Goal: Task Accomplishment & Management: Use online tool/utility

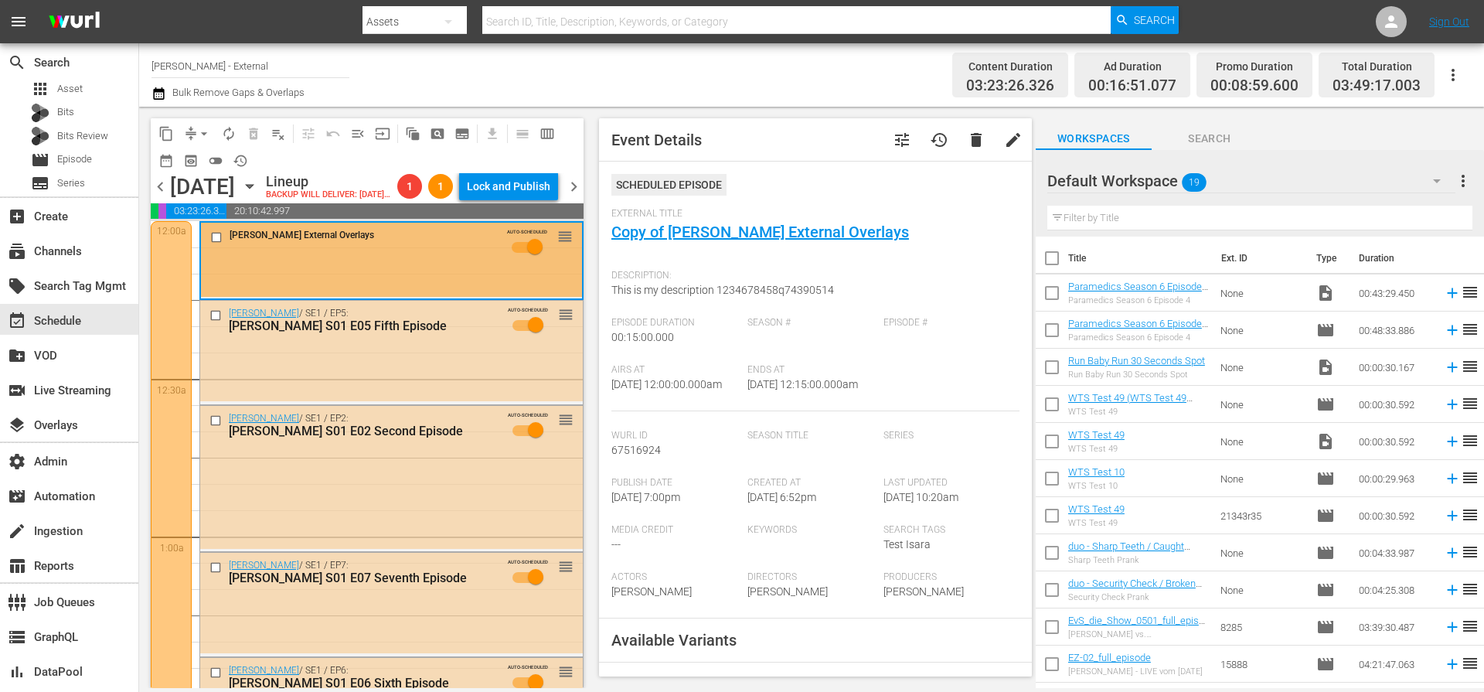
click at [417, 247] on div "Wurl External Overlays" at bounding box center [351, 237] width 291 height 19
click at [429, 333] on div "[PERSON_NAME] S01 E05 Fifth Episode" at bounding box center [363, 325] width 269 height 15
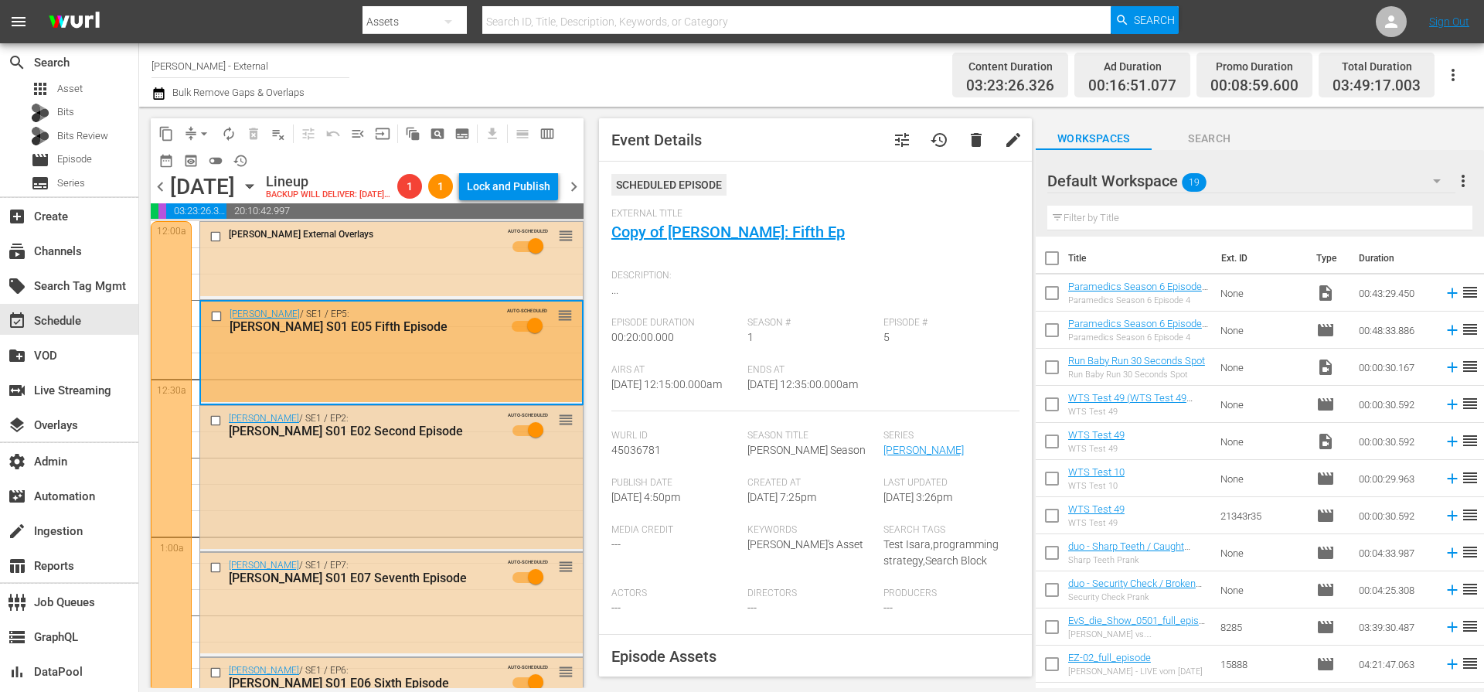
click at [395, 487] on div "Wurl / SE1 / EP2: Wurl S01 E02 Second Episode AUTO-SCHEDULED reorder" at bounding box center [391, 477] width 383 height 142
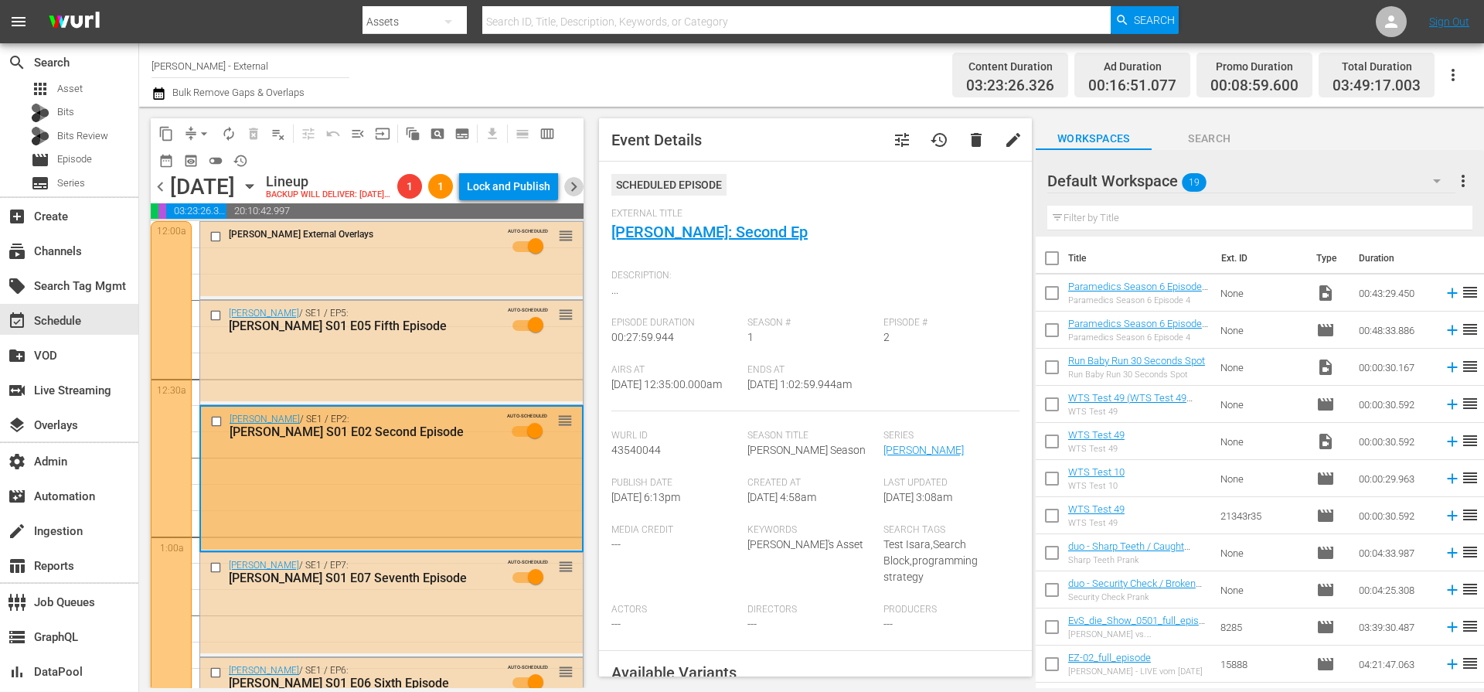
click at [571, 196] on span "chevron_right" at bounding box center [573, 186] width 19 height 19
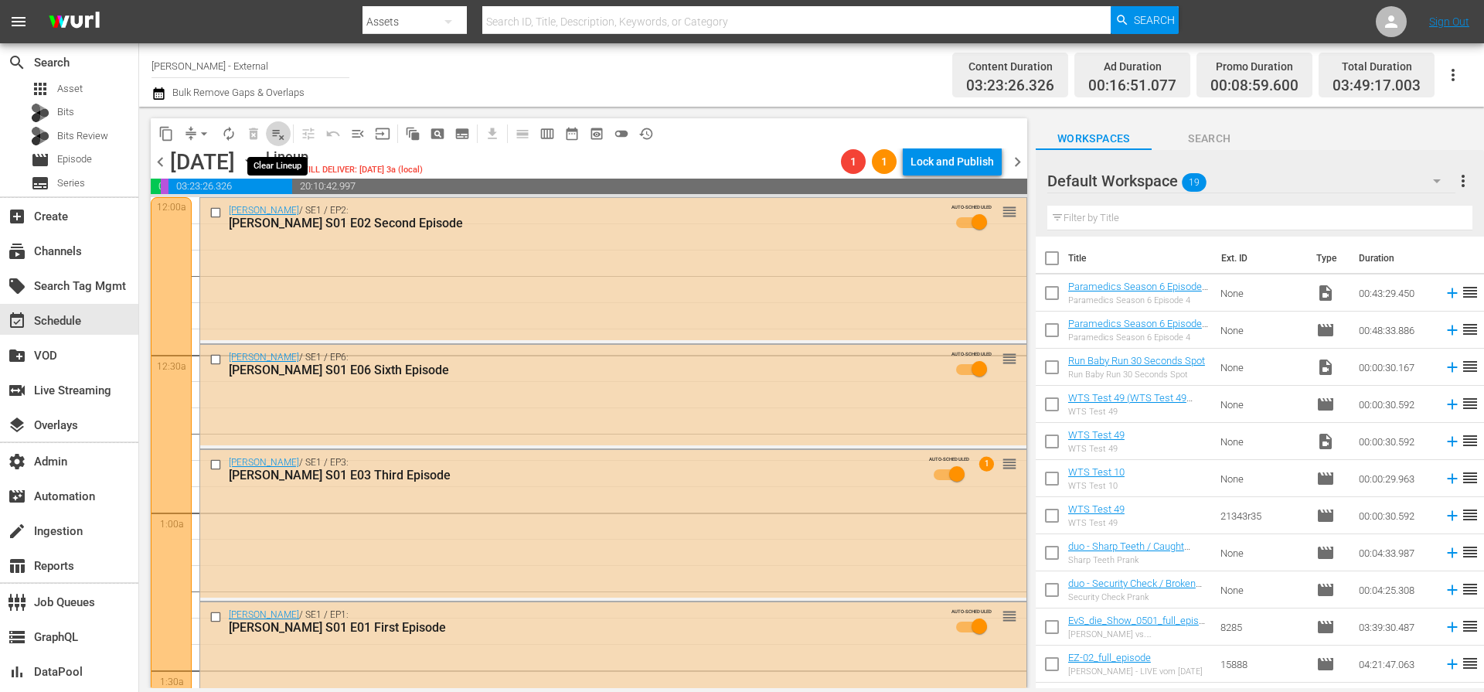
click at [275, 135] on span "playlist_remove_outlined" at bounding box center [278, 133] width 15 height 15
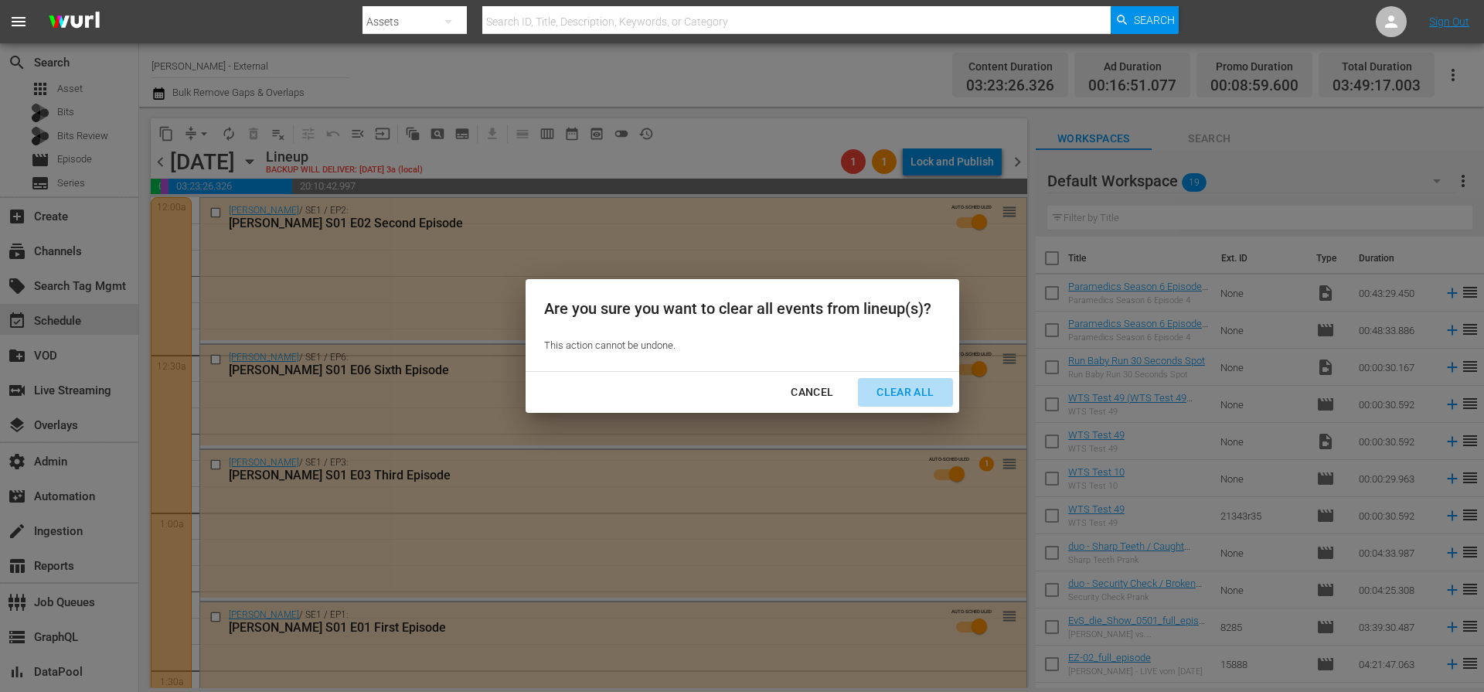
click at [894, 390] on div "Clear All" at bounding box center [905, 392] width 82 height 19
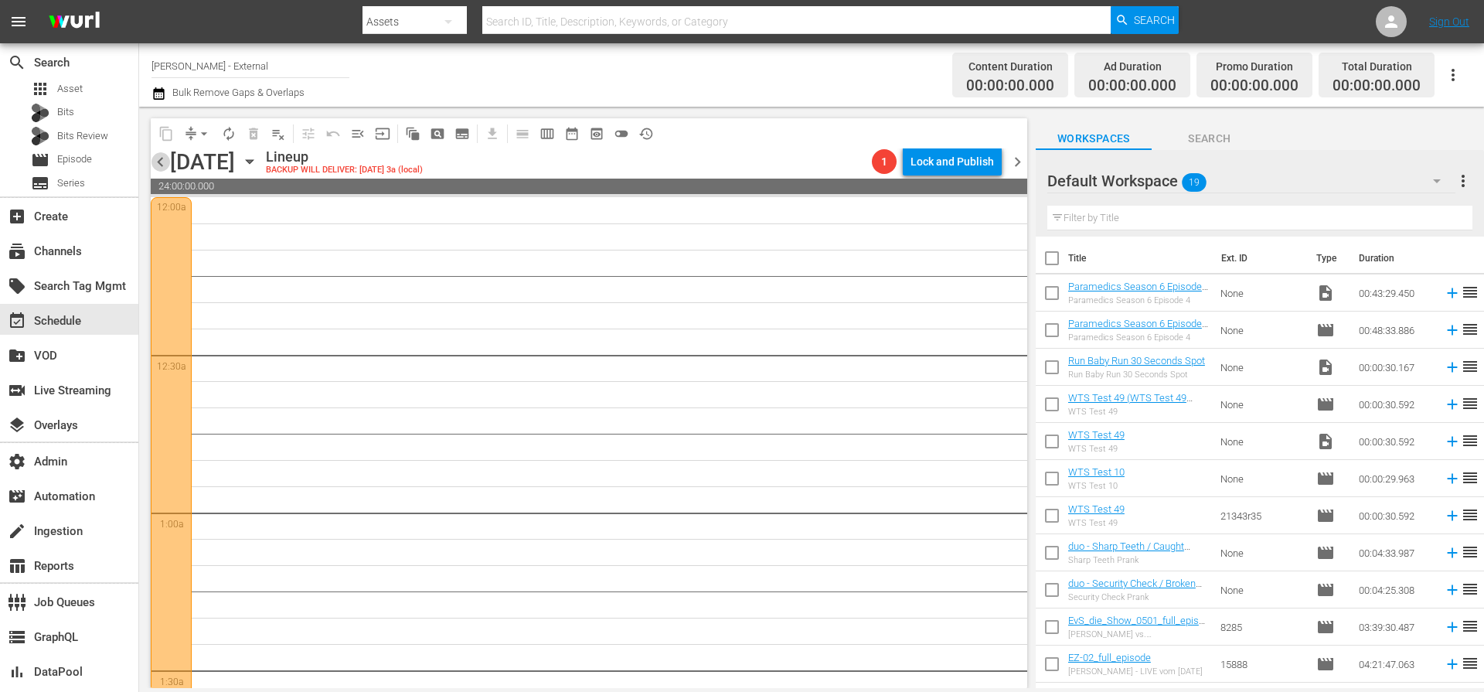
click at [158, 164] on span "chevron_left" at bounding box center [160, 161] width 19 height 19
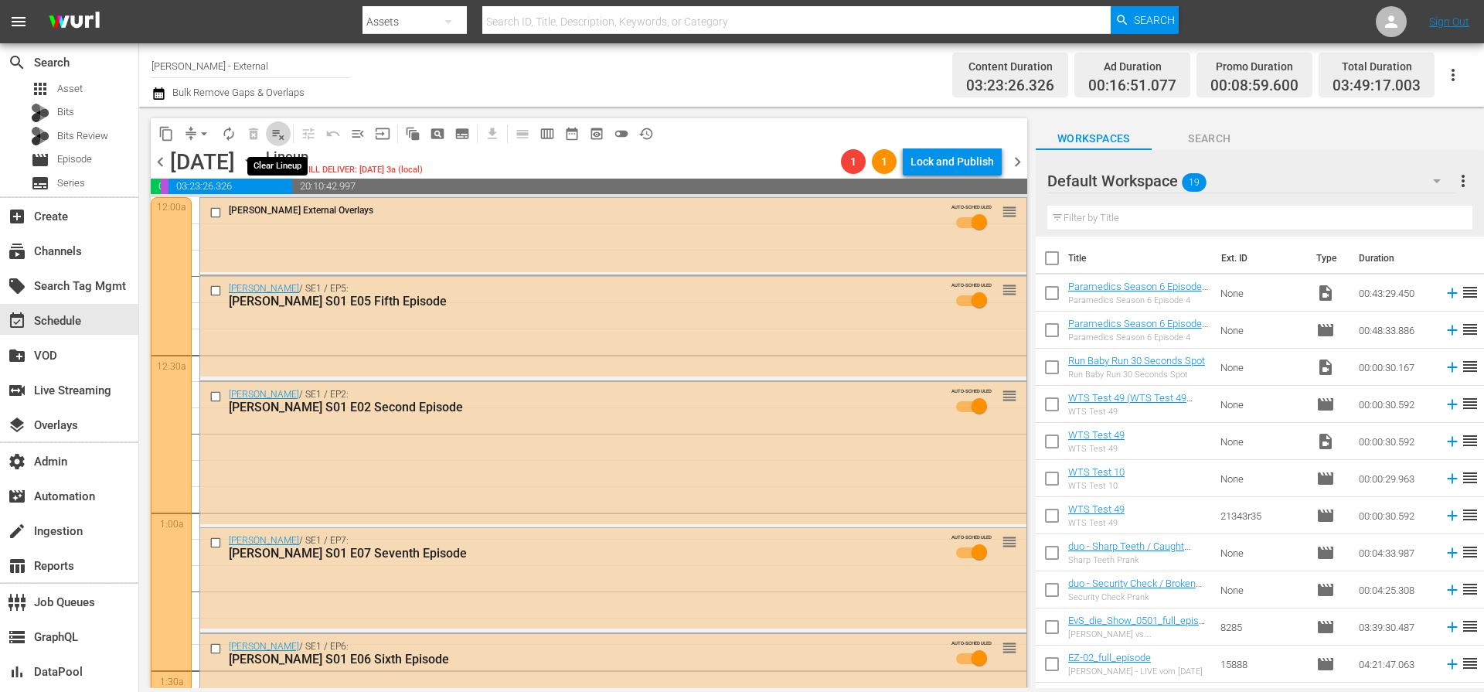
click at [274, 136] on span "playlist_remove_outlined" at bounding box center [278, 133] width 15 height 15
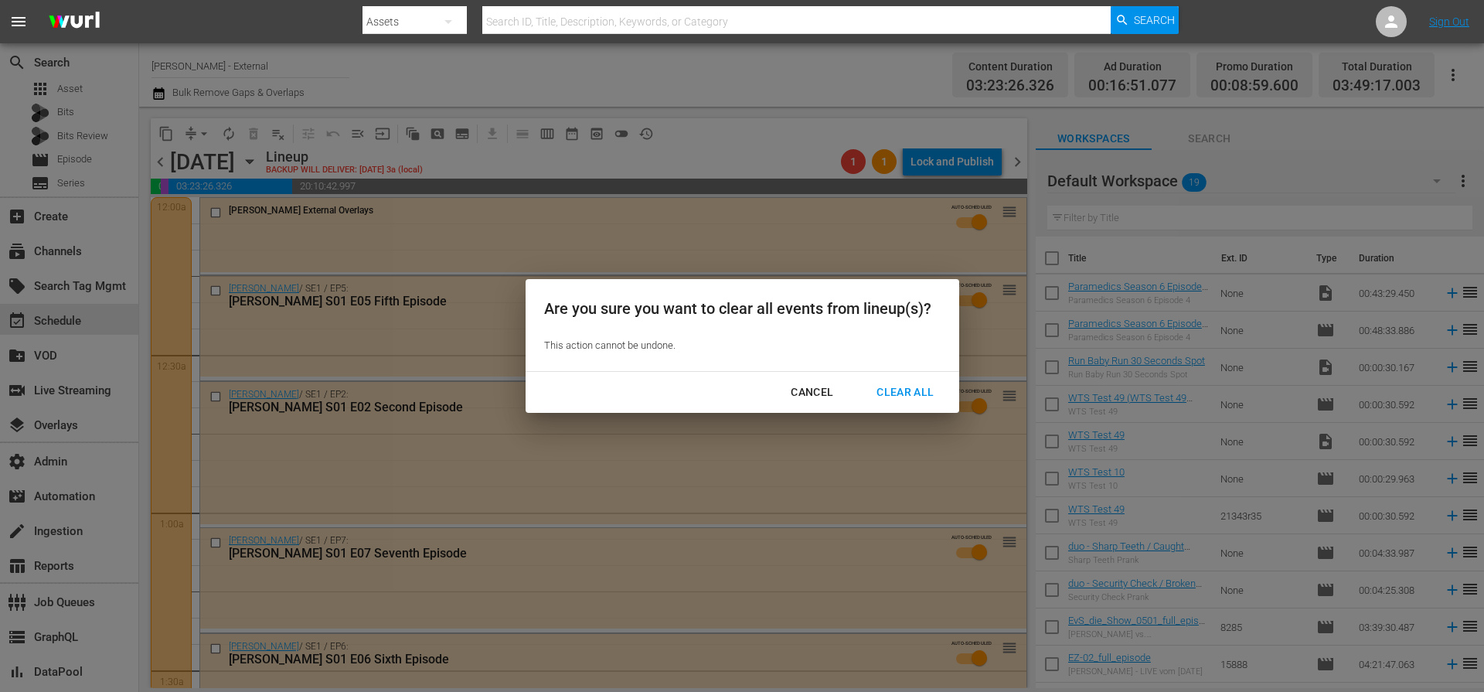
click at [904, 395] on div "Clear All" at bounding box center [905, 392] width 82 height 19
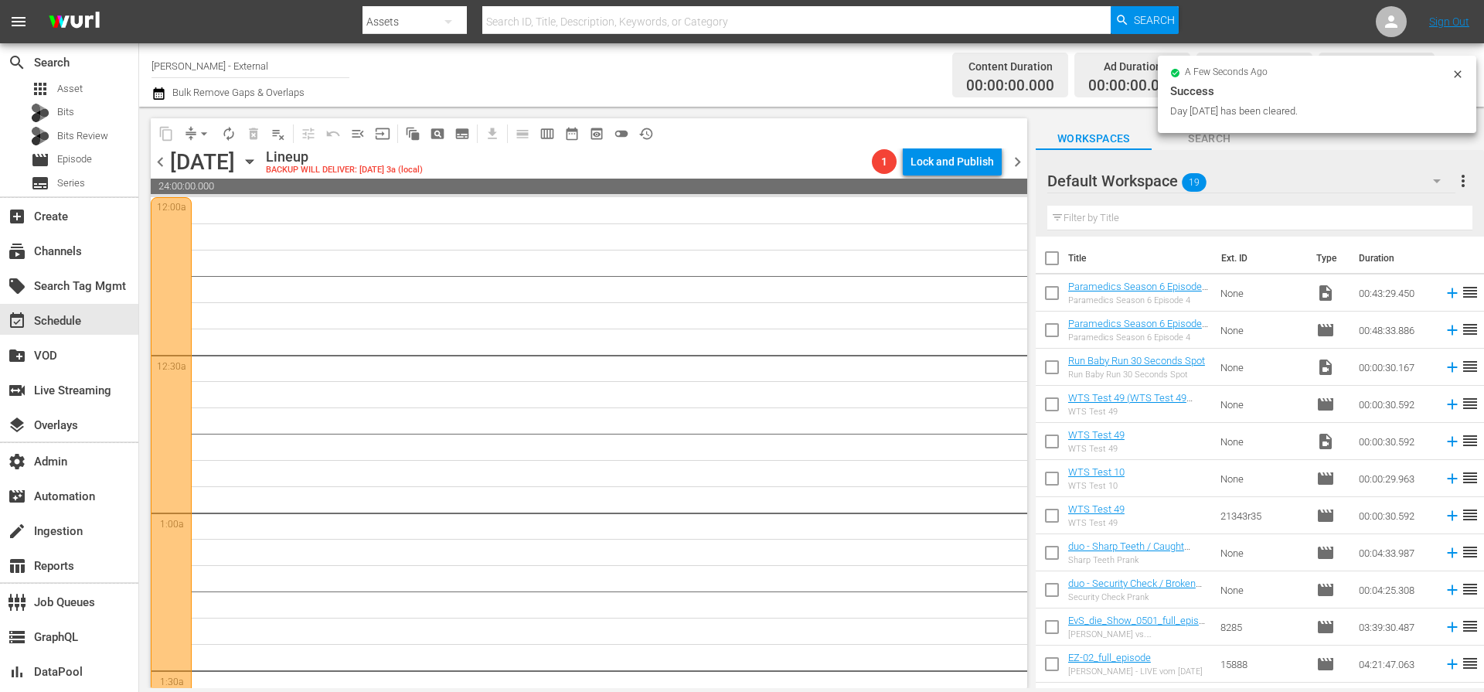
click at [165, 164] on span "chevron_left" at bounding box center [160, 161] width 19 height 19
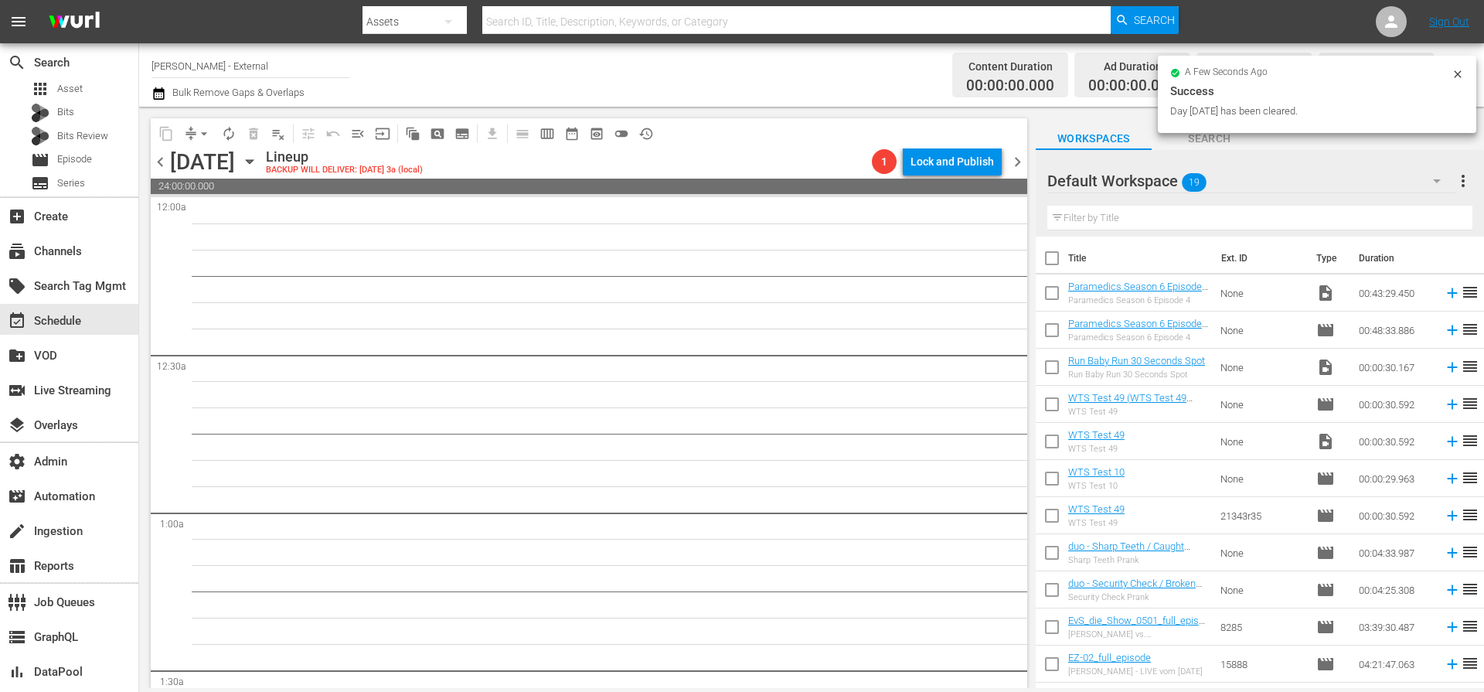
click at [1015, 162] on span "chevron_right" at bounding box center [1017, 161] width 19 height 19
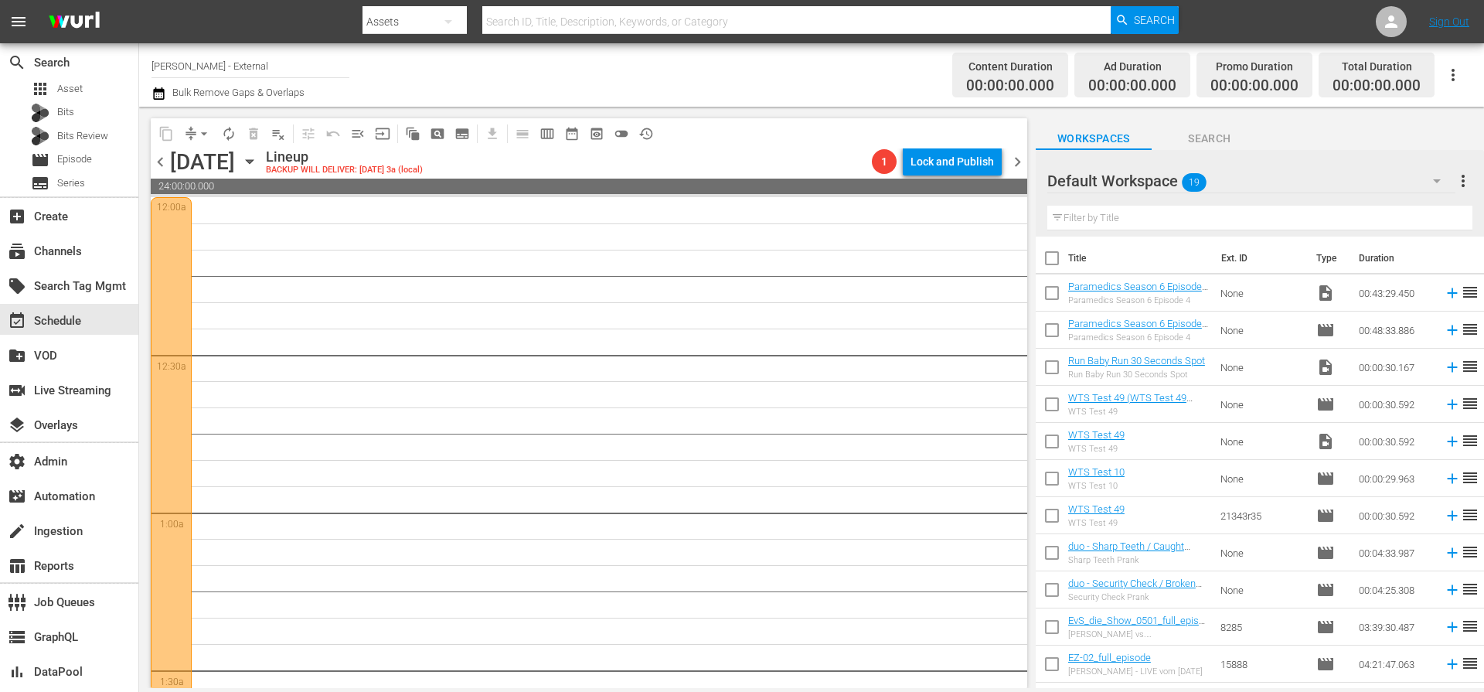
click at [1018, 163] on span "chevron_right" at bounding box center [1017, 161] width 19 height 19
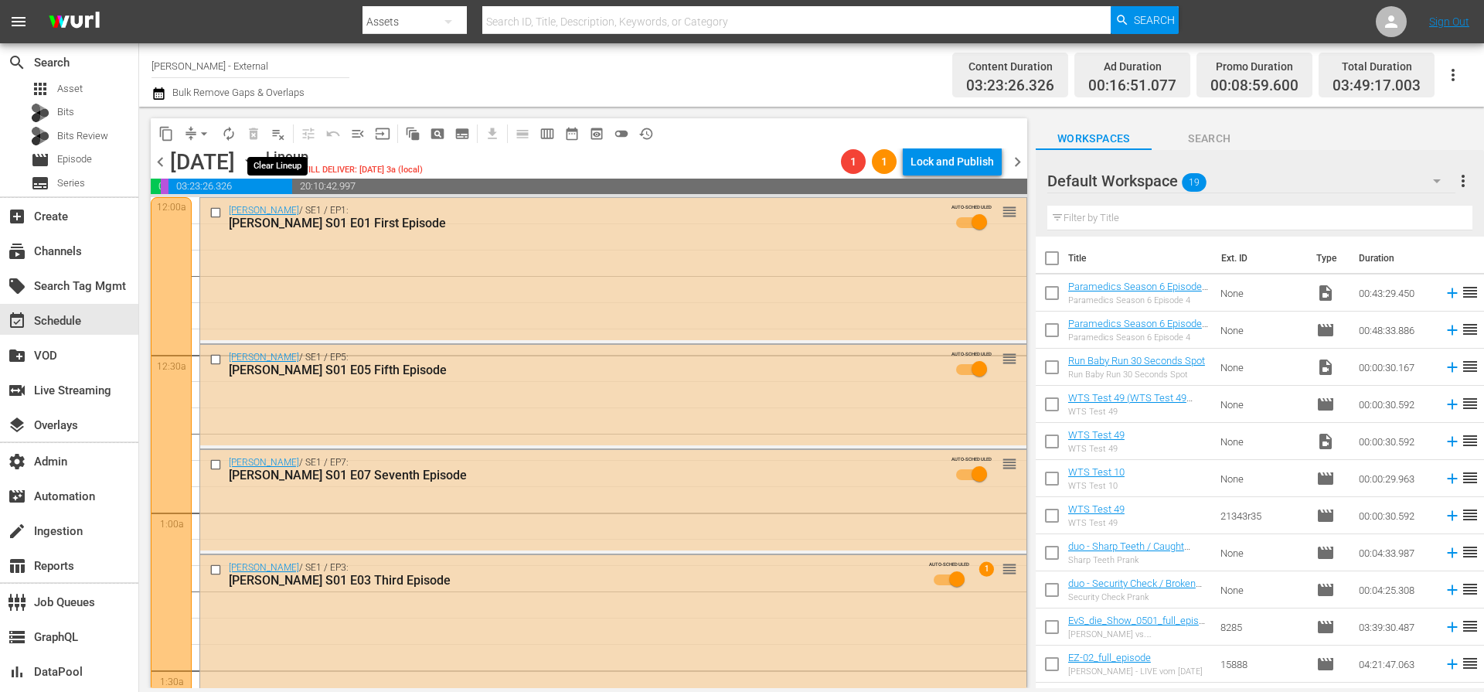
click at [281, 138] on span "playlist_remove_outlined" at bounding box center [278, 133] width 15 height 15
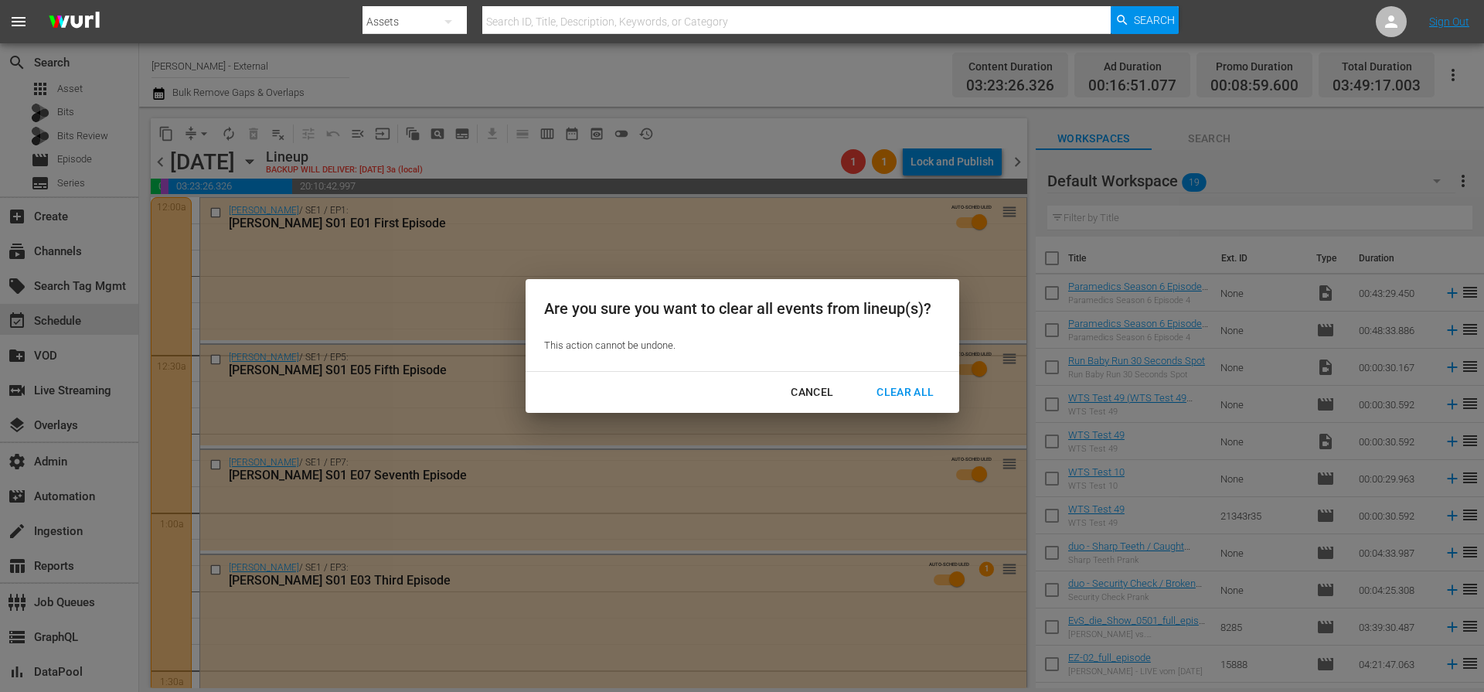
click at [921, 393] on div "Clear All" at bounding box center [905, 392] width 82 height 19
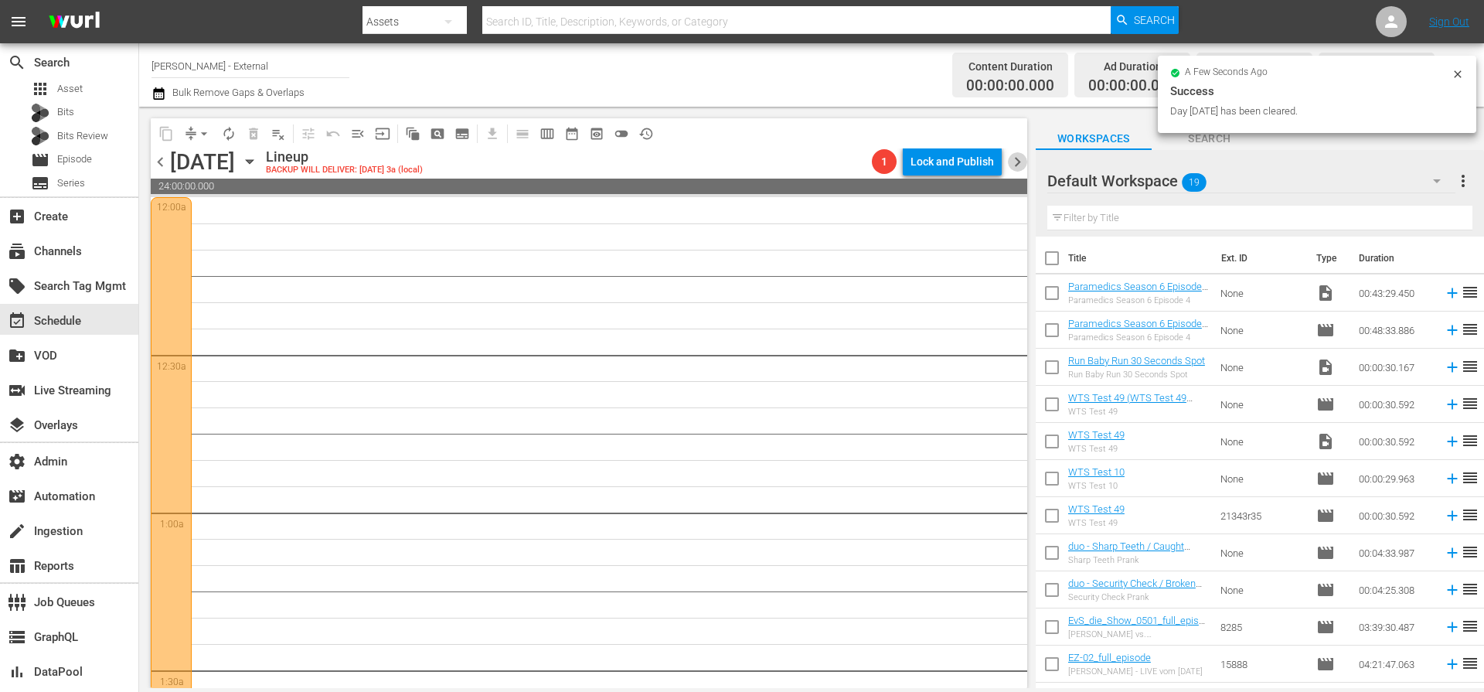
click at [1019, 165] on span "chevron_right" at bounding box center [1017, 161] width 19 height 19
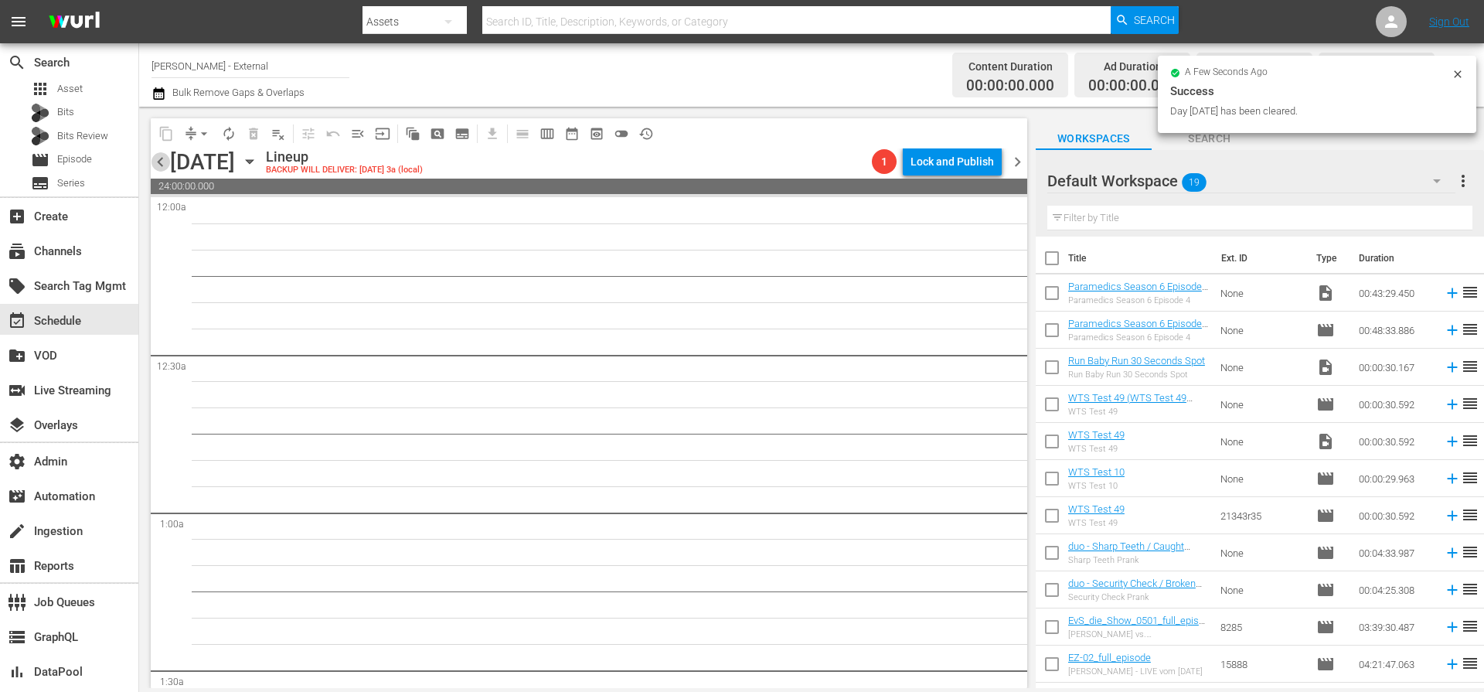
click at [157, 163] on span "chevron_left" at bounding box center [160, 161] width 19 height 19
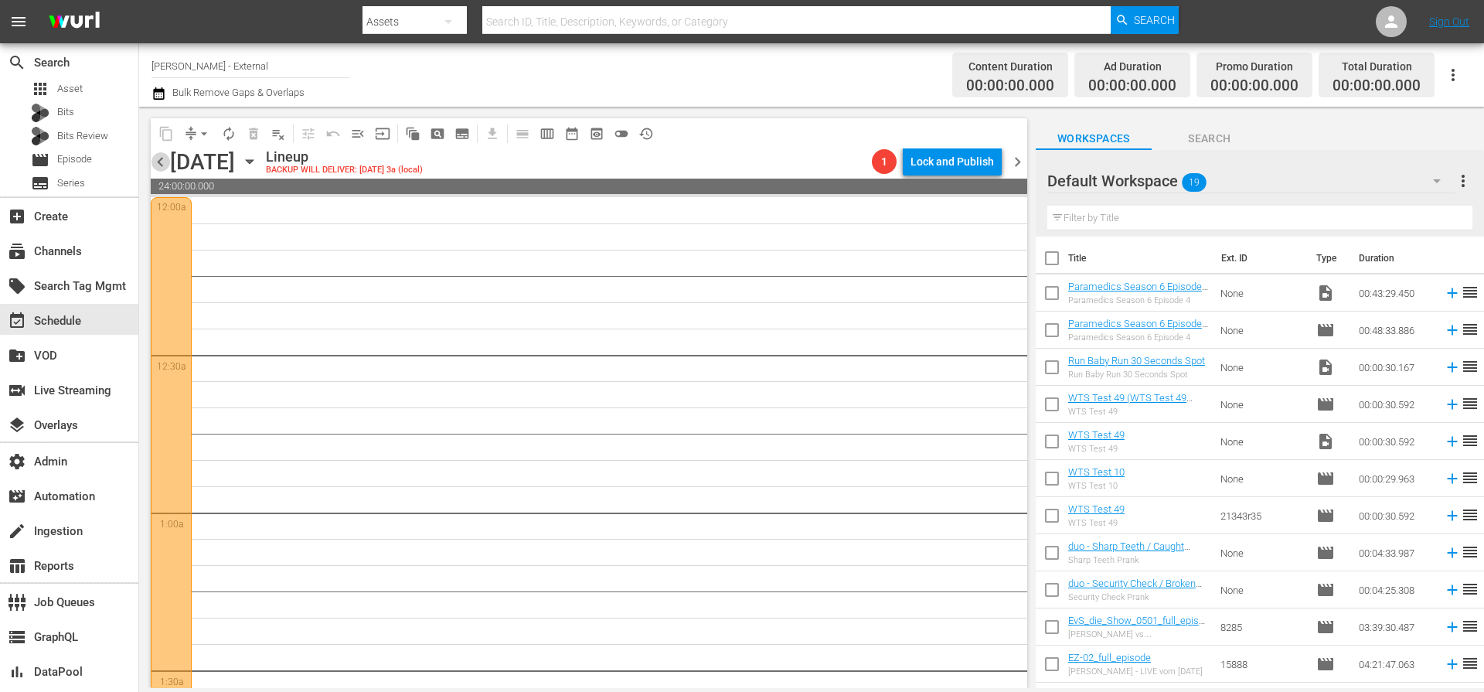
click at [161, 165] on span "chevron_left" at bounding box center [160, 161] width 19 height 19
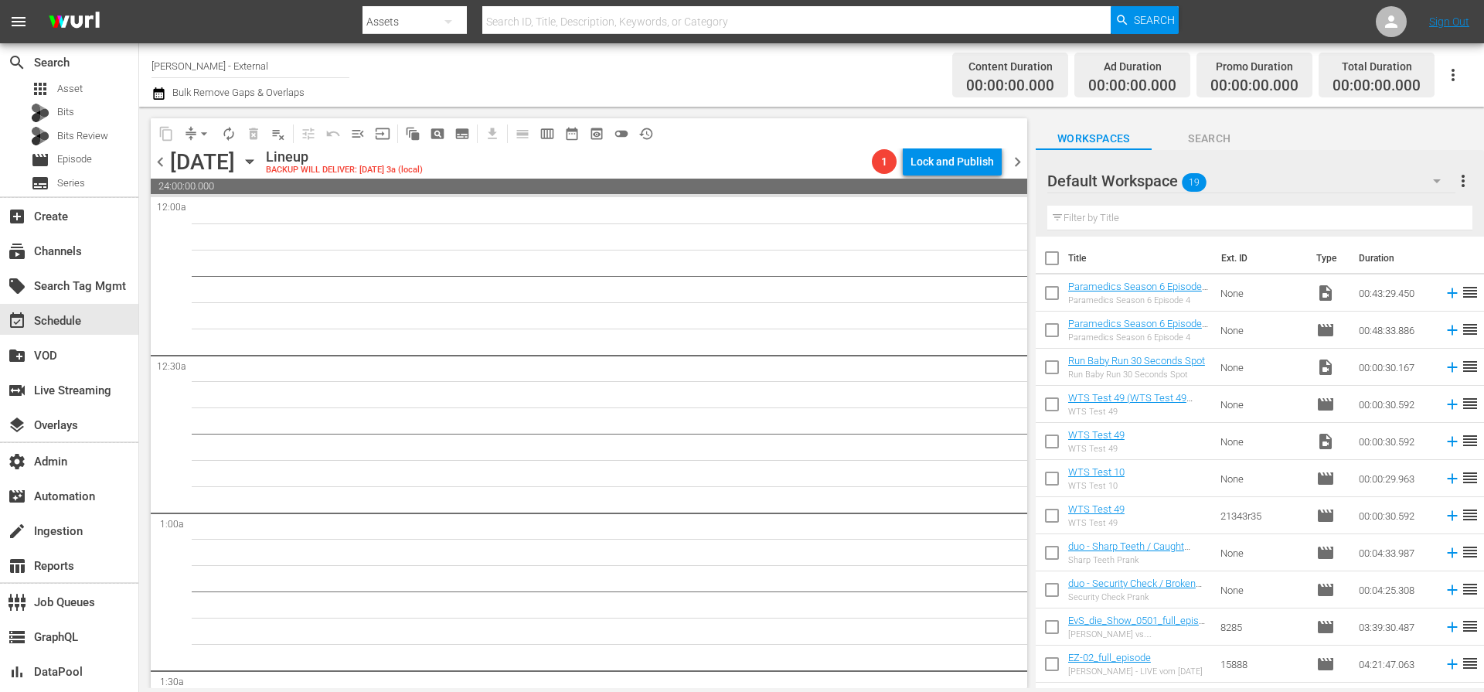
click at [1016, 163] on span "chevron_right" at bounding box center [1017, 161] width 19 height 19
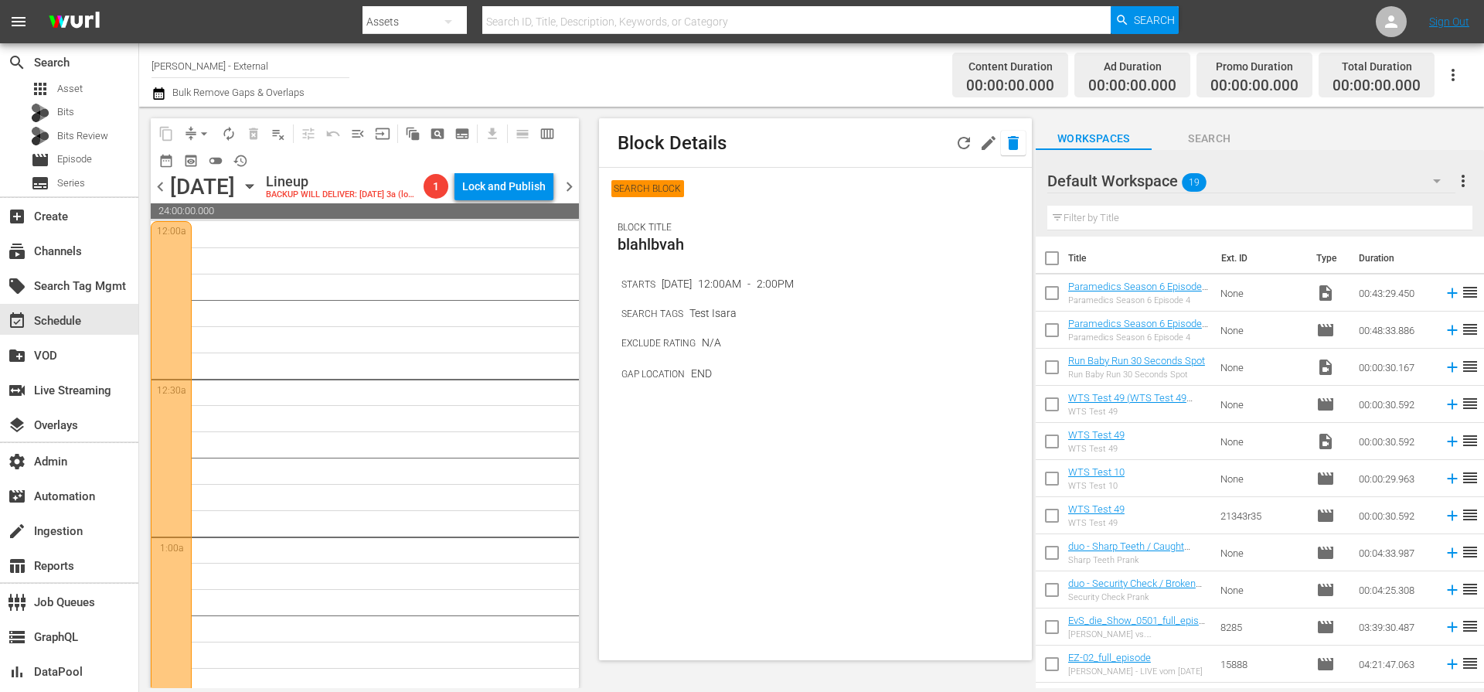
click at [1019, 151] on icon "button" at bounding box center [1013, 143] width 19 height 19
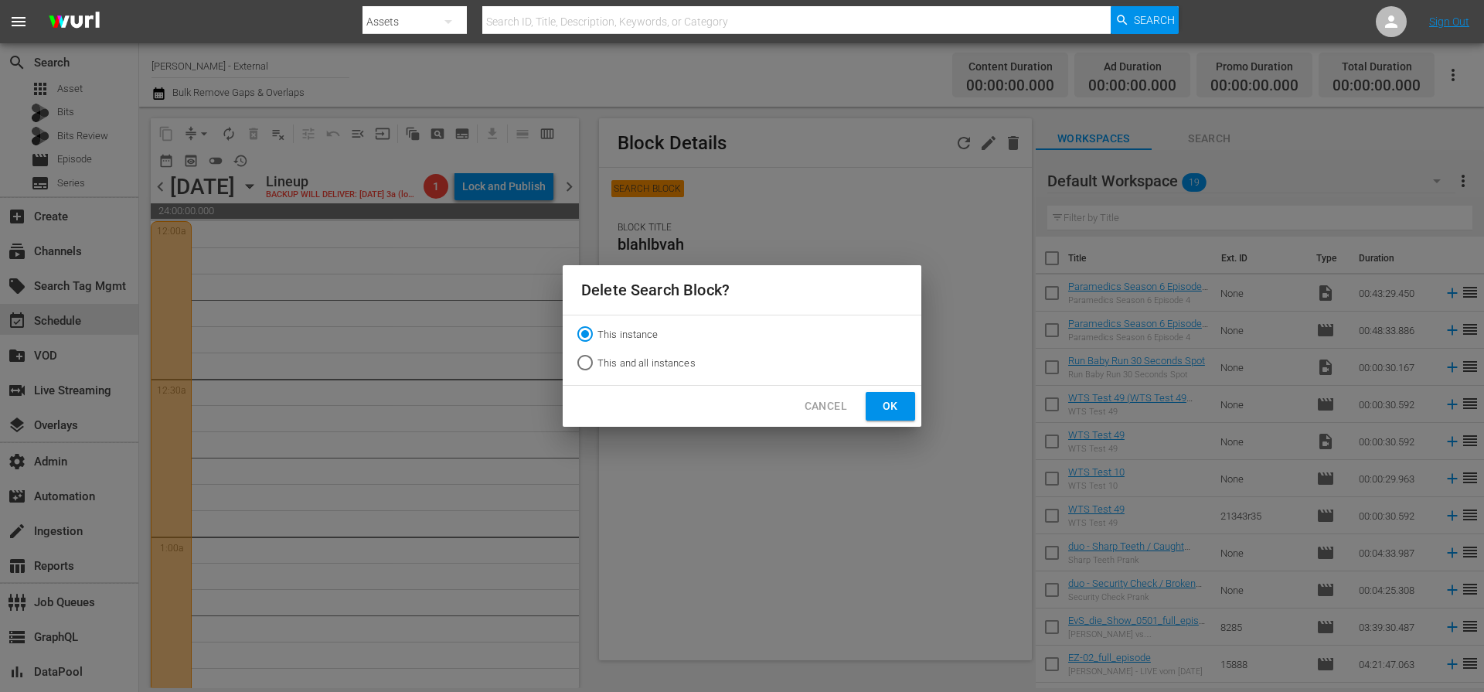
click at [658, 365] on span "This and all instances" at bounding box center [646, 363] width 98 height 15
click at [597, 365] on input "This and all instances" at bounding box center [585, 365] width 25 height 25
radio input "true"
click at [889, 399] on span "Ok" at bounding box center [890, 406] width 25 height 19
radio input "true"
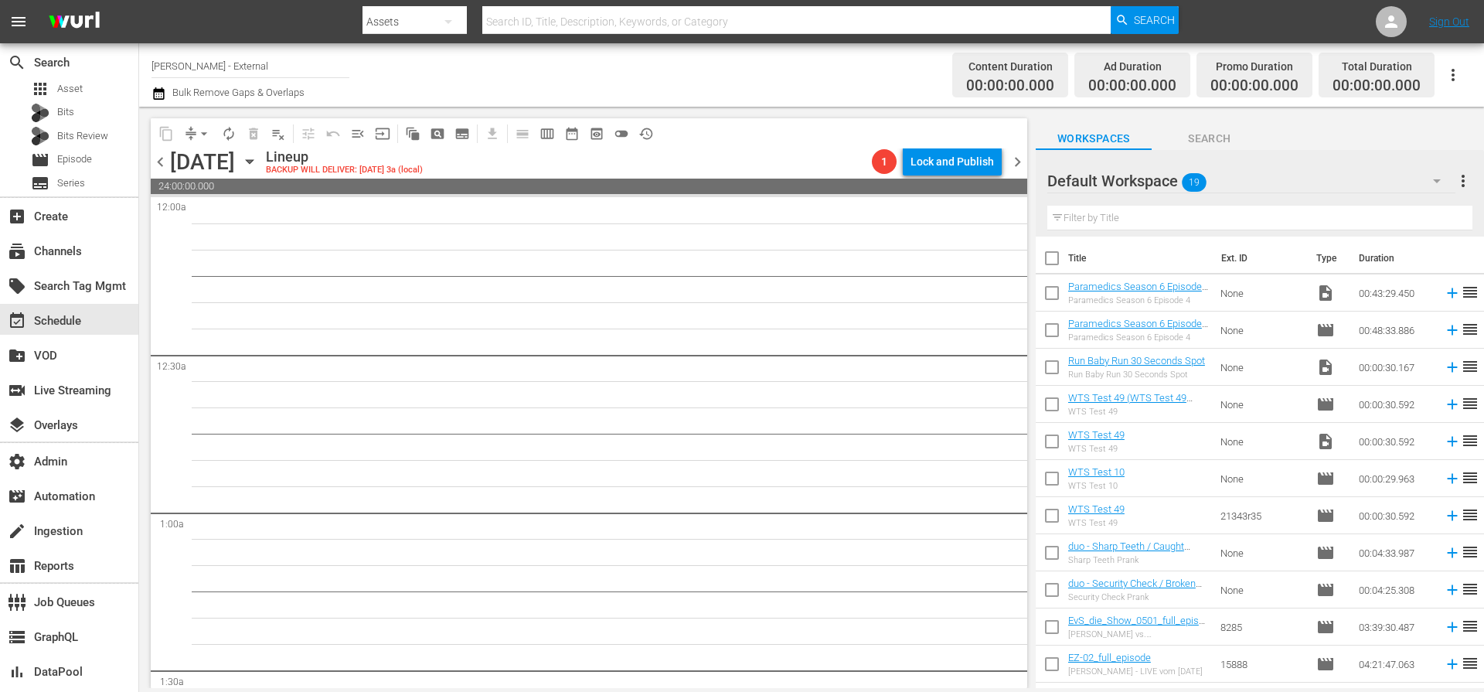
drag, startPoint x: 720, startPoint y: 165, endPoint x: 659, endPoint y: 161, distance: 61.2
click at [719, 164] on div "Lineup BACKUP WILL DELIVER: 10/8 @ 3a (local)" at bounding box center [566, 161] width 600 height 26
click at [442, 135] on span "pageview_outlined" at bounding box center [437, 133] width 15 height 15
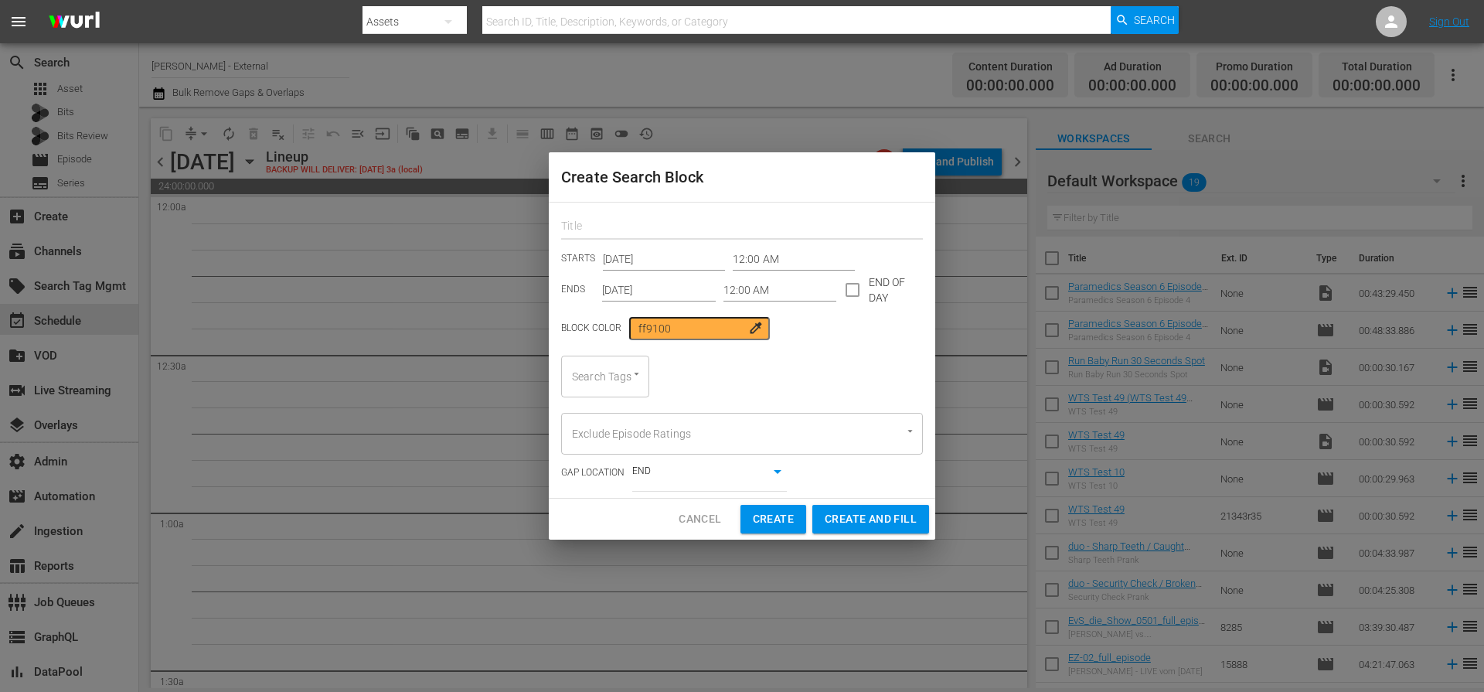
click at [608, 226] on input "text" at bounding box center [742, 228] width 362 height 24
paste input "WurlSeriesBlockTest1"
type input "WurlSeriesBlockTest1"
click at [676, 292] on input "Oct 9th 2025" at bounding box center [659, 289] width 114 height 23
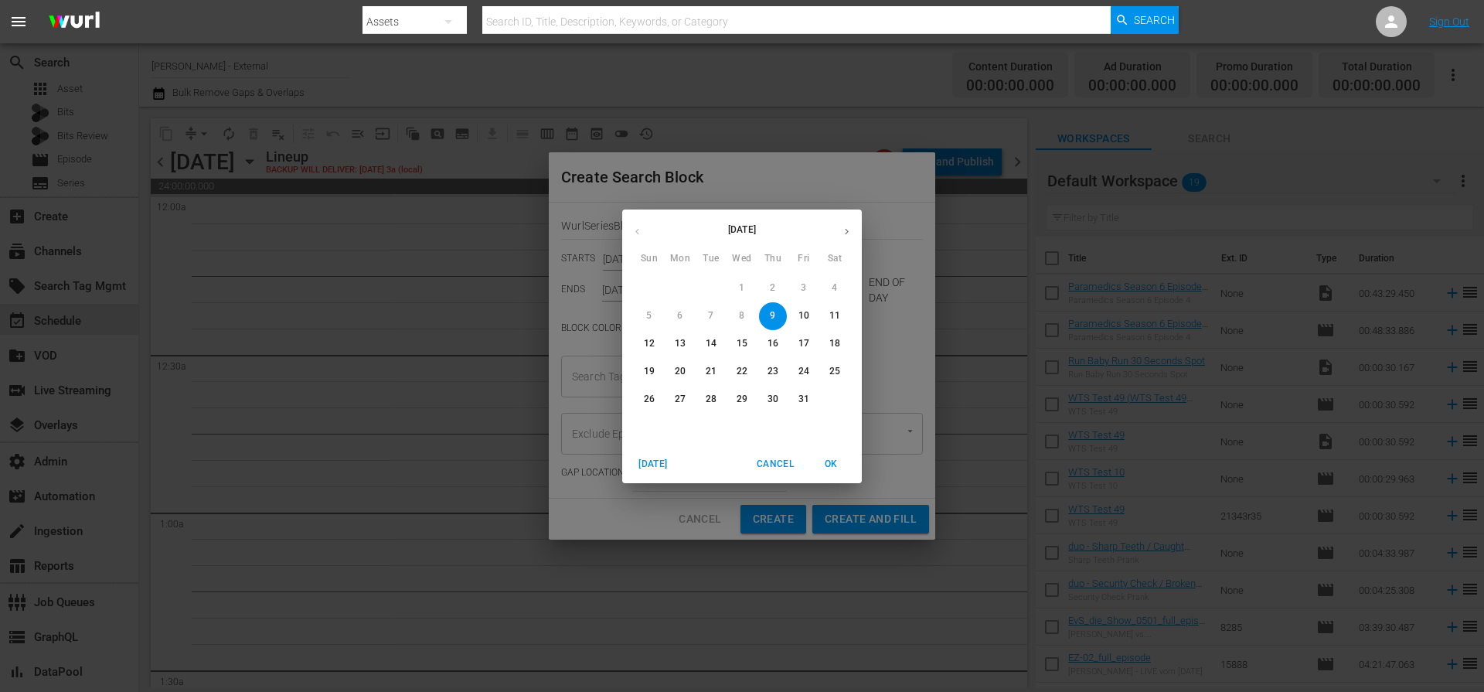
click at [825, 319] on span "11" at bounding box center [835, 315] width 28 height 13
type input "Oct 11th 2025"
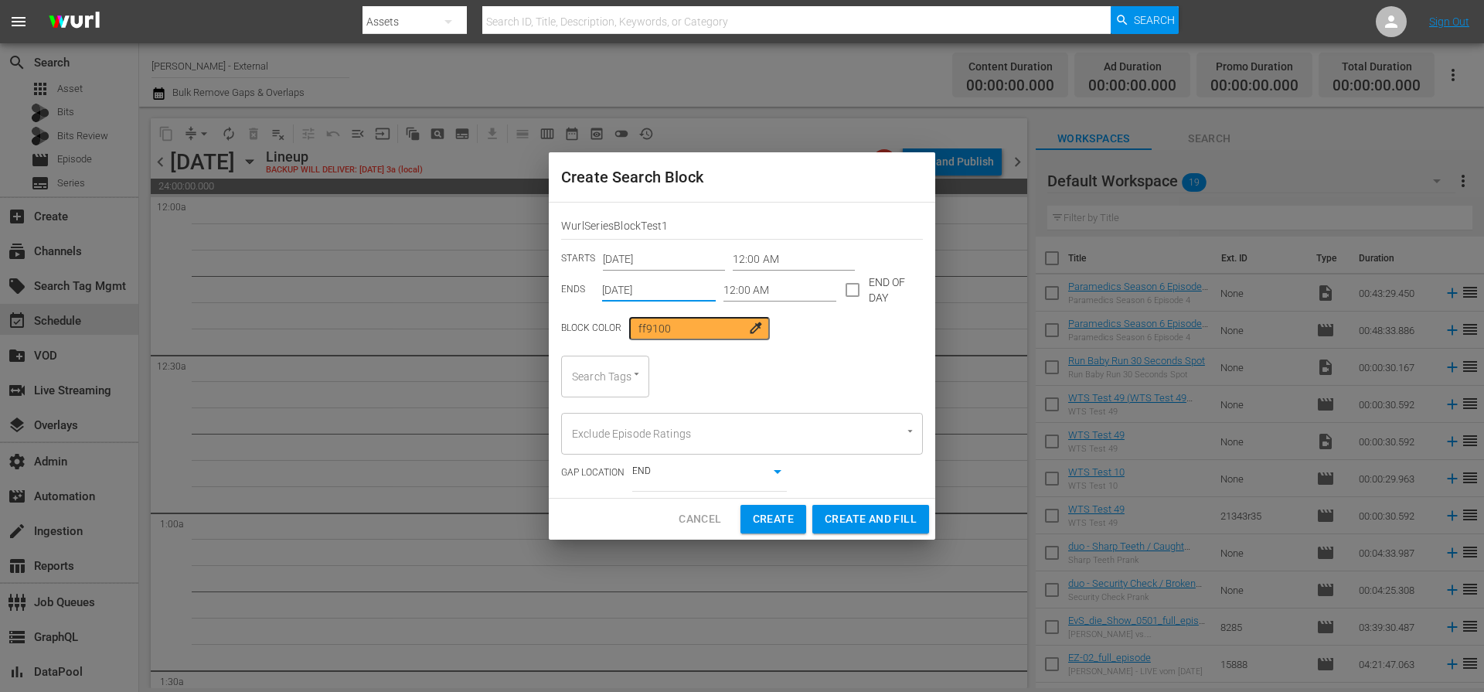
click at [768, 292] on input "12:00 AM" at bounding box center [780, 289] width 114 height 23
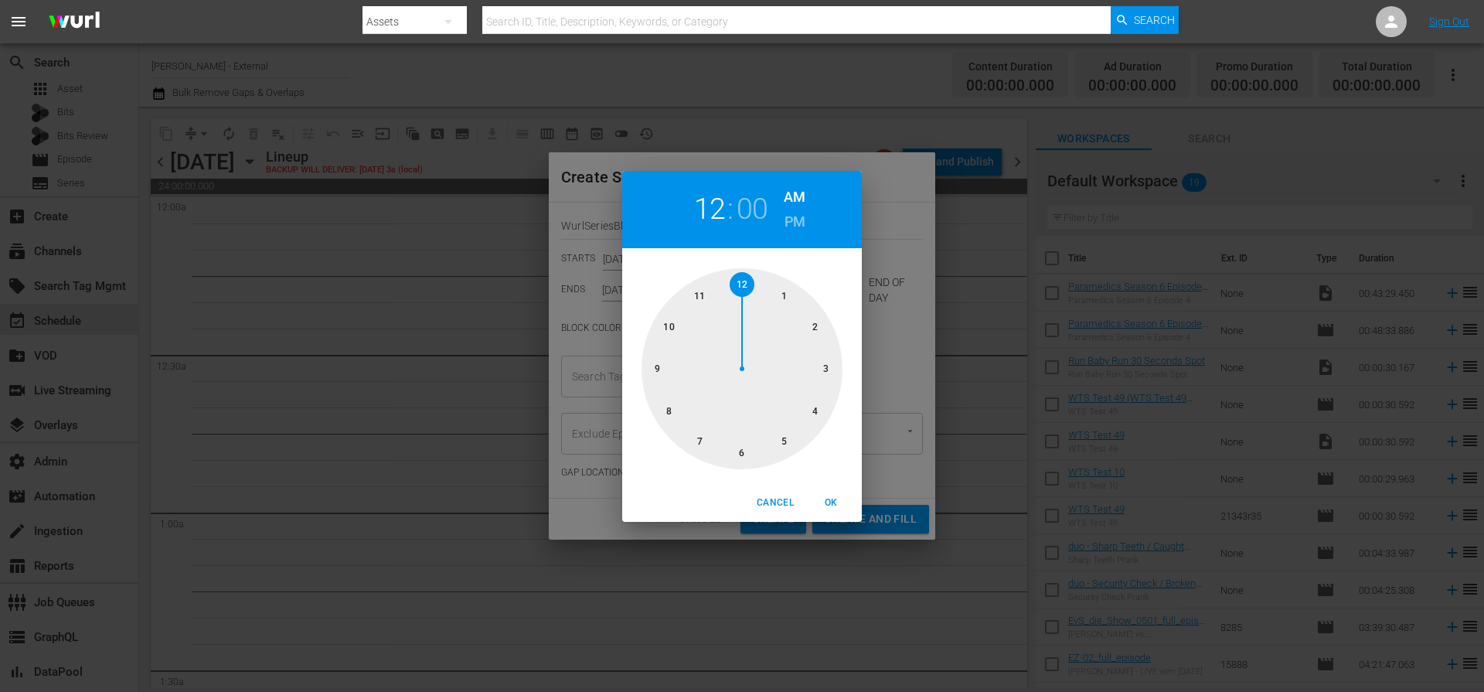
click at [822, 325] on div at bounding box center [742, 368] width 201 height 201
click at [791, 219] on h6 "PM" at bounding box center [795, 221] width 21 height 25
click at [832, 498] on span "OK" at bounding box center [830, 503] width 37 height 16
type input "02:00 PM"
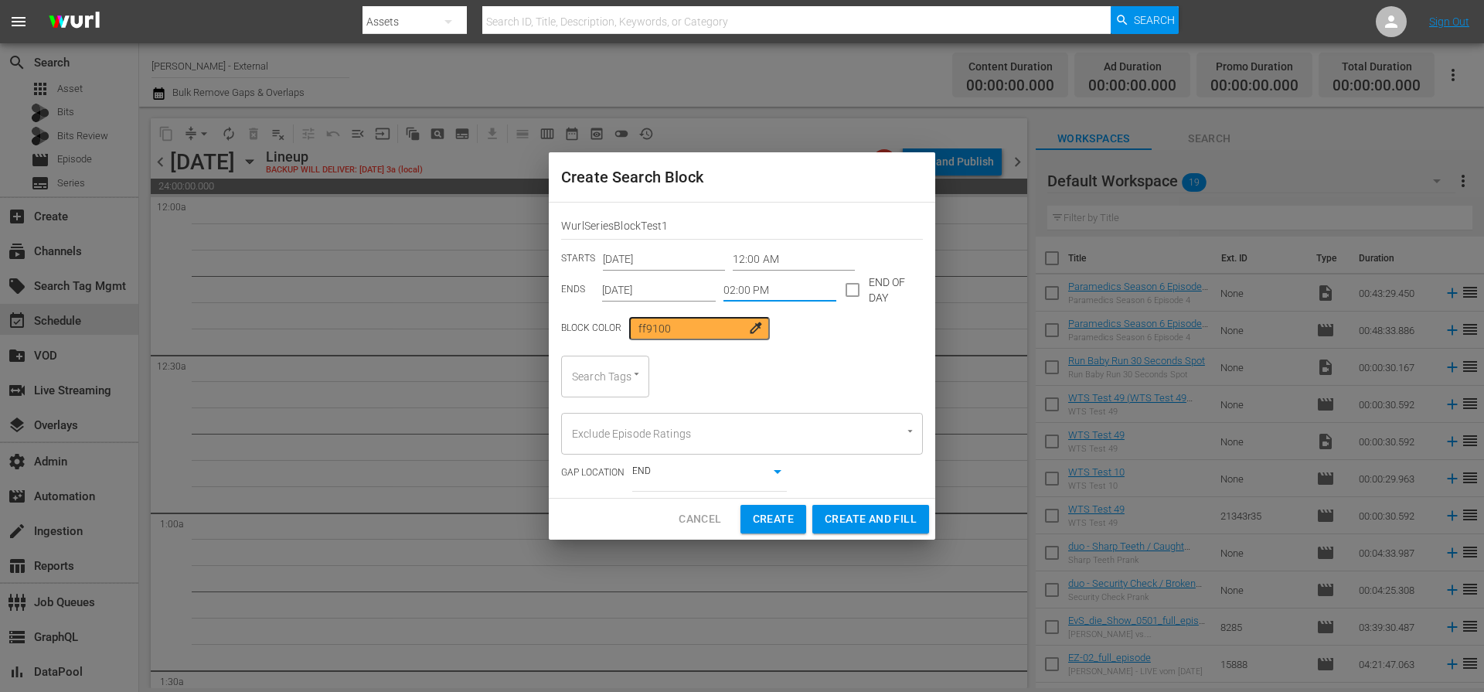
click at [645, 376] on div "Search Tags" at bounding box center [605, 377] width 88 height 42
paste input "WurlSeriesBlockTest1"
type input "WurlSeriesBlockTest1"
click at [606, 414] on span "WurlSeriesBlockTest1" at bounding box center [626, 419] width 105 height 16
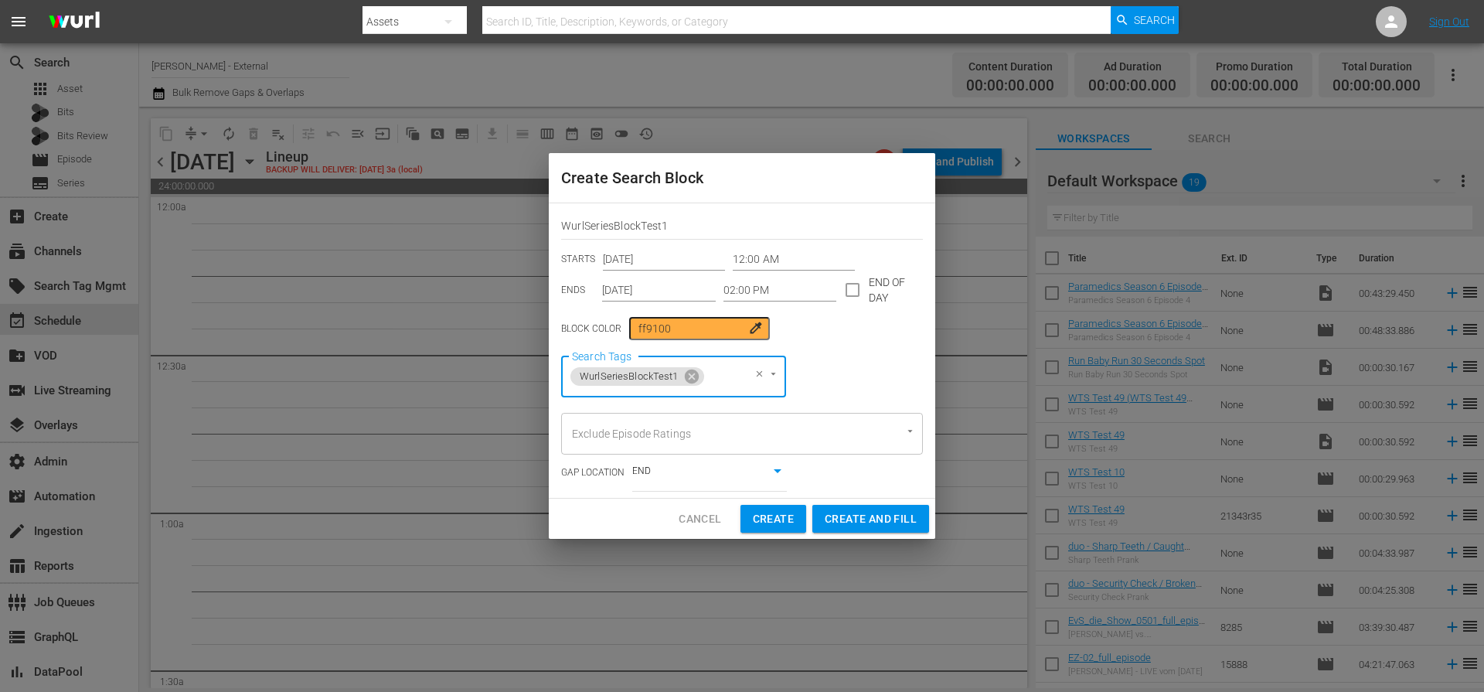
scroll to position [0, 0]
click at [866, 369] on div "Search Tags WurlSeriesBlockTest1 Search Tags" at bounding box center [742, 377] width 362 height 42
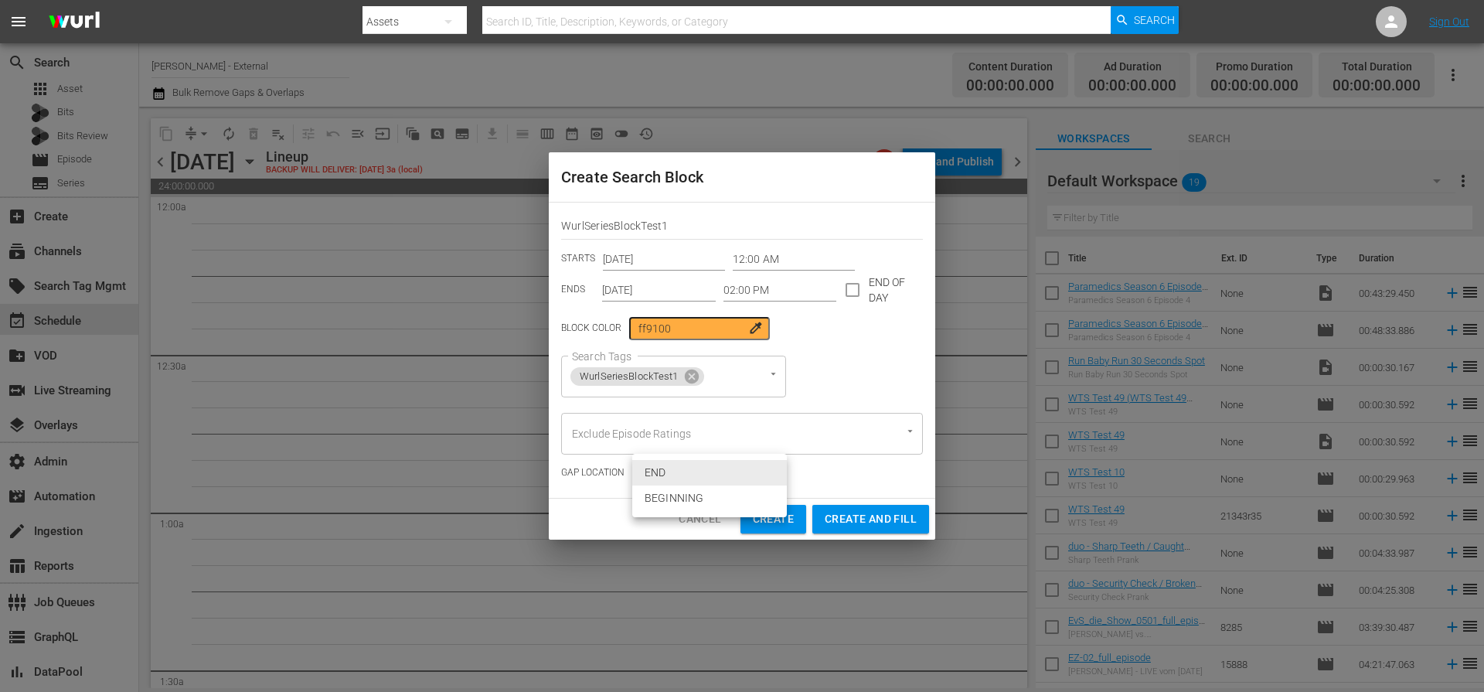
click at [743, 478] on body "menu Search By Assets Search ID, Title, Description, Keywords, or Category Sear…" at bounding box center [742, 346] width 1484 height 692
click at [877, 376] on div at bounding box center [742, 346] width 1484 height 692
click at [850, 292] on input "checkbox" at bounding box center [852, 293] width 32 height 32
checkbox input "true"
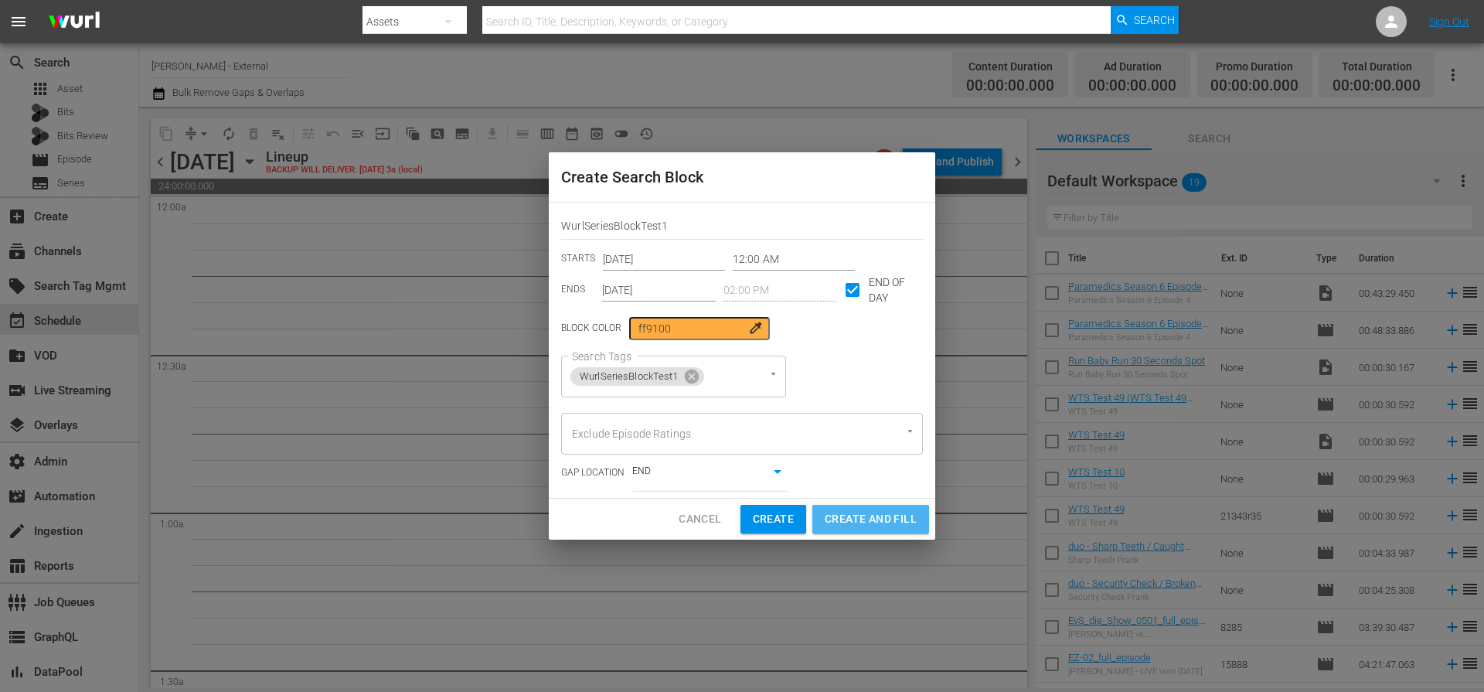
click at [864, 522] on span "Create and Fill" at bounding box center [871, 518] width 92 height 19
type input "Oct 9th 2025"
type input "12:00 AM"
checkbox input "false"
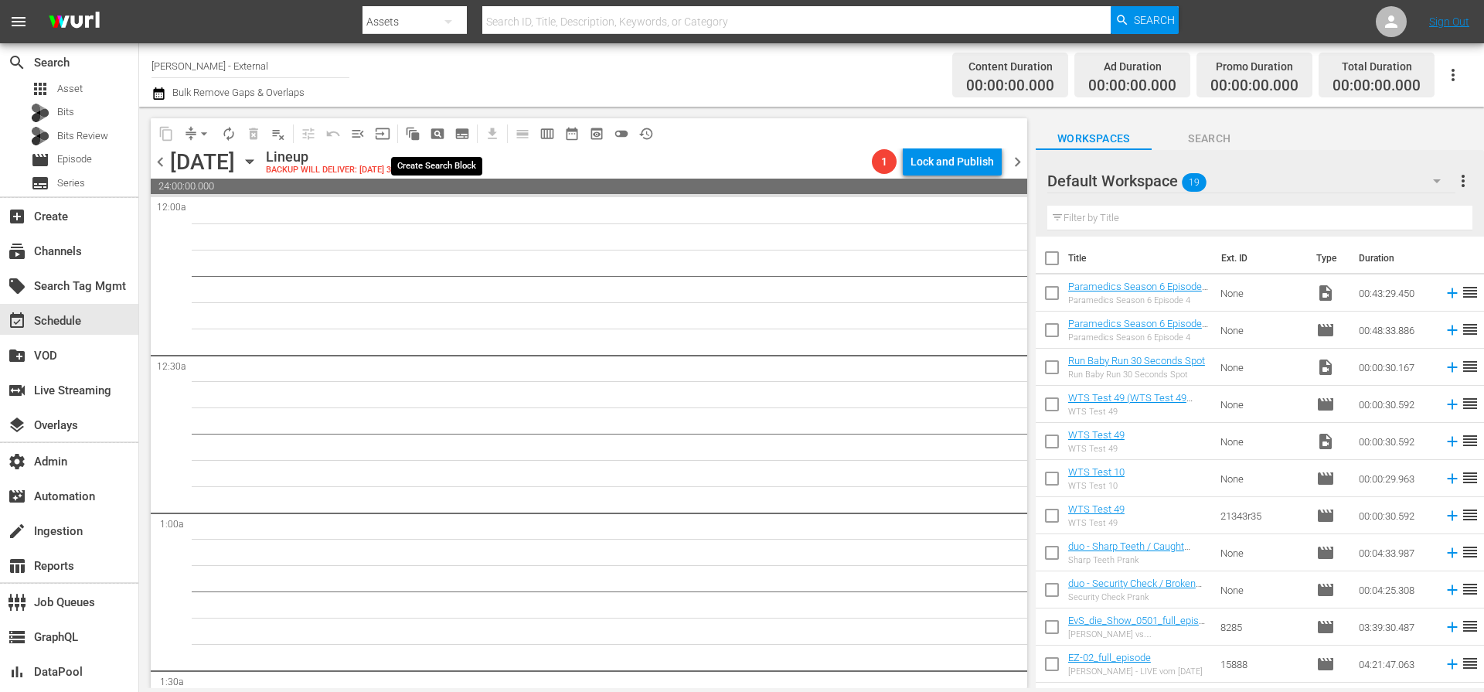
click at [436, 130] on span "pageview_outlined" at bounding box center [437, 133] width 15 height 15
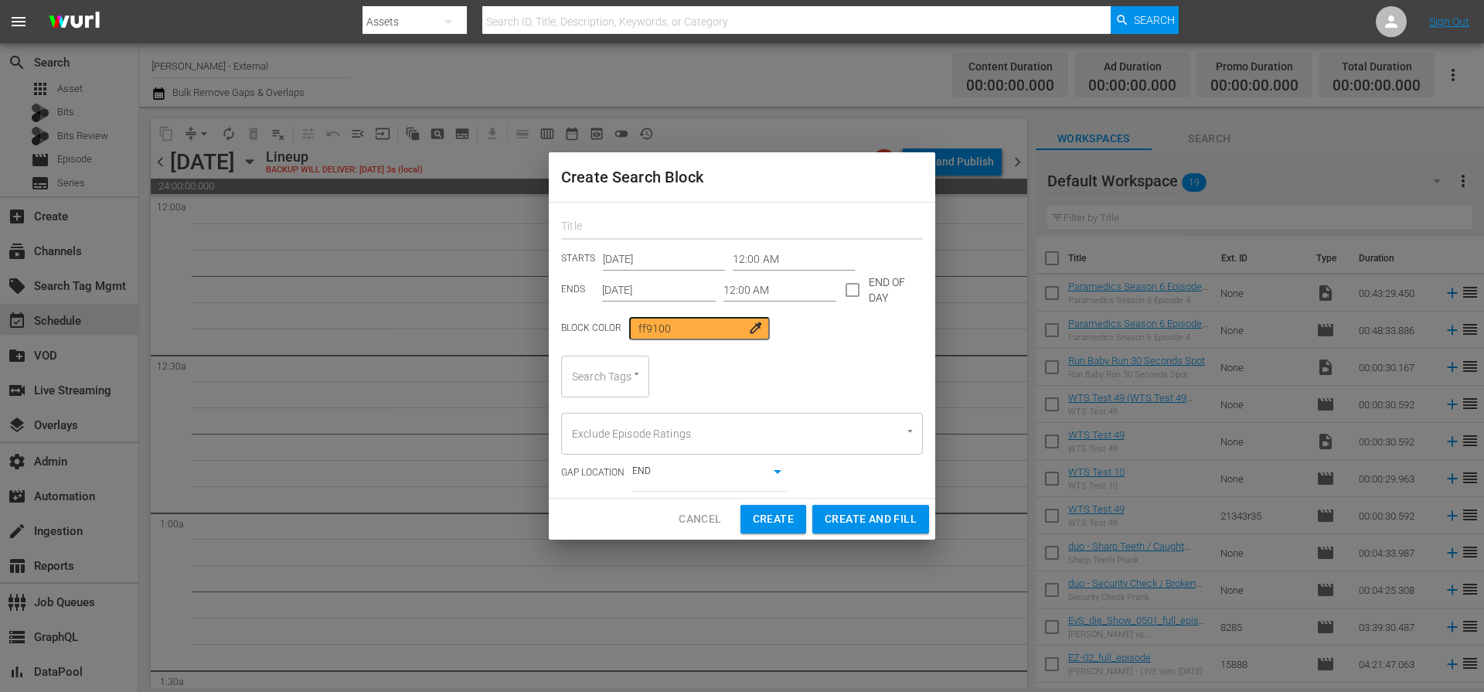
click at [707, 227] on input "text" at bounding box center [742, 228] width 362 height 24
paste input "WurlSeriesBlockTest1"
type input "WurlSeriesBlockTest1"
click at [846, 289] on input "checkbox" at bounding box center [852, 293] width 32 height 32
checkbox input "true"
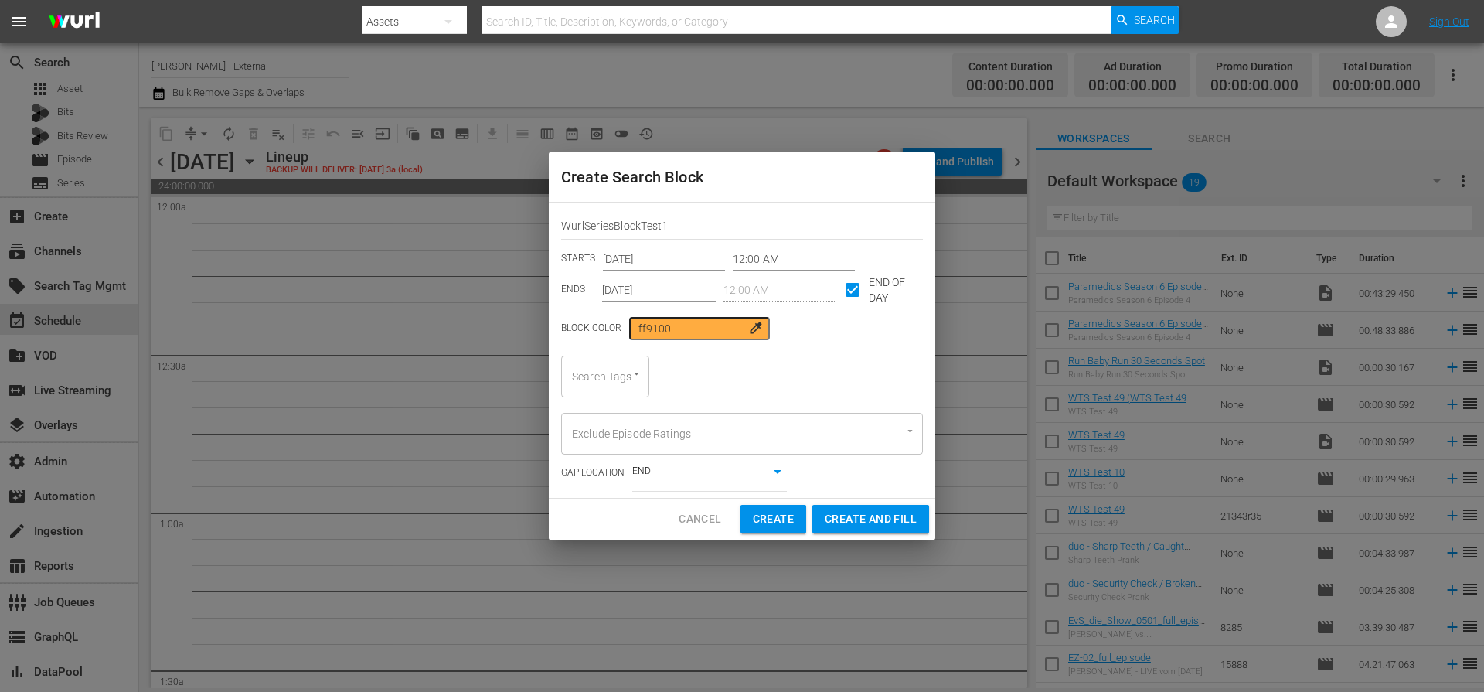
click at [618, 380] on div at bounding box center [629, 374] width 28 height 16
paste input "WurlSeriesBlockTest1"
type input "WurlSeriesBlockTest1"
click at [598, 417] on span "WurlSeriesBlockTest1" at bounding box center [626, 419] width 105 height 16
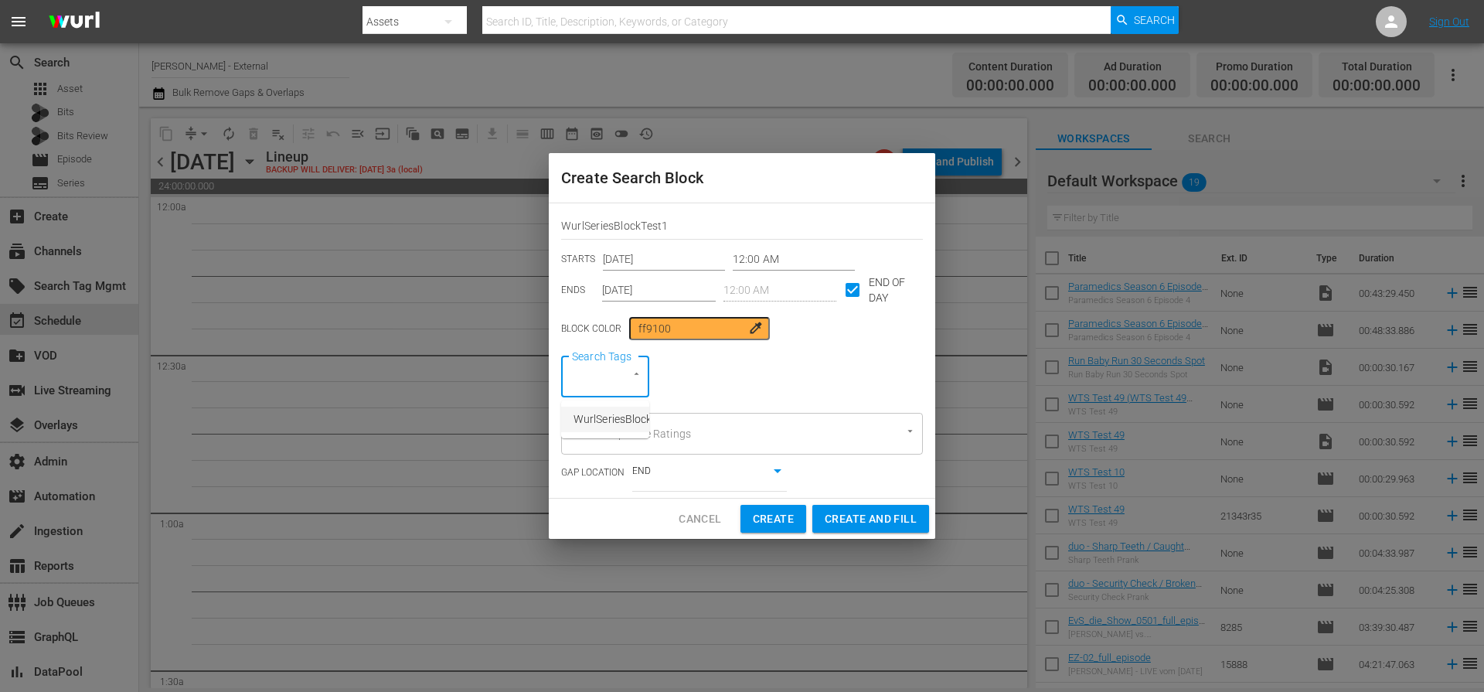
scroll to position [0, 0]
click at [851, 373] on div "Search Tags WurlSeriesBlockTest1 Search Tags" at bounding box center [742, 377] width 362 height 42
click at [648, 298] on input "Oct 9th 2025" at bounding box center [659, 289] width 114 height 23
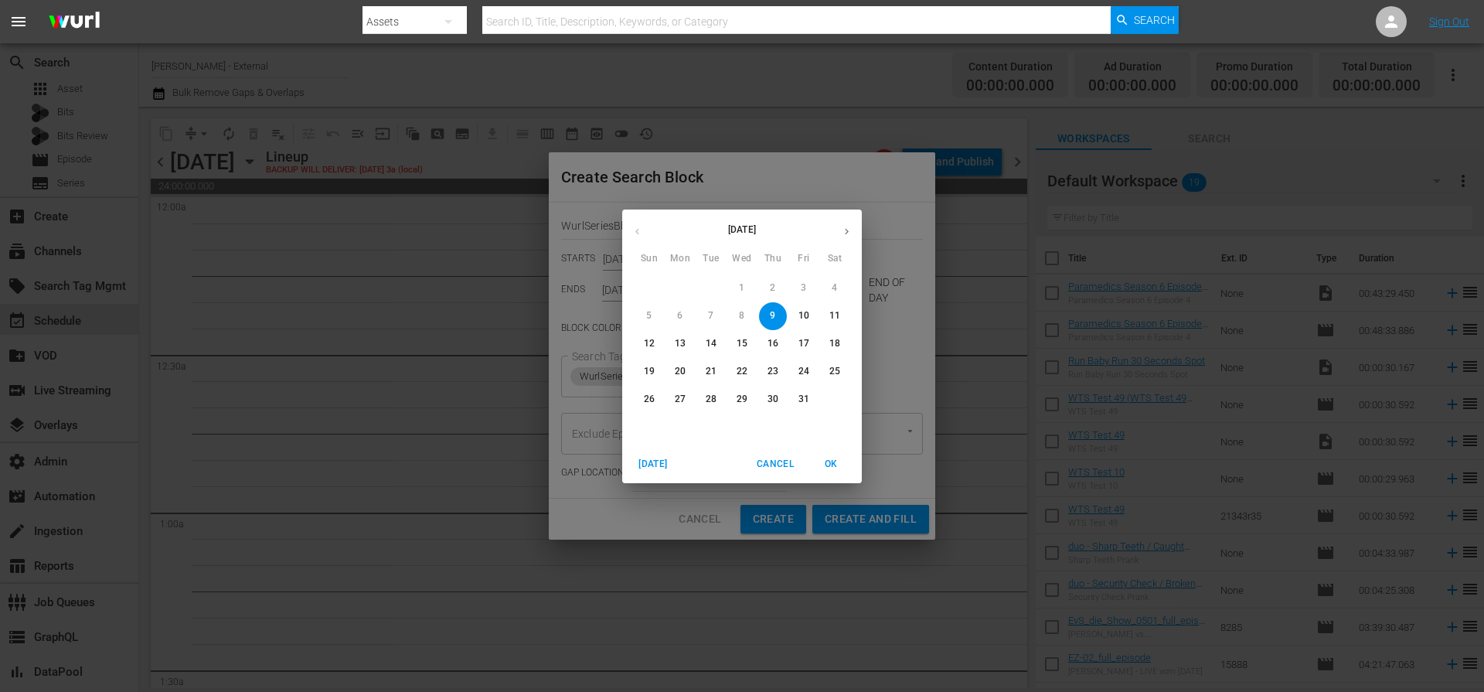
click at [808, 318] on p "10" at bounding box center [803, 315] width 11 height 13
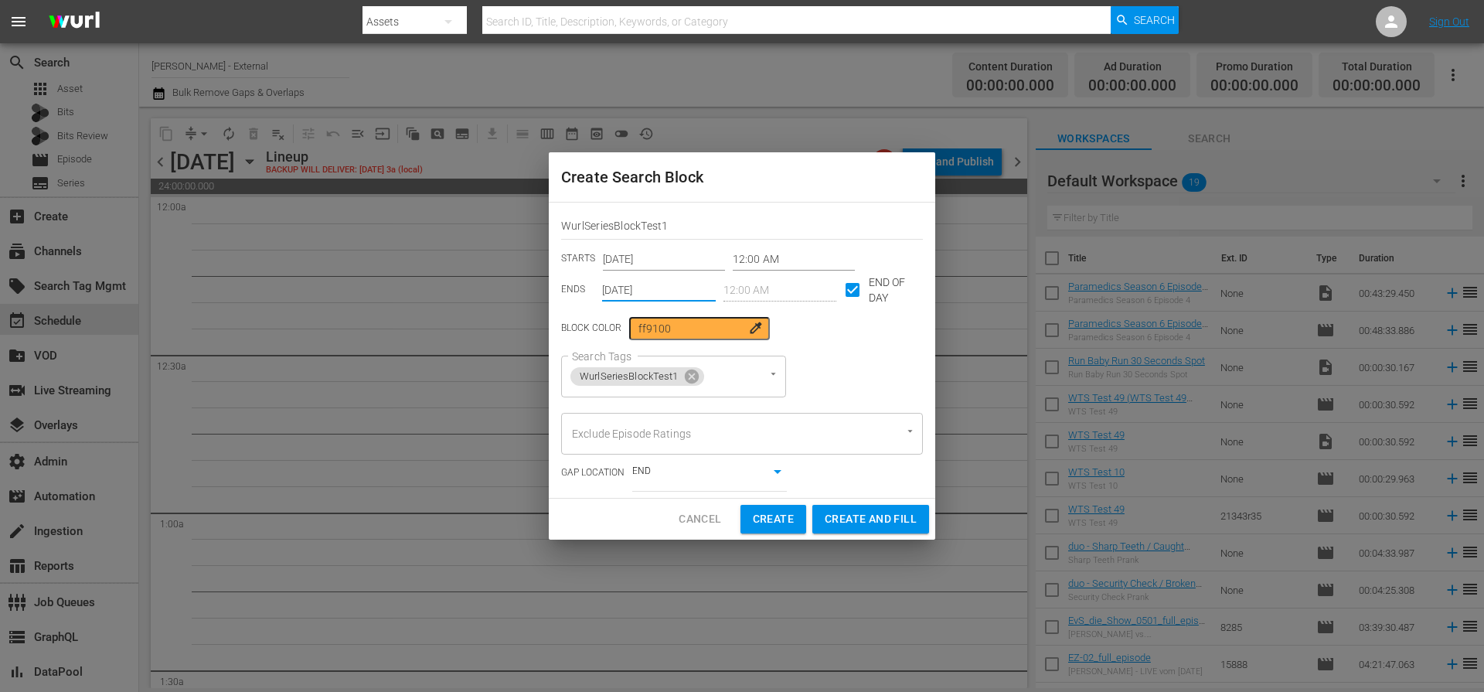
click at [856, 512] on span "Create and Fill" at bounding box center [871, 518] width 92 height 19
type input "Oct 9th 2025"
checkbox input "false"
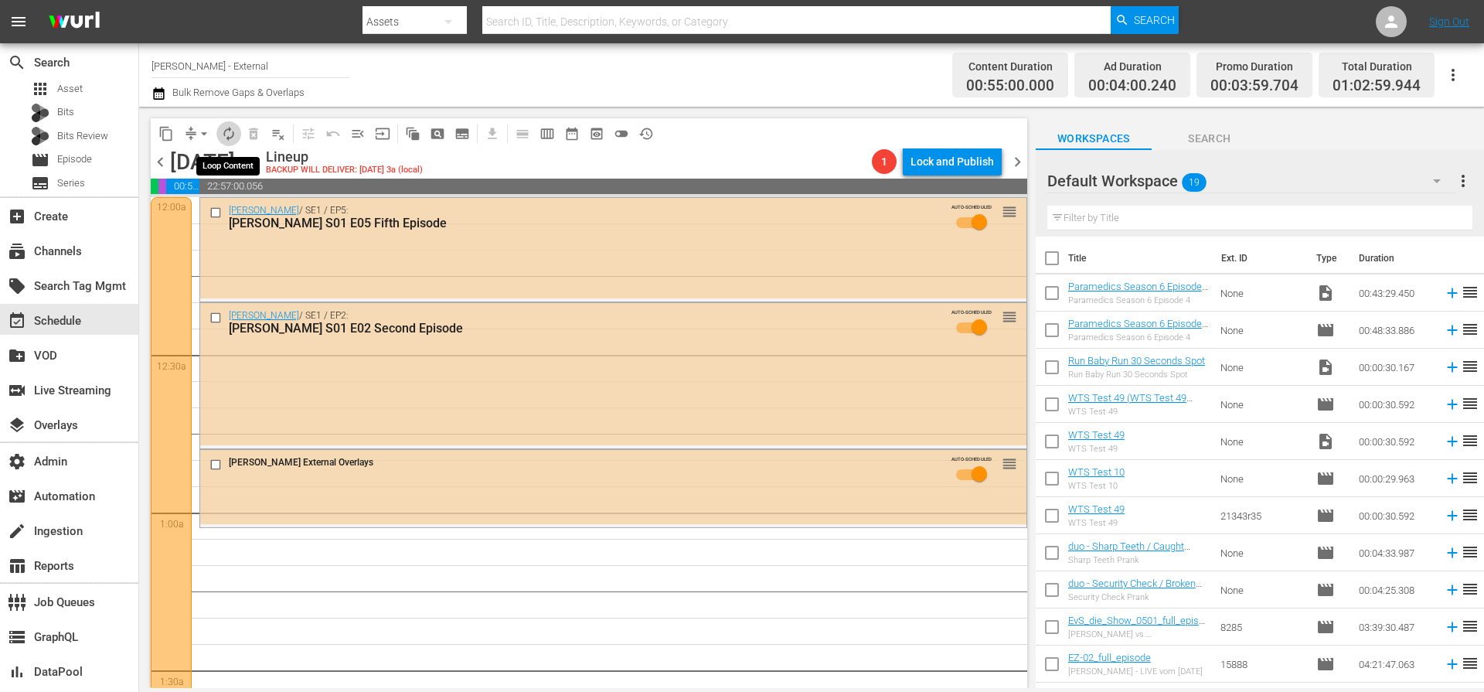
click at [229, 138] on span "autorenew_outlined" at bounding box center [228, 133] width 15 height 15
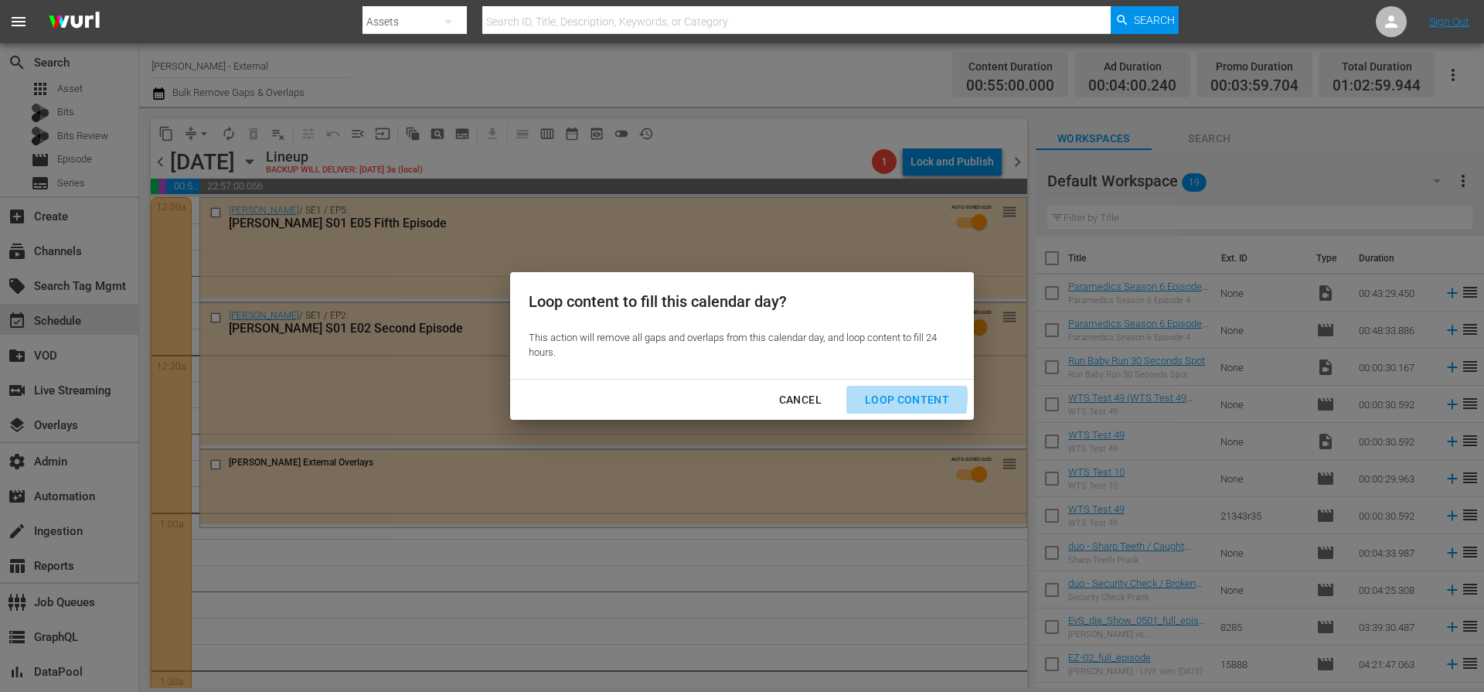
click at [883, 397] on div "Loop Content" at bounding box center [907, 399] width 109 height 19
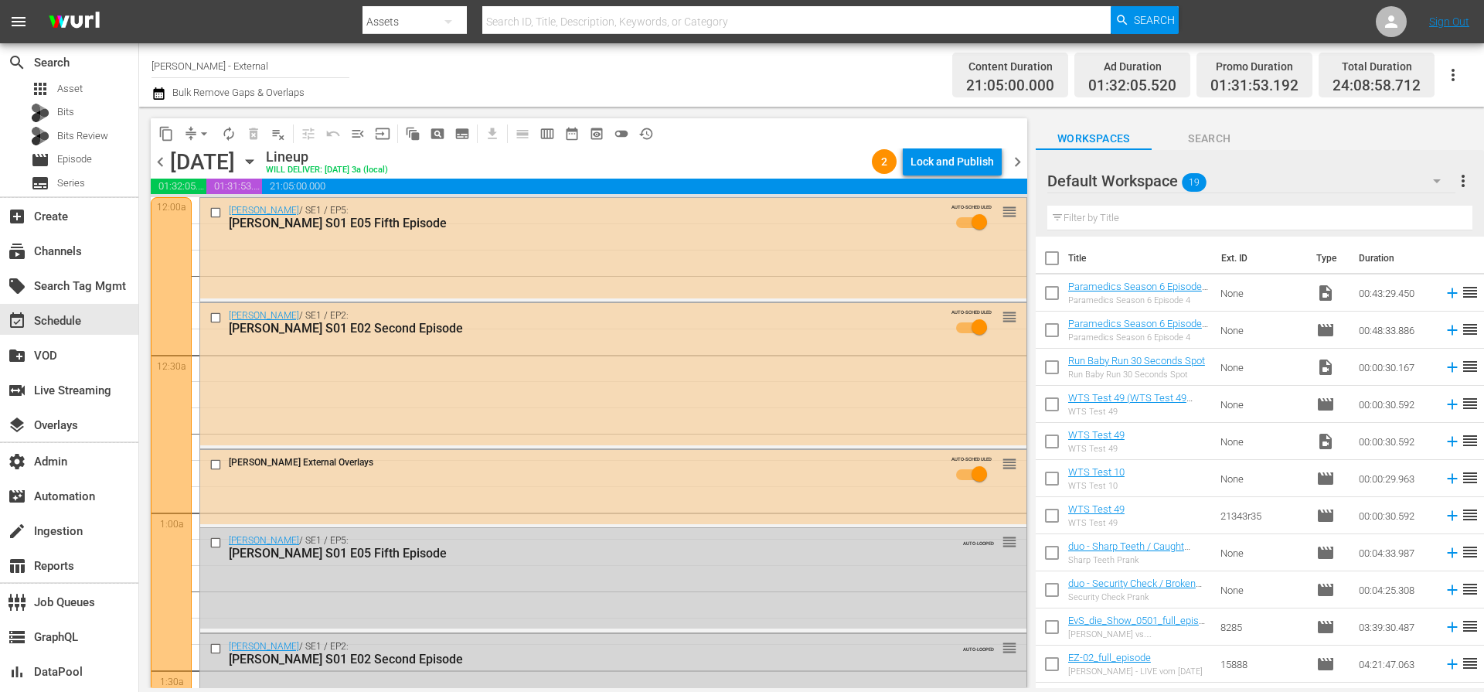
click at [427, 107] on div "content_copy compress arrow_drop_down autorenew_outlined delete_forever_outline…" at bounding box center [585, 397] width 892 height 581
click at [442, 141] on button "pageview_outlined" at bounding box center [437, 133] width 25 height 25
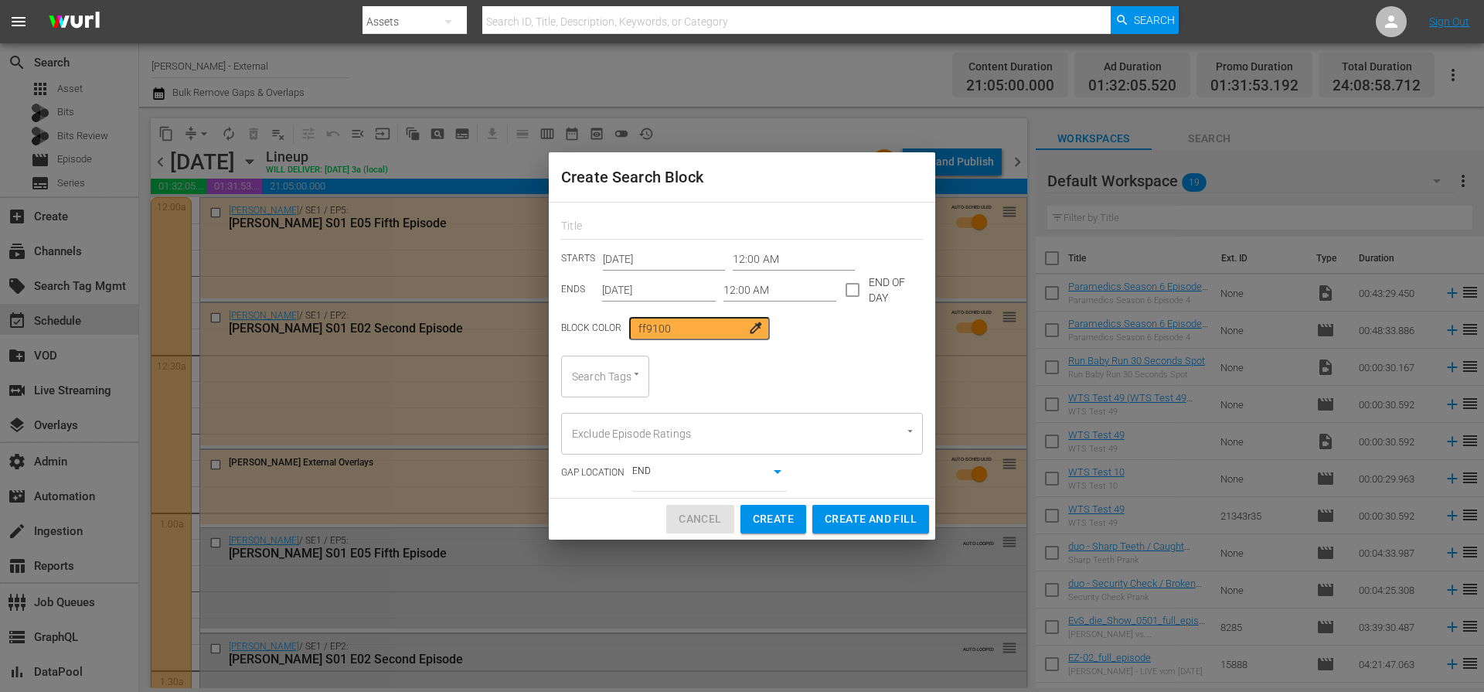
click at [707, 528] on span "Cancel" at bounding box center [700, 518] width 43 height 19
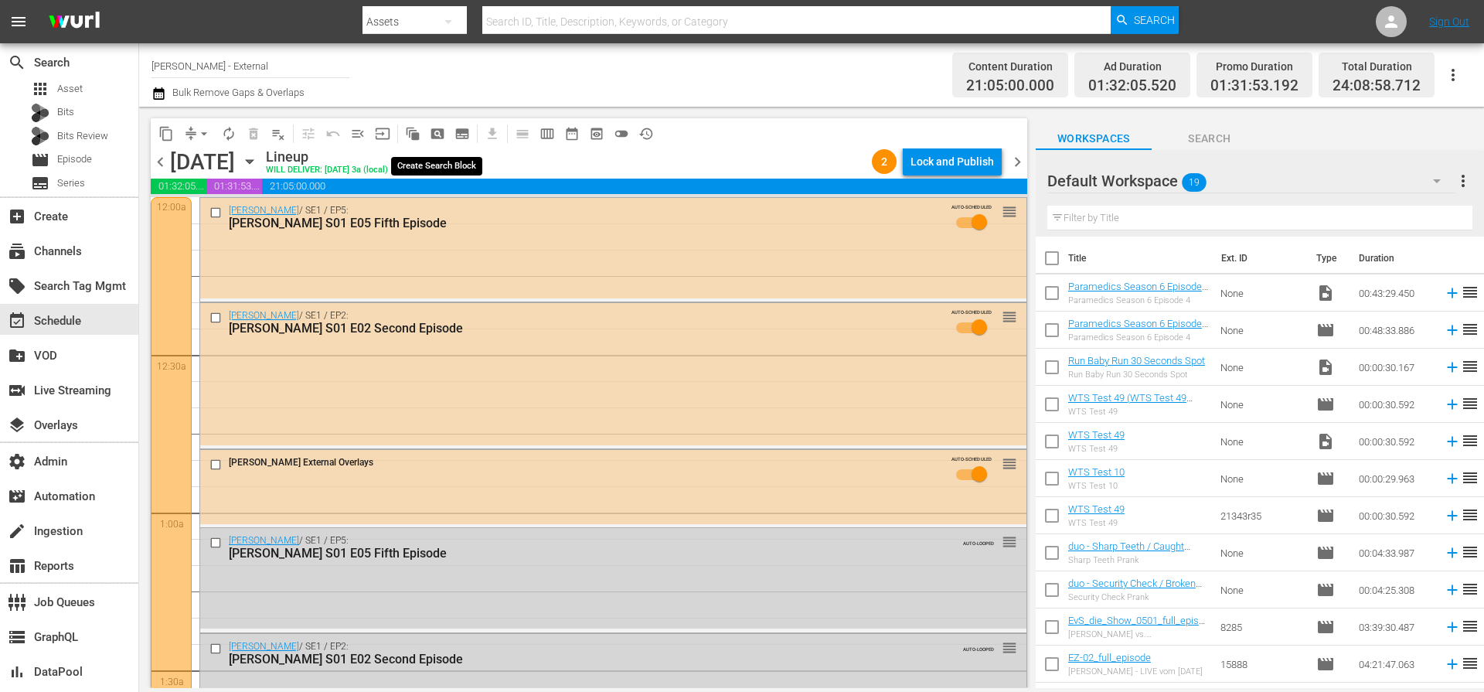
click at [441, 134] on span "pageview_outlined" at bounding box center [437, 133] width 15 height 15
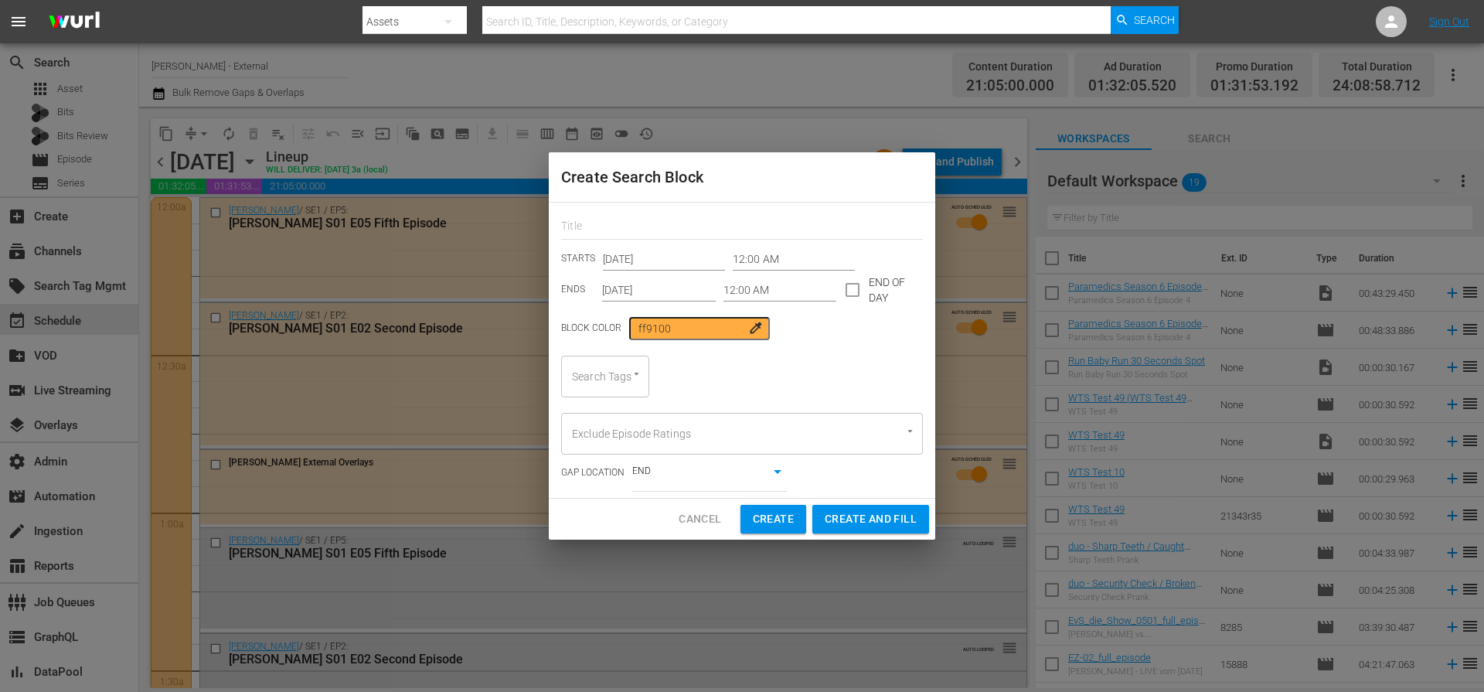
click at [705, 522] on span "Cancel" at bounding box center [700, 518] width 43 height 19
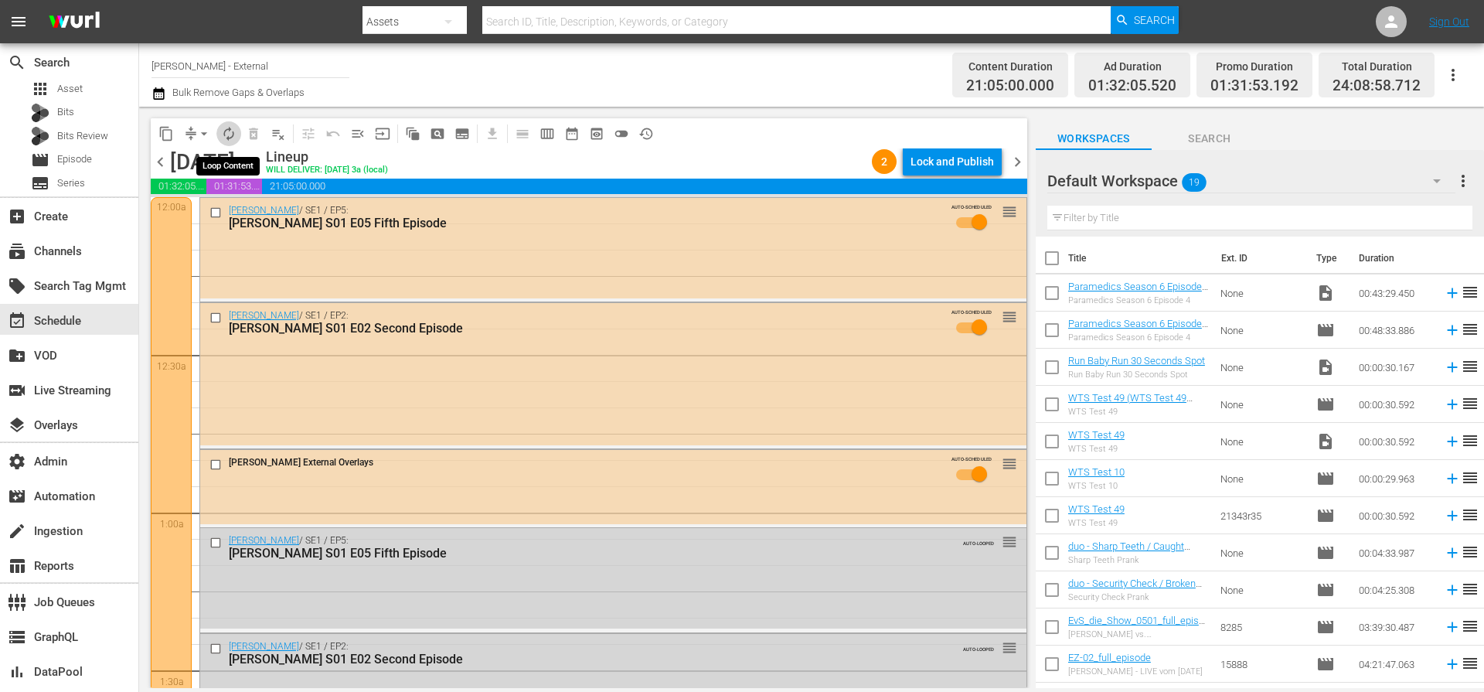
click at [232, 134] on span "autorenew_outlined" at bounding box center [228, 133] width 15 height 15
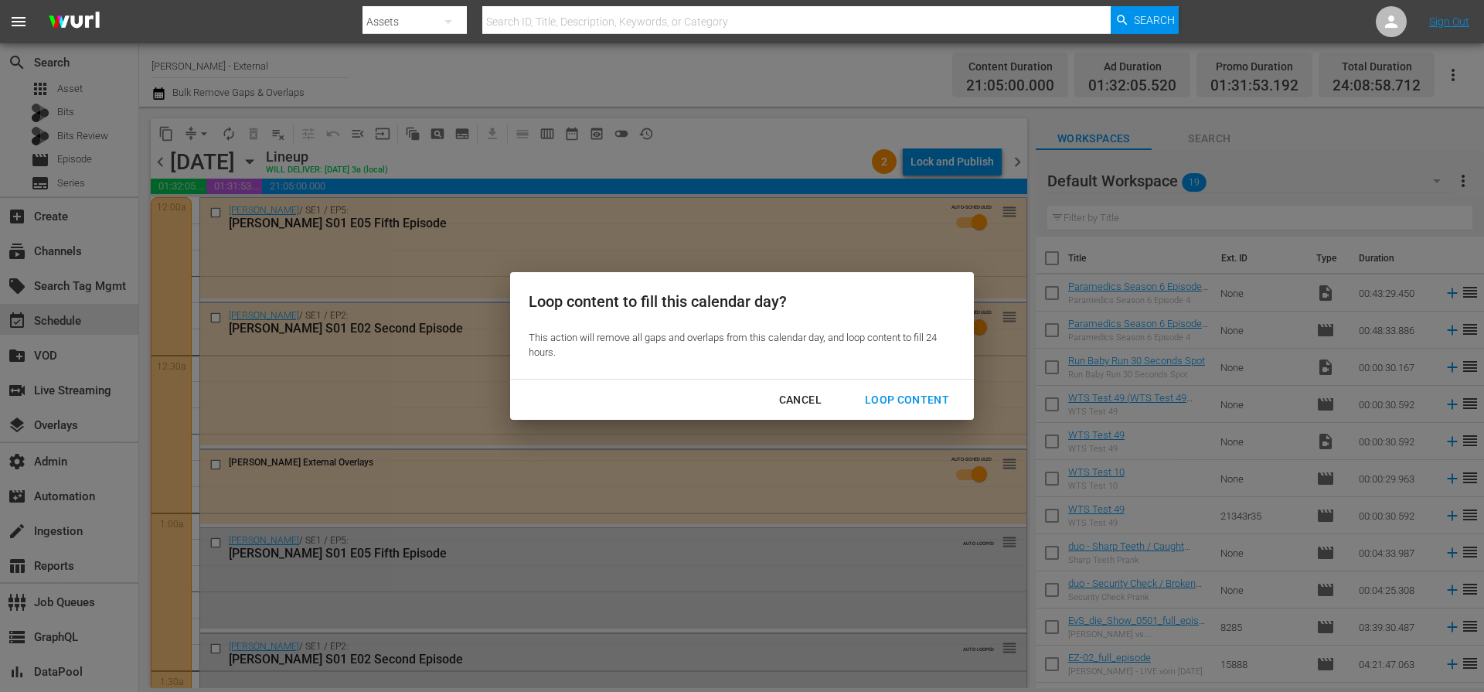
click at [716, 97] on div "Loop content to fill this calendar day? This action will remove all gaps and ov…" at bounding box center [742, 346] width 1484 height 692
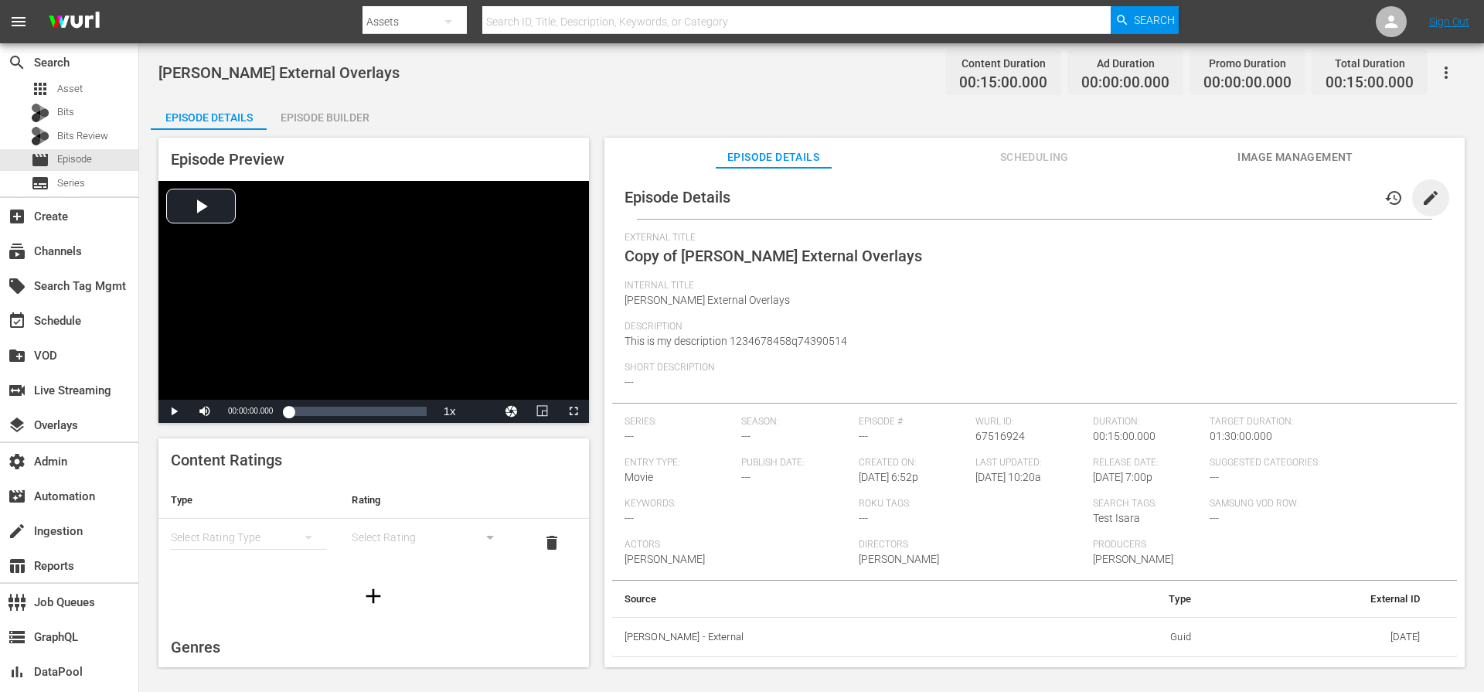
click at [1421, 195] on span "edit" at bounding box center [1430, 198] width 19 height 19
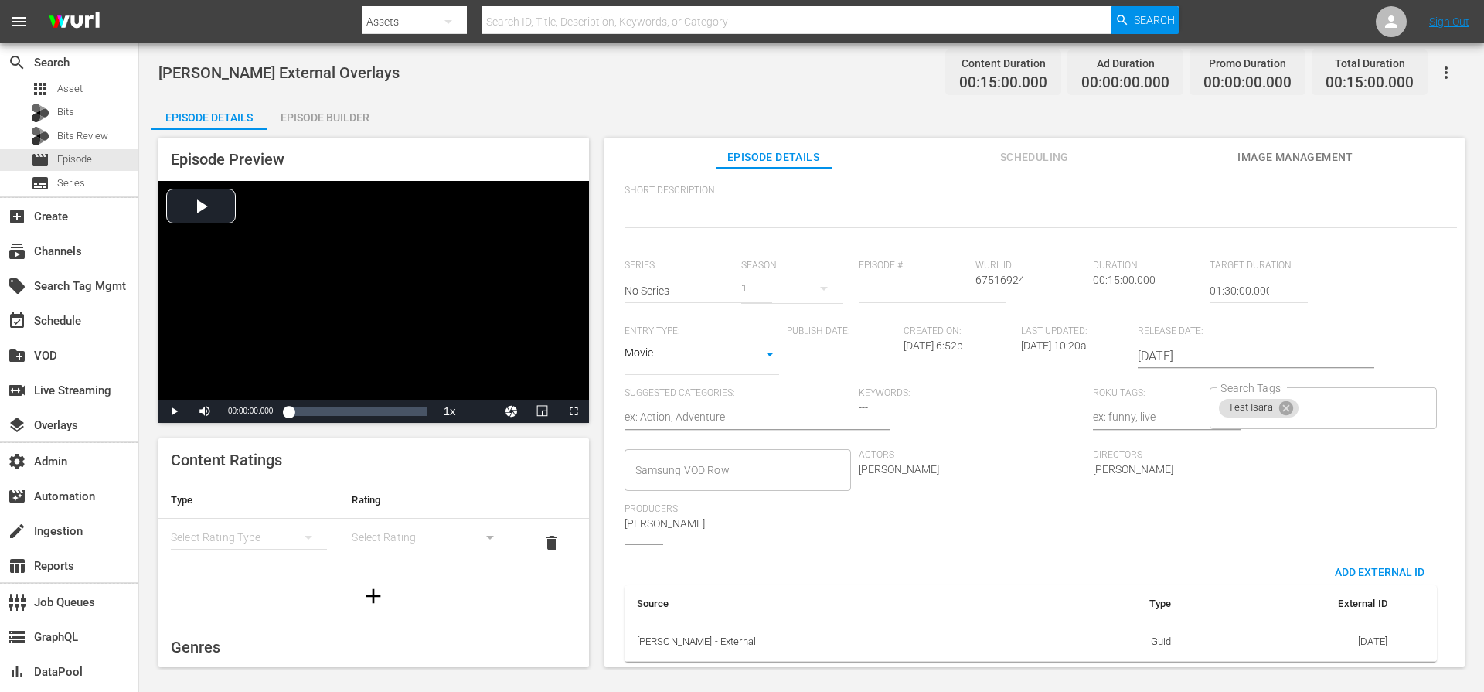
scroll to position [244, 0]
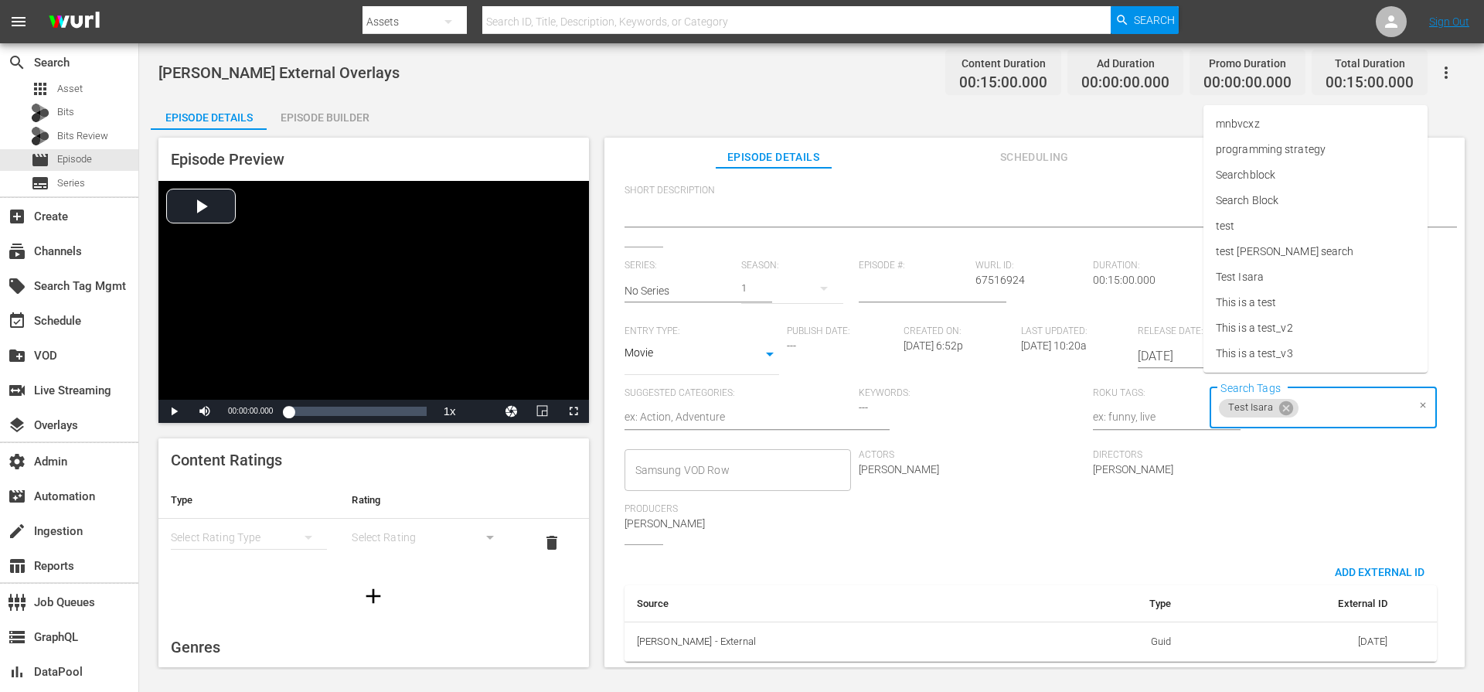
click at [1338, 396] on input "Search Tags" at bounding box center [1354, 408] width 106 height 28
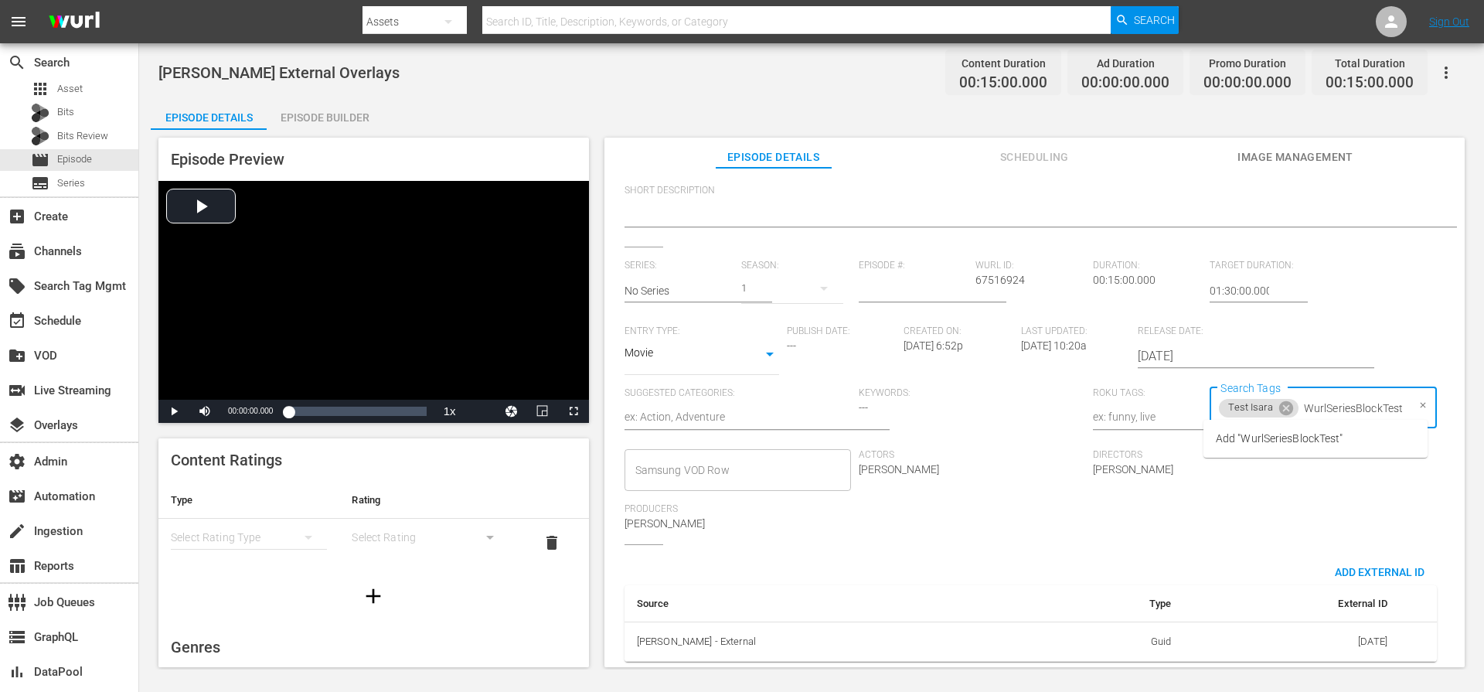
type input "WurlSeriesBlockTest1"
click at [1357, 394] on input "WurlSeriesBlockTest1" at bounding box center [1354, 408] width 106 height 28
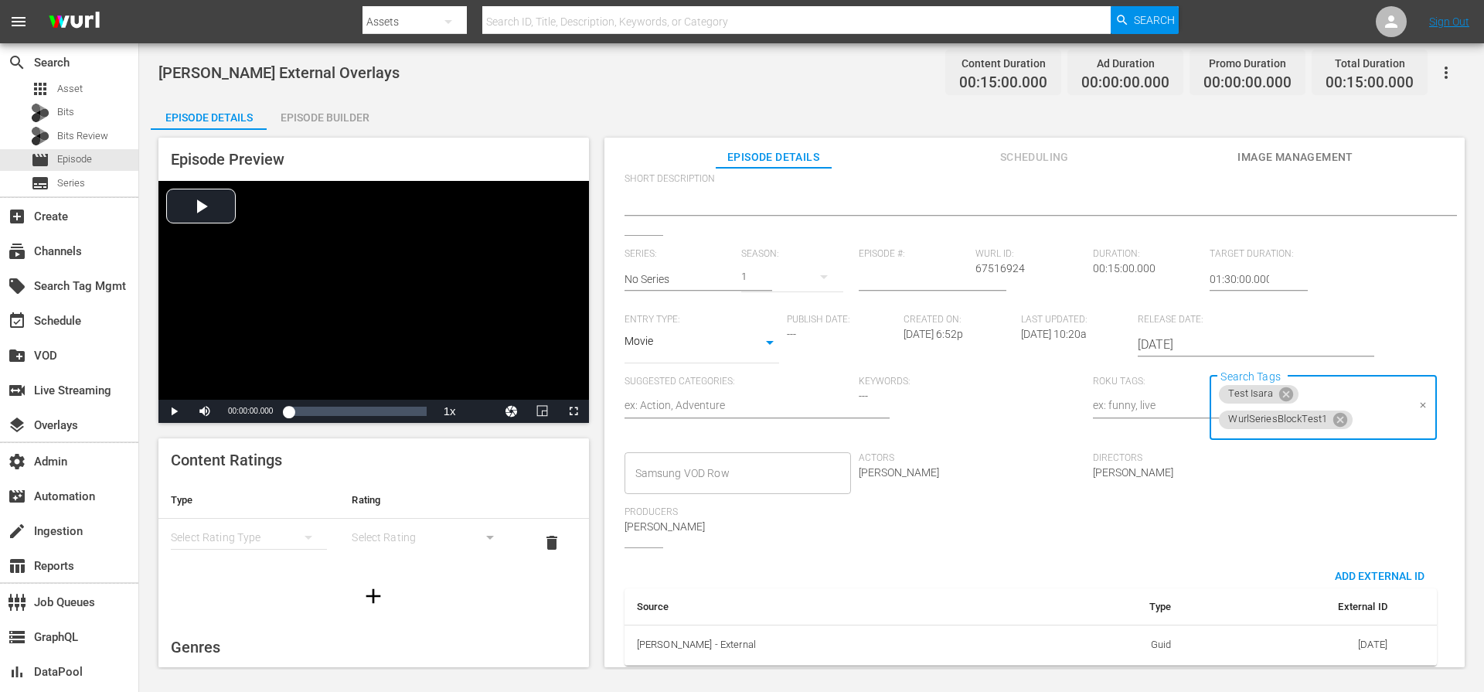
scroll to position [0, 0]
click at [1411, 316] on div "Series: No Series Season: 1 Episode #: Wurl ID: 67516924 Duration: 00:15:00.000…" at bounding box center [1035, 397] width 820 height 299
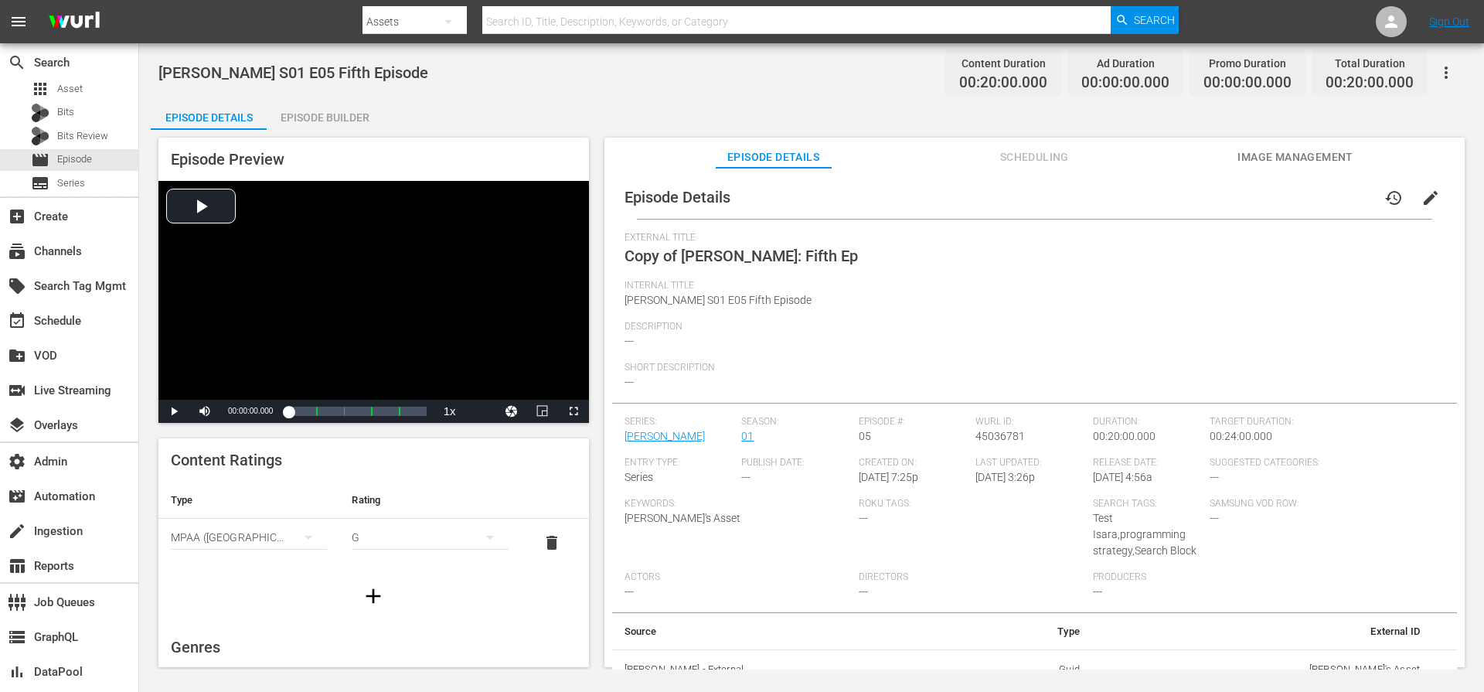
click at [1425, 198] on span "edit" at bounding box center [1430, 198] width 19 height 19
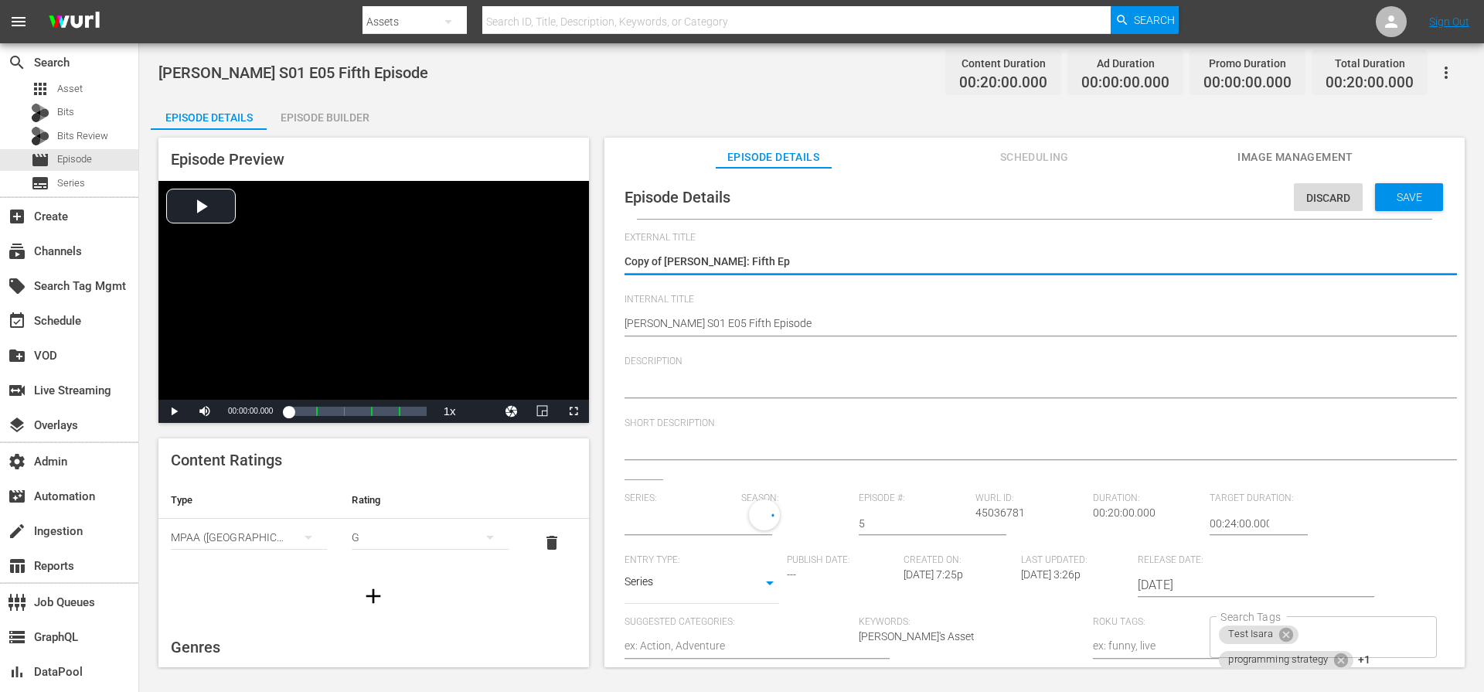
type input "Wurl"
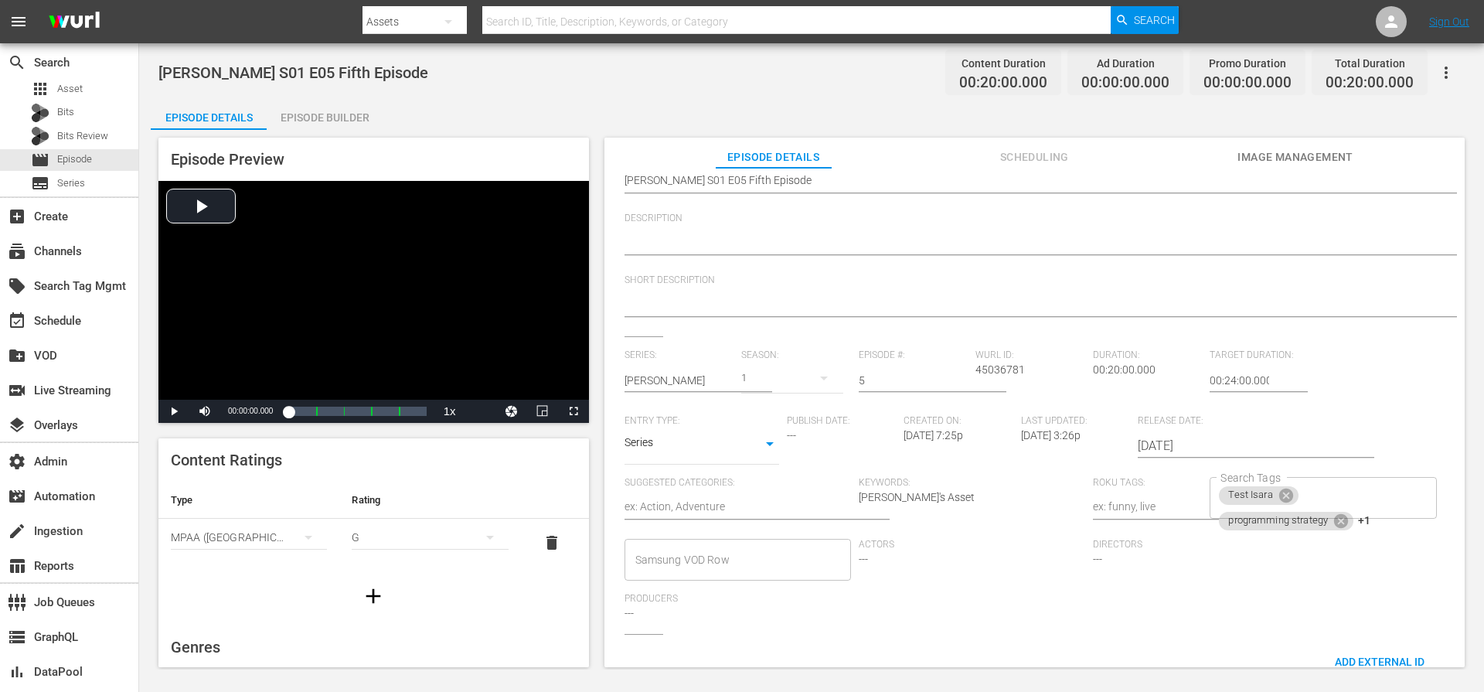
scroll to position [145, 0]
click at [1375, 503] on div "Test Isara programming strategy +1 Search Tags" at bounding box center [1323, 496] width 226 height 42
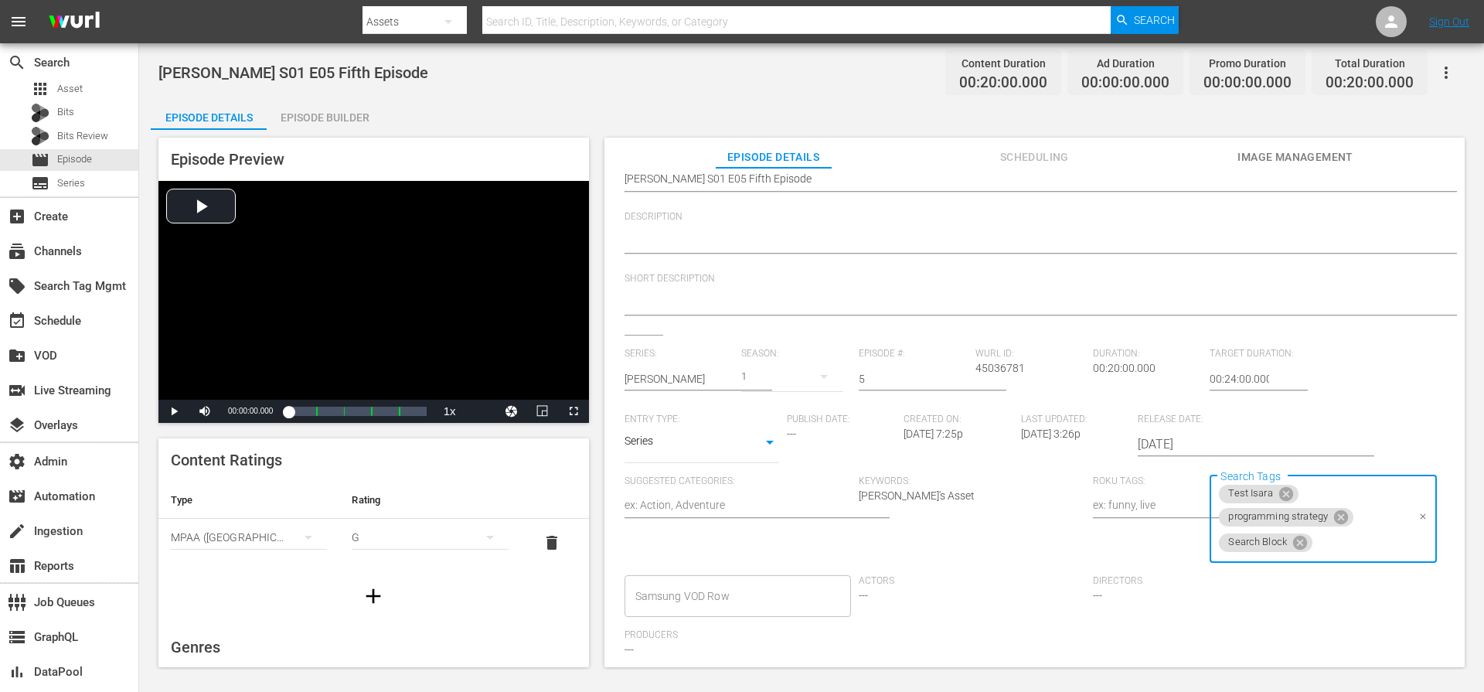
paste input "WurlSeriesBlockTest1"
type input "WurlSeriesBlockTest1"
click at [1284, 613] on span "Add "WurlSeriesBlockTest1"" at bounding box center [1282, 610] width 133 height 16
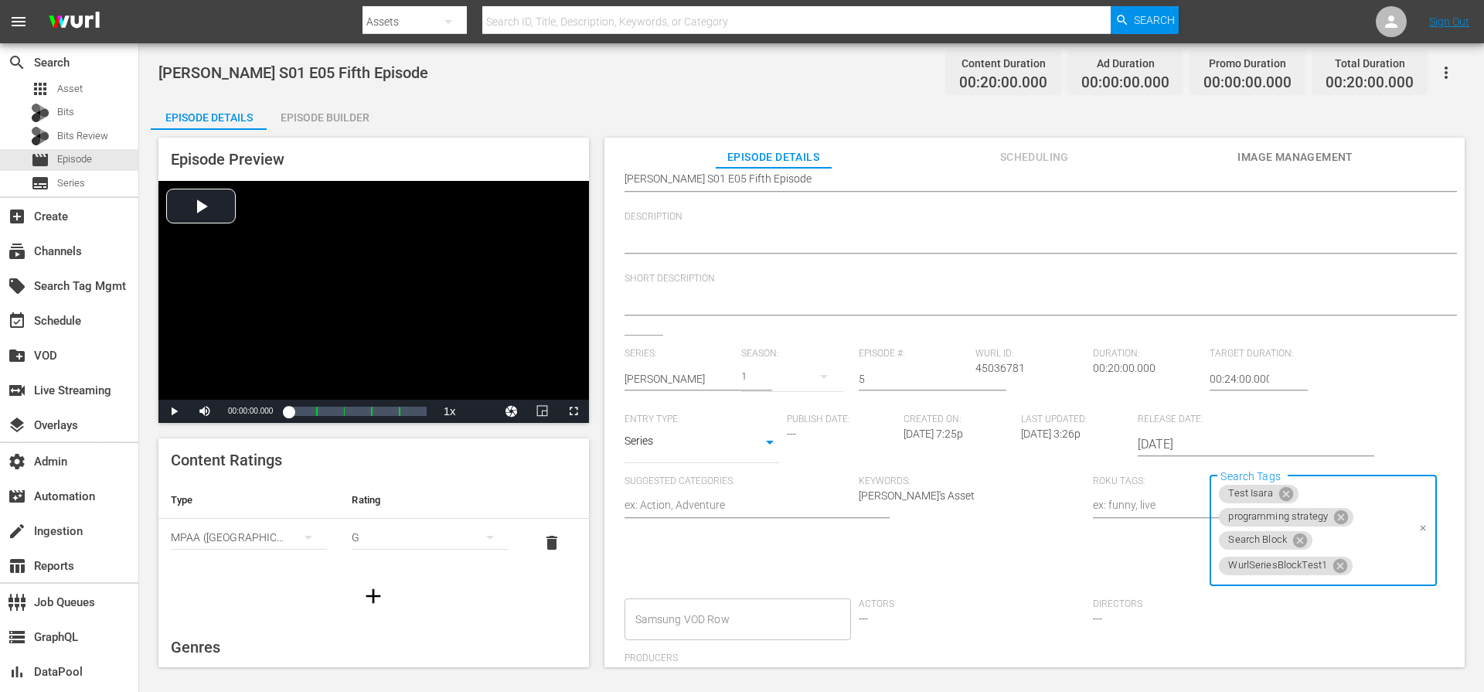
click at [1418, 341] on div "External Title Copy of Wurl: Fifth Ep Copy of Wurl: Fifth Ep Internal Title Wur…" at bounding box center [1035, 455] width 820 height 737
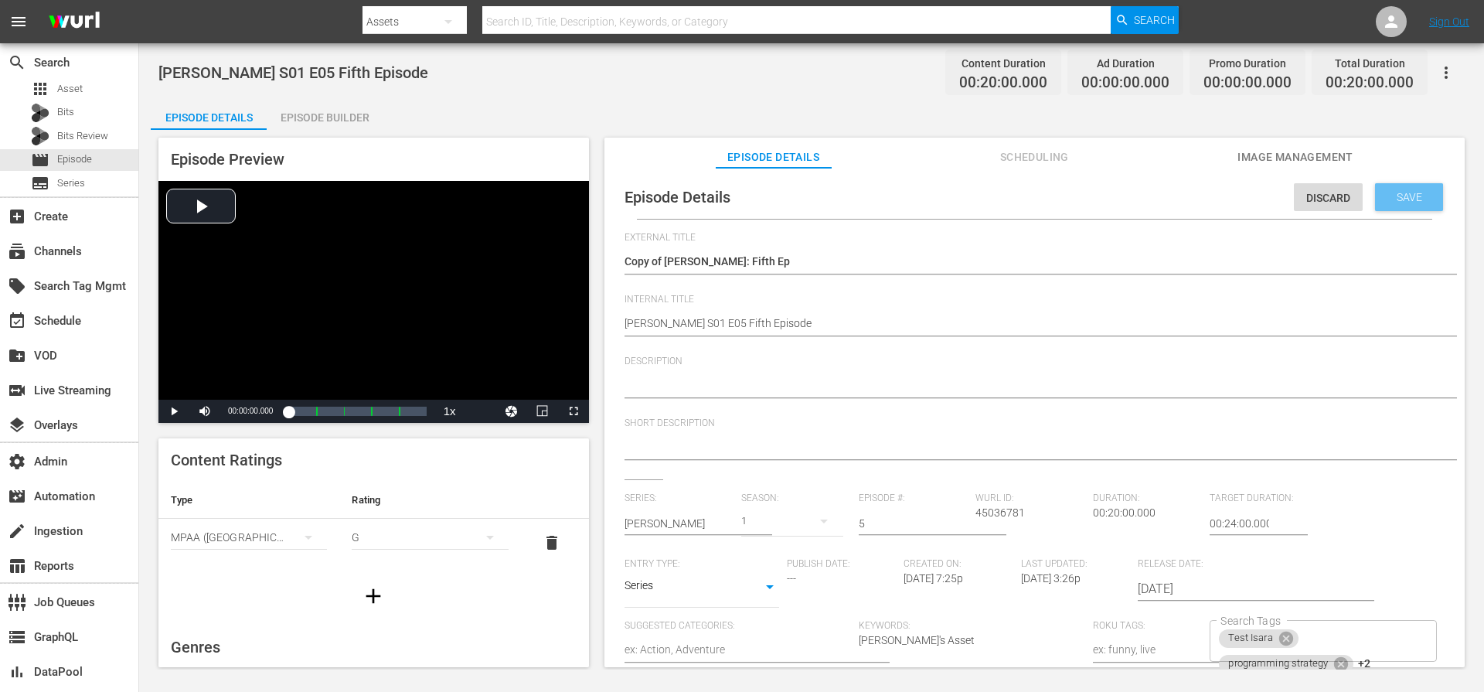
click at [1389, 195] on span "Save" at bounding box center [1409, 197] width 50 height 12
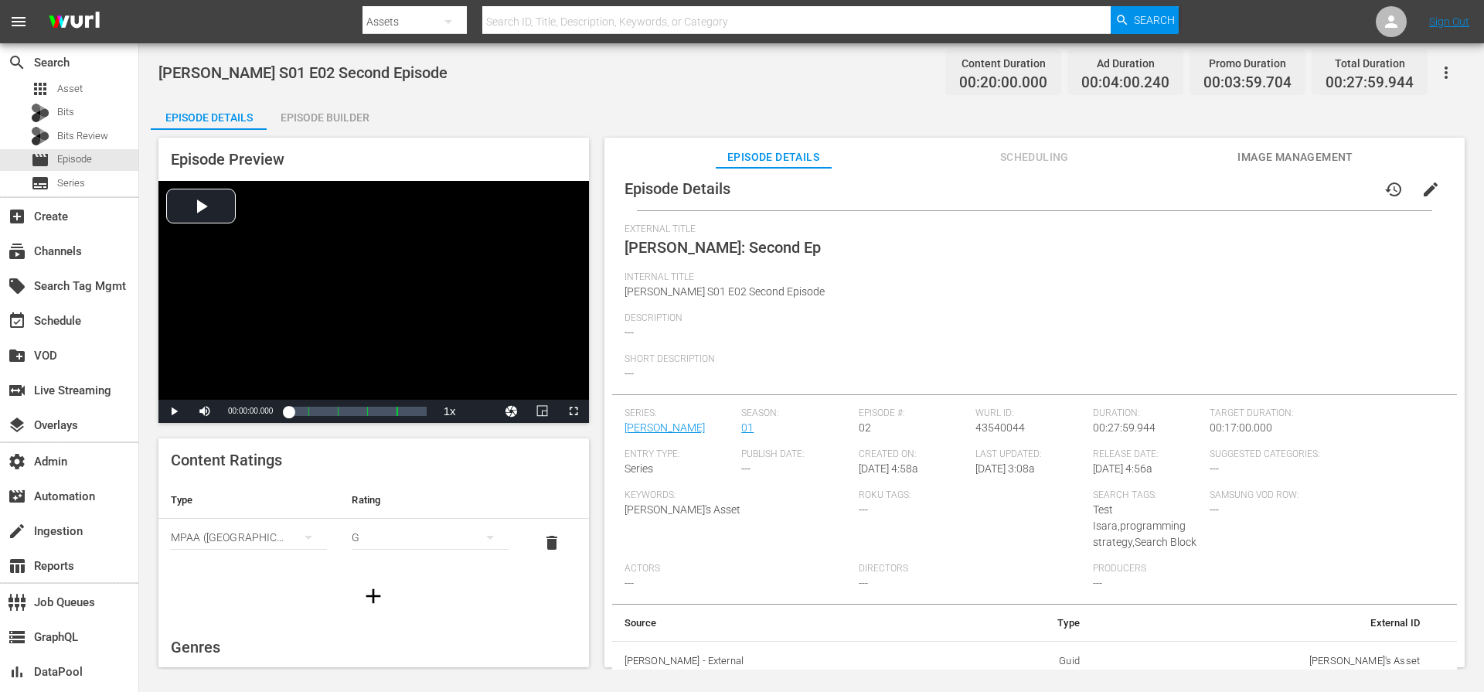
scroll to position [15, 0]
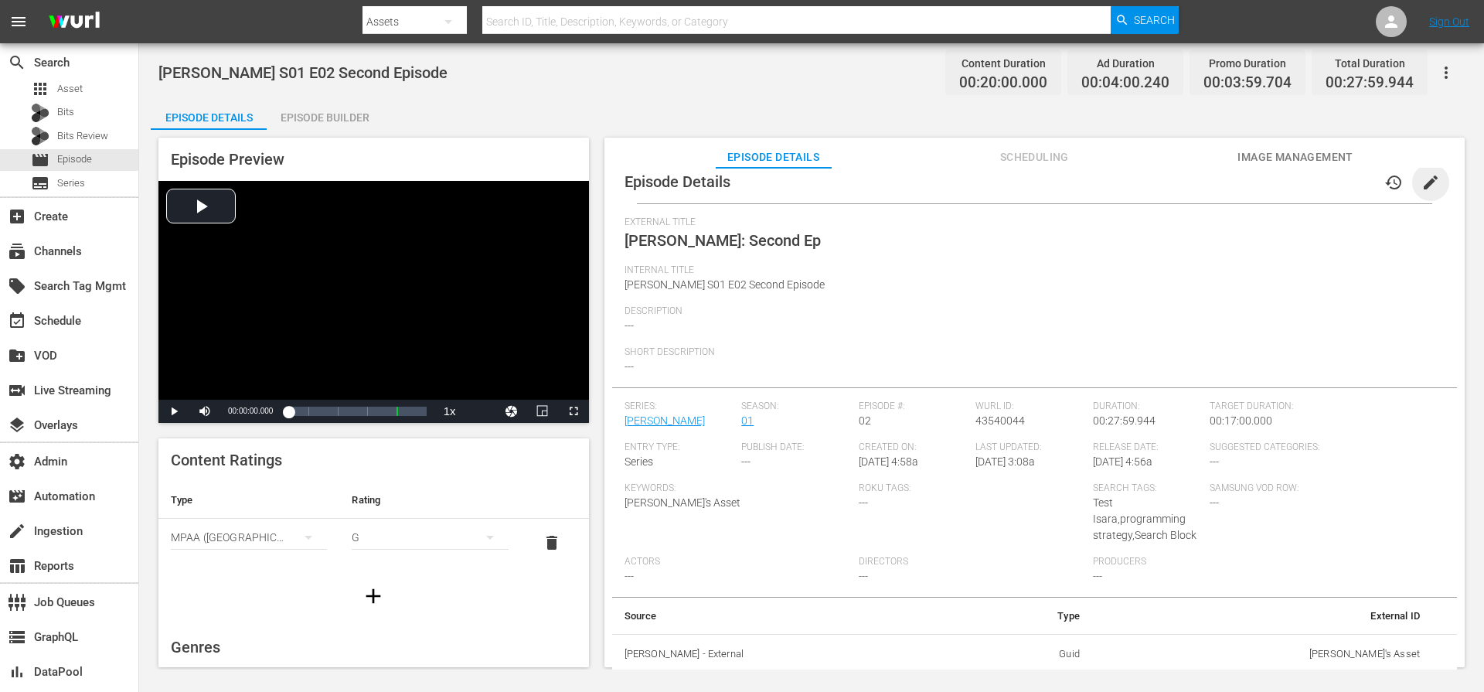
click at [1421, 179] on span "edit" at bounding box center [1430, 182] width 19 height 19
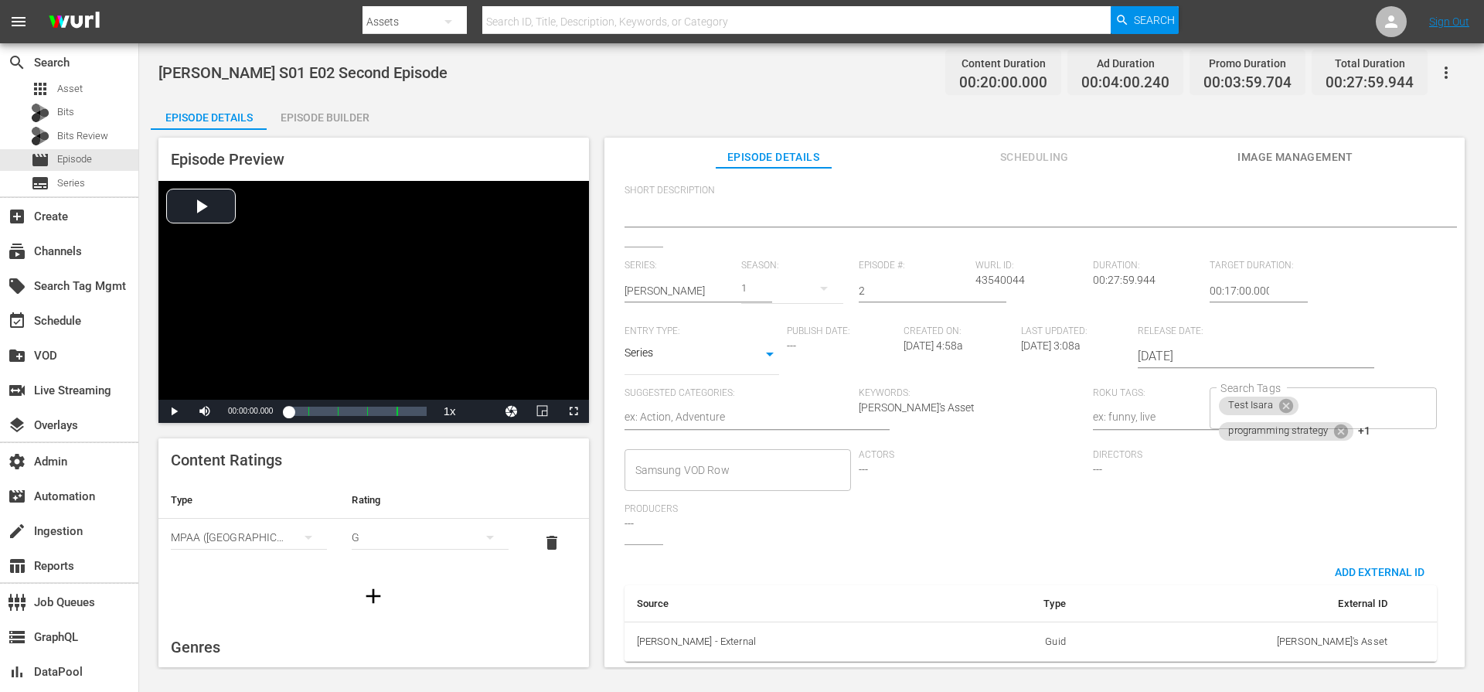
scroll to position [244, 0]
click at [1398, 399] on div "Test Isara programming strategy +1 Search Tags" at bounding box center [1323, 408] width 226 height 42
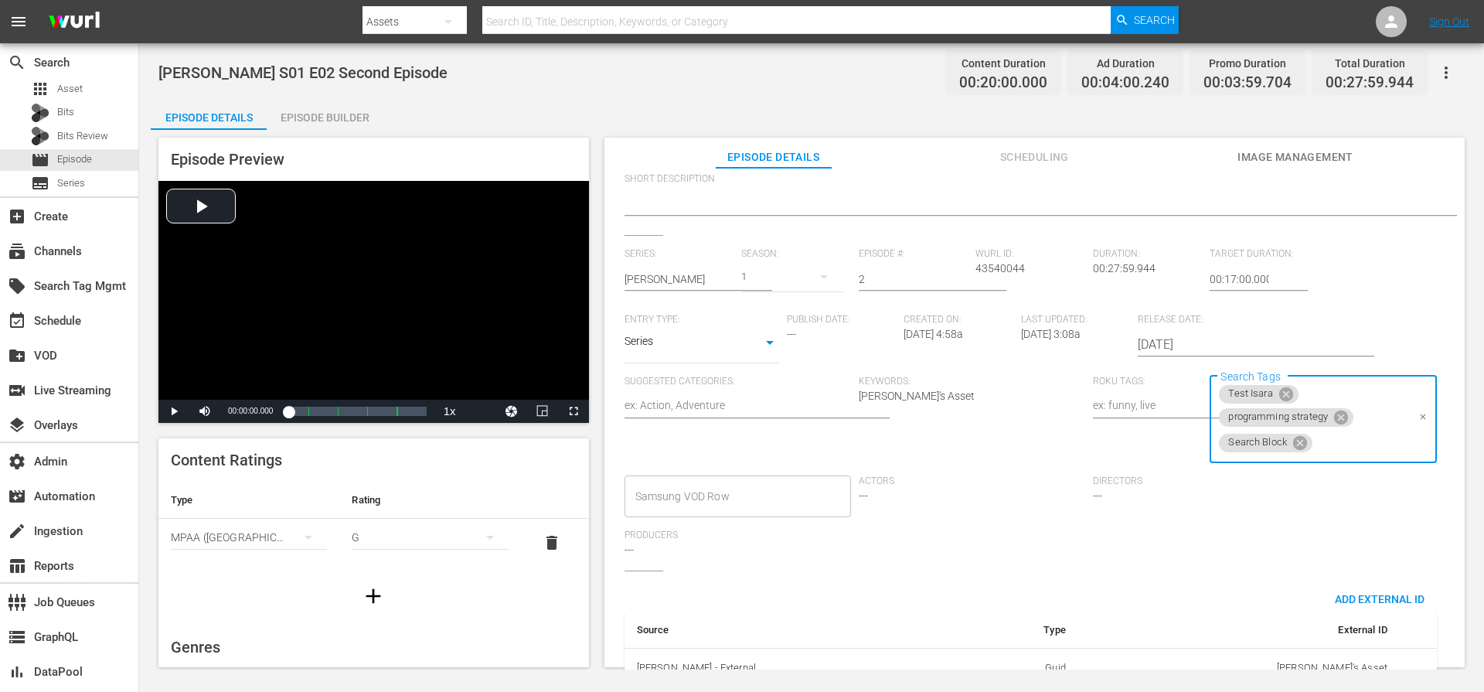
paste input "WurlSeriesBlockTest1"
type input "WurlSeriesBlockTest1"
click at [1346, 509] on span "Add "WurlSeriesBlockTest1"" at bounding box center [1282, 510] width 133 height 16
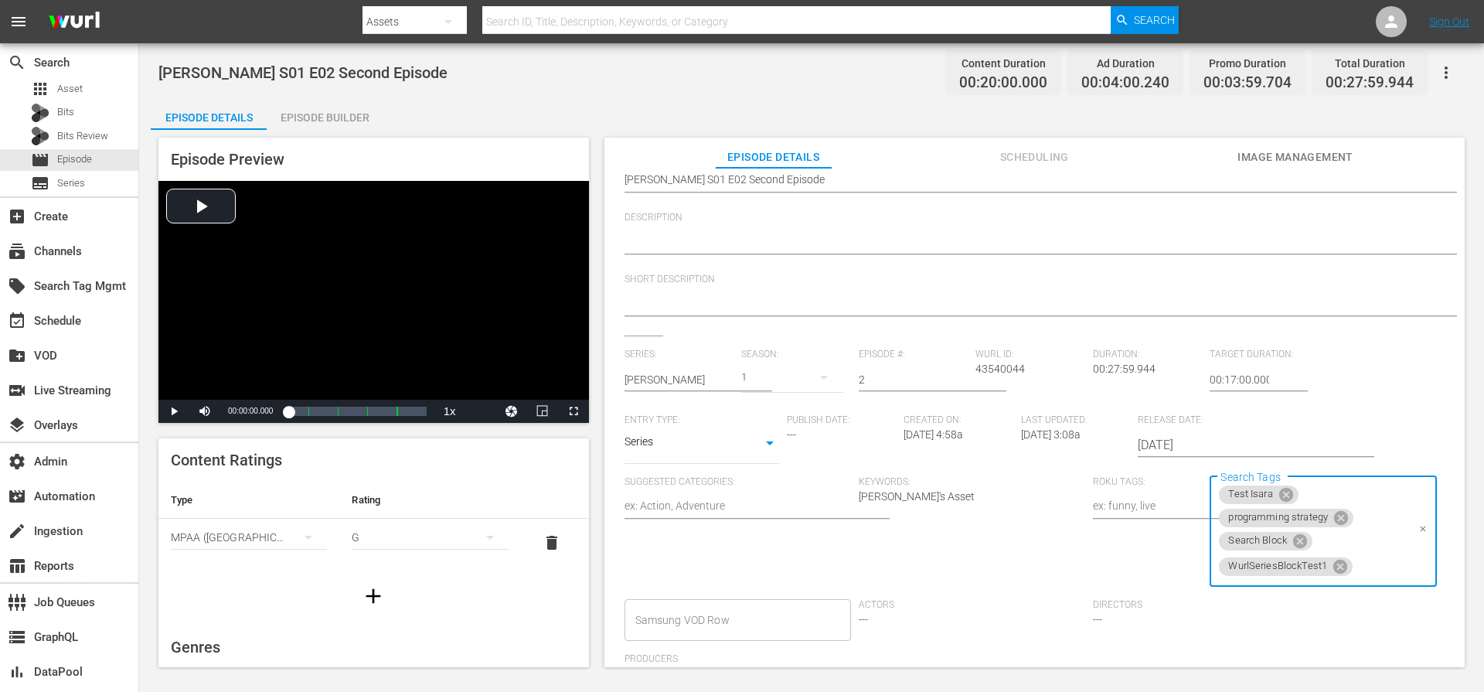
scroll to position [66, 0]
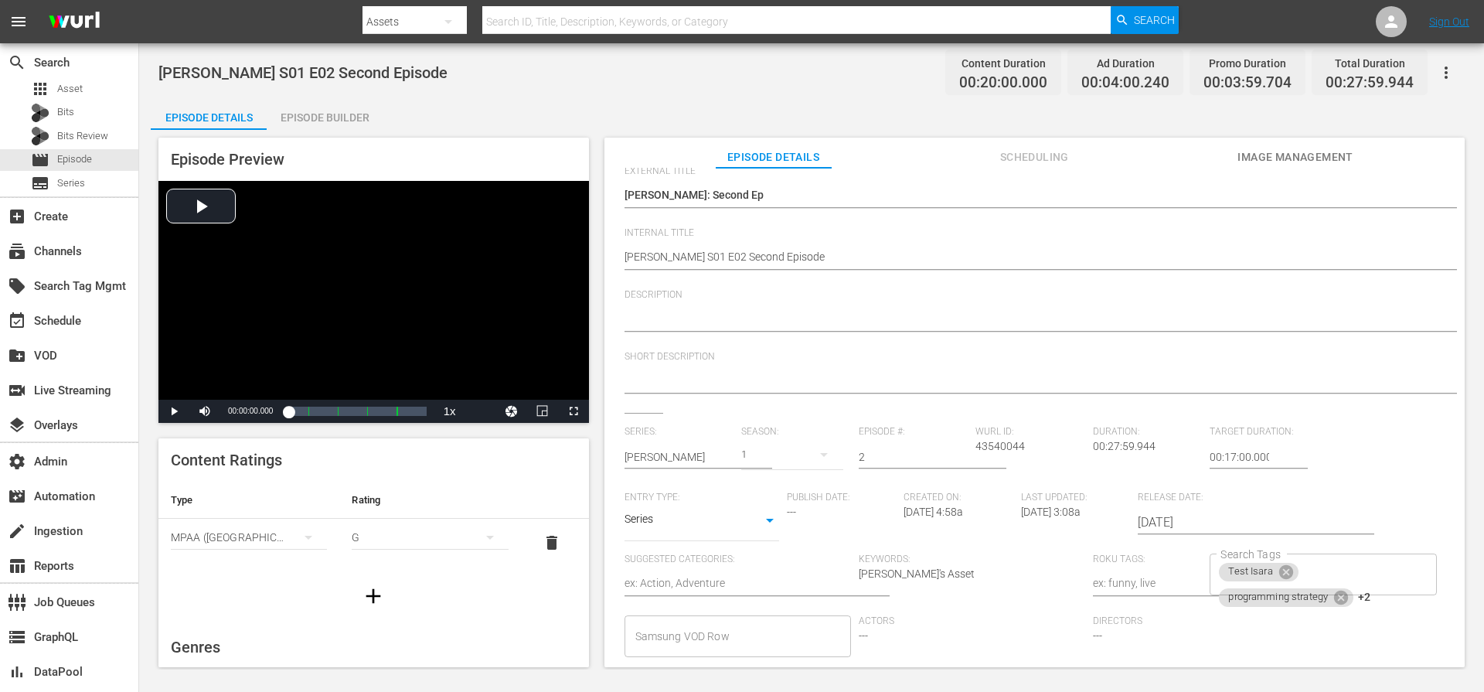
click at [1397, 245] on div "Wurl S01 E02 Second Episode Wurl S01 E02 Second Episode" at bounding box center [1031, 258] width 812 height 37
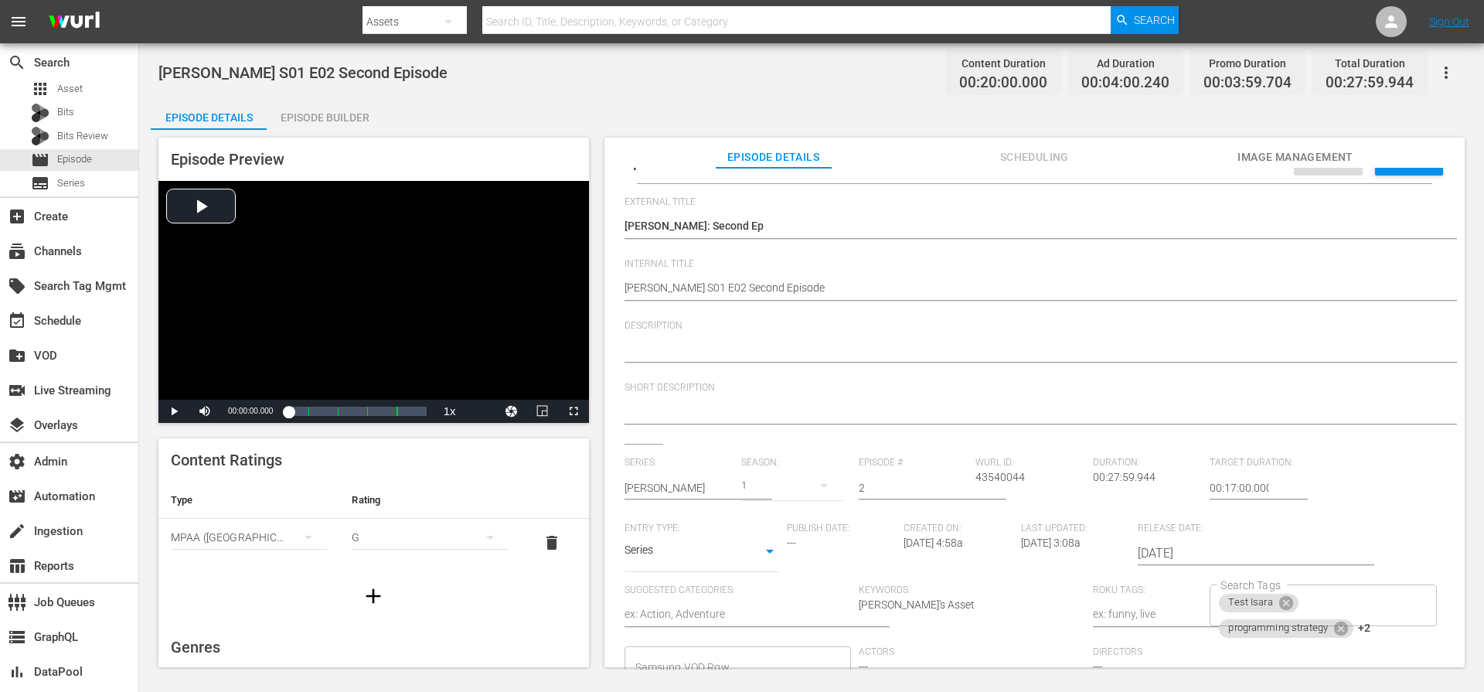
scroll to position [0, 0]
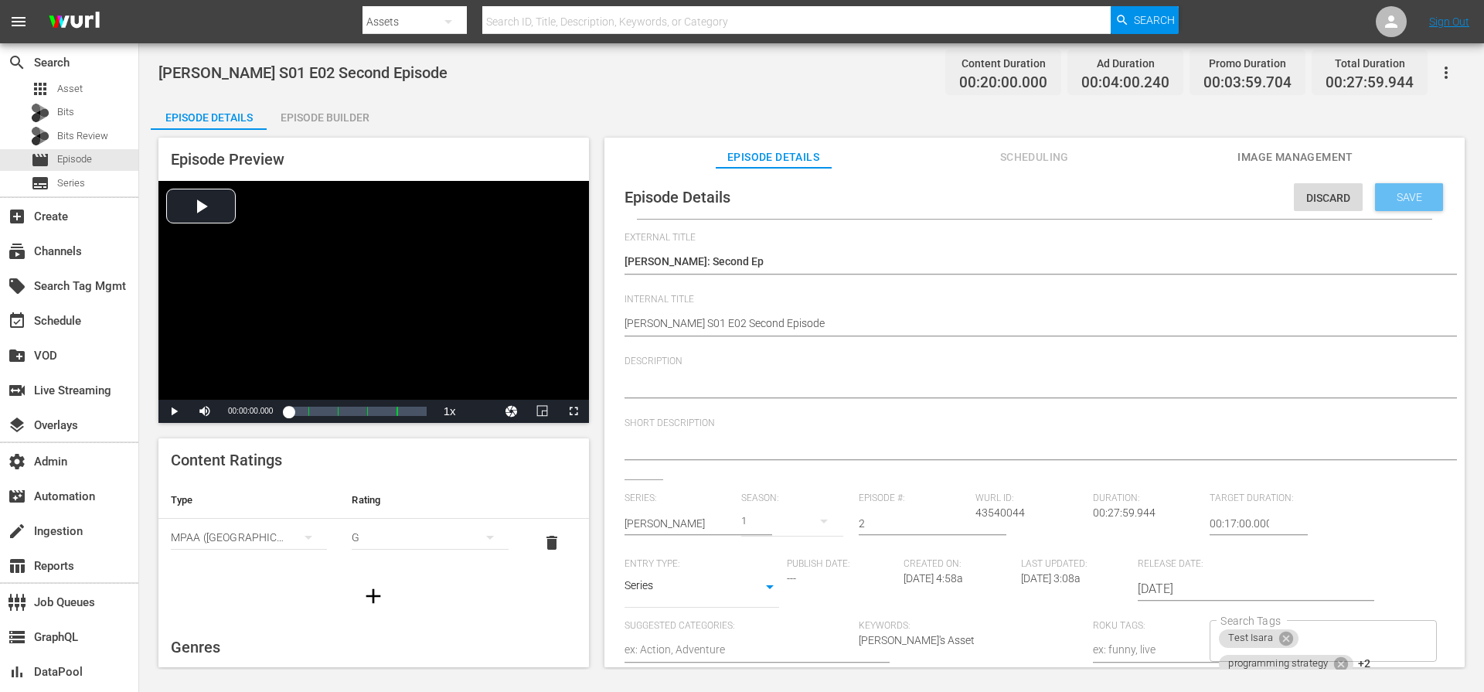
click at [1406, 198] on span "Save" at bounding box center [1409, 197] width 50 height 12
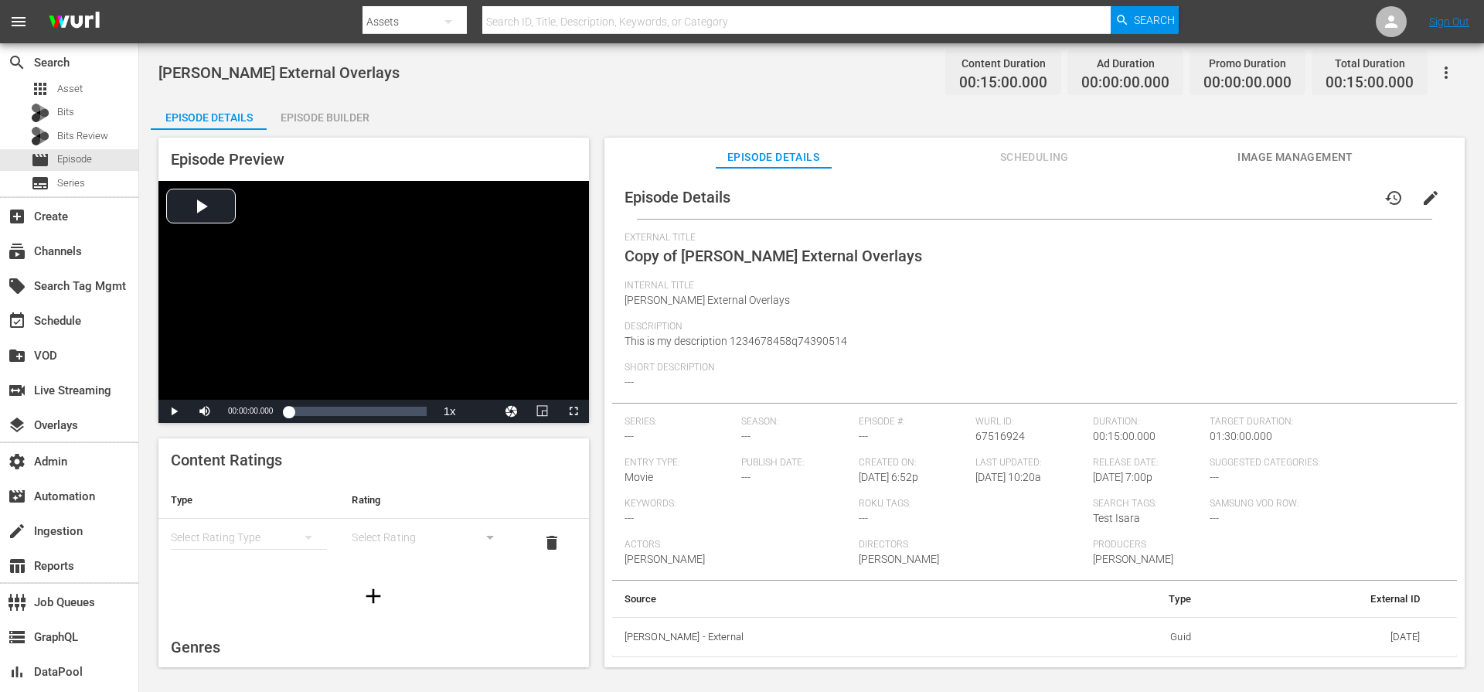
click at [1424, 192] on span "edit" at bounding box center [1430, 198] width 19 height 19
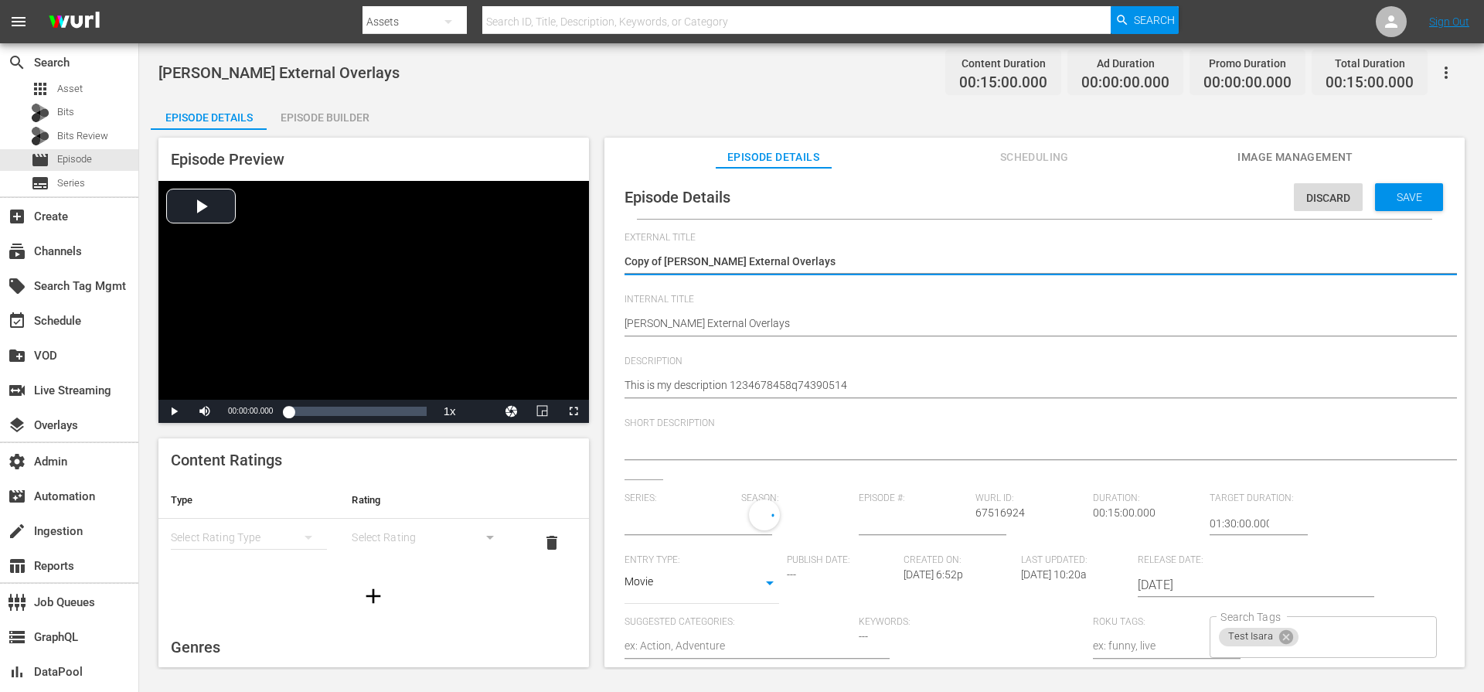
type input "No Series"
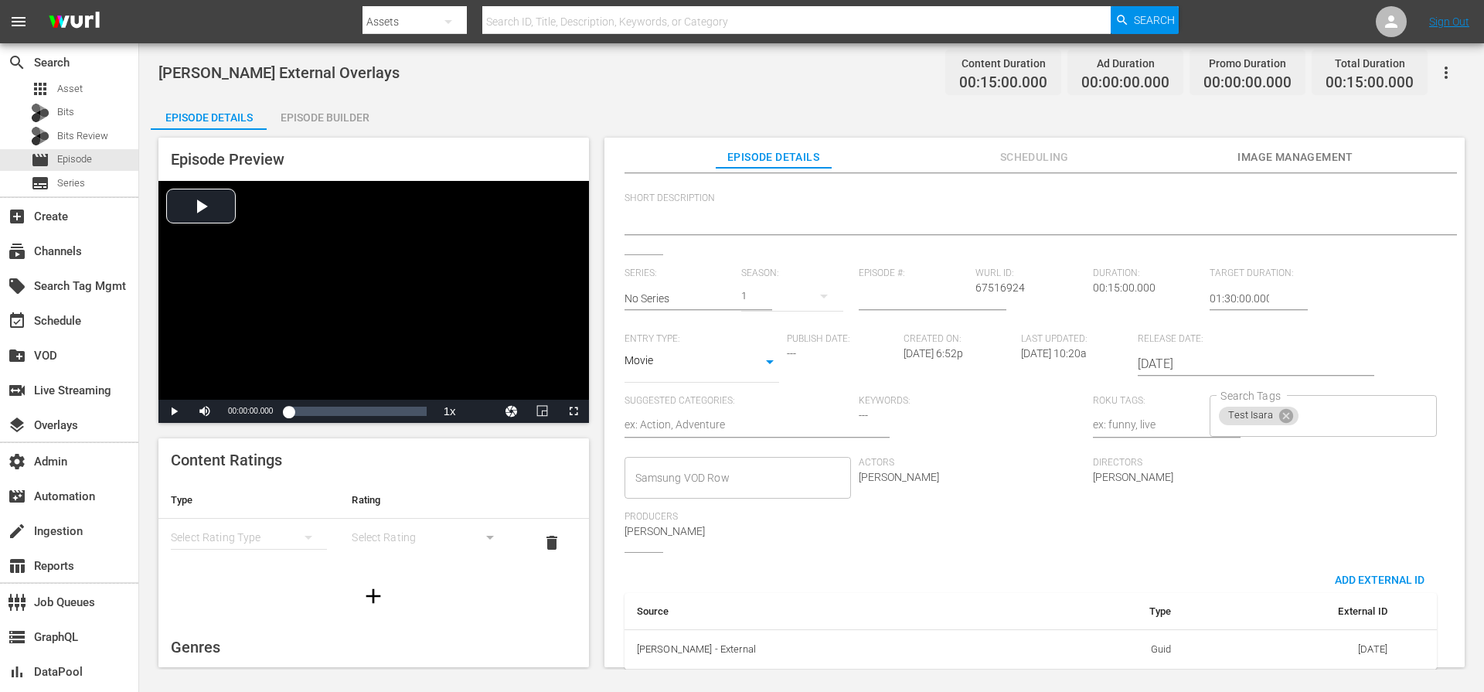
scroll to position [244, 0]
click at [1321, 397] on input "Search Tags" at bounding box center [1354, 408] width 106 height 28
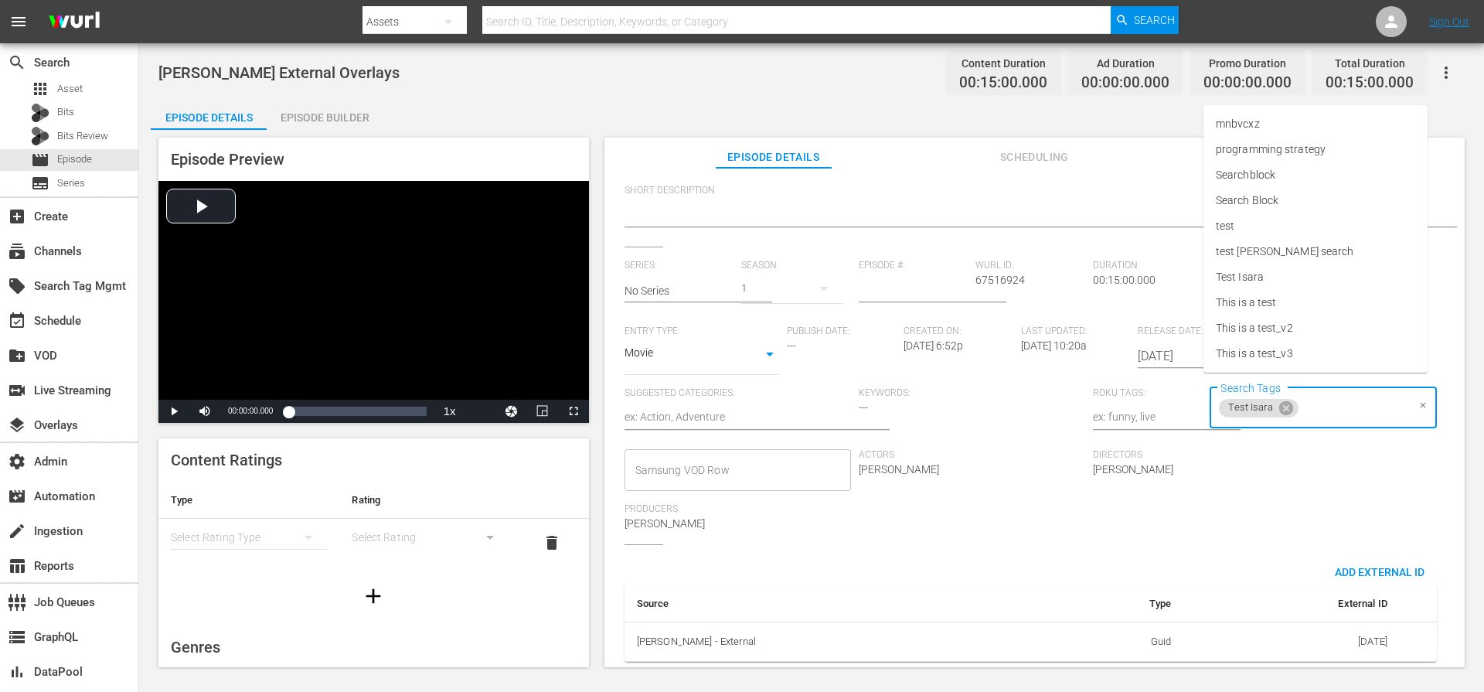
paste input "WurlSeriesBlockTest1"
type input "WurlSeriesBlockTest1"
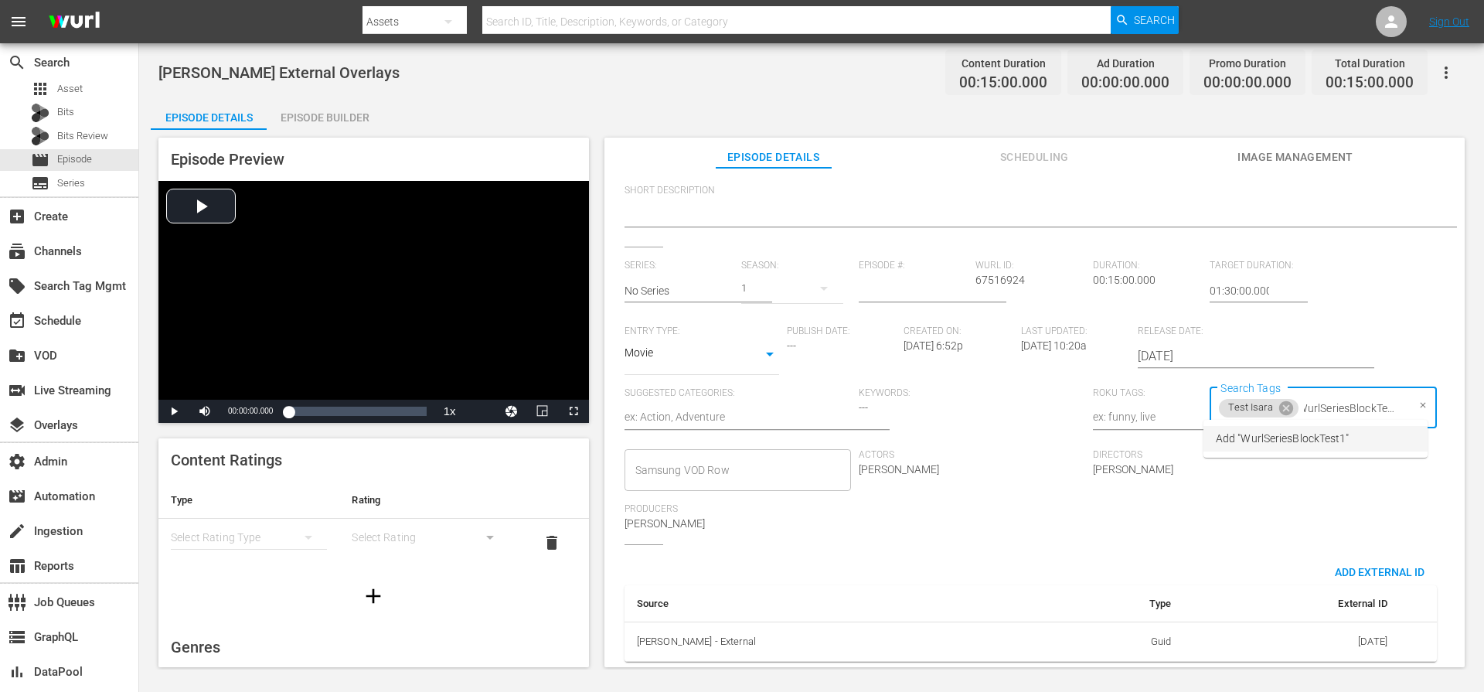
click at [1314, 441] on span "Add "WurlSeriesBlockTest1"" at bounding box center [1282, 439] width 133 height 16
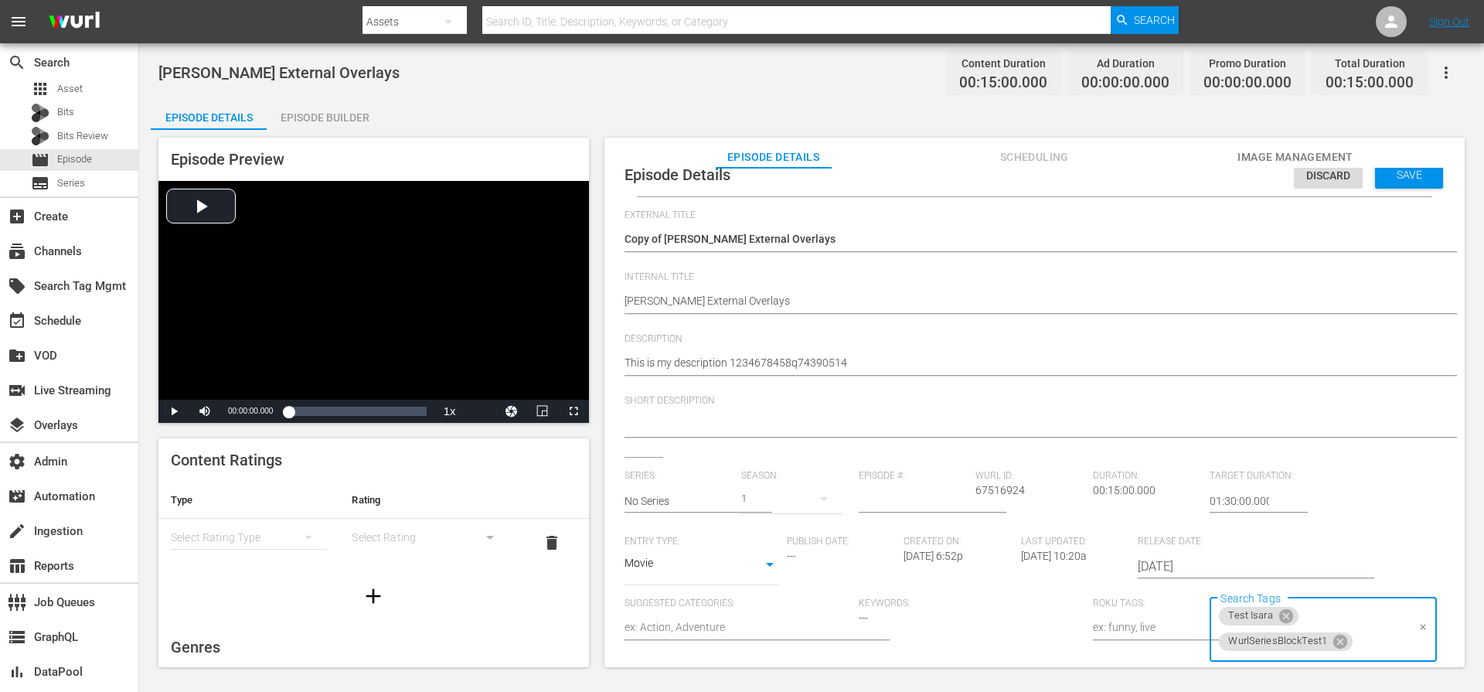
scroll to position [23, 0]
click at [1404, 175] on span "Save" at bounding box center [1409, 174] width 50 height 12
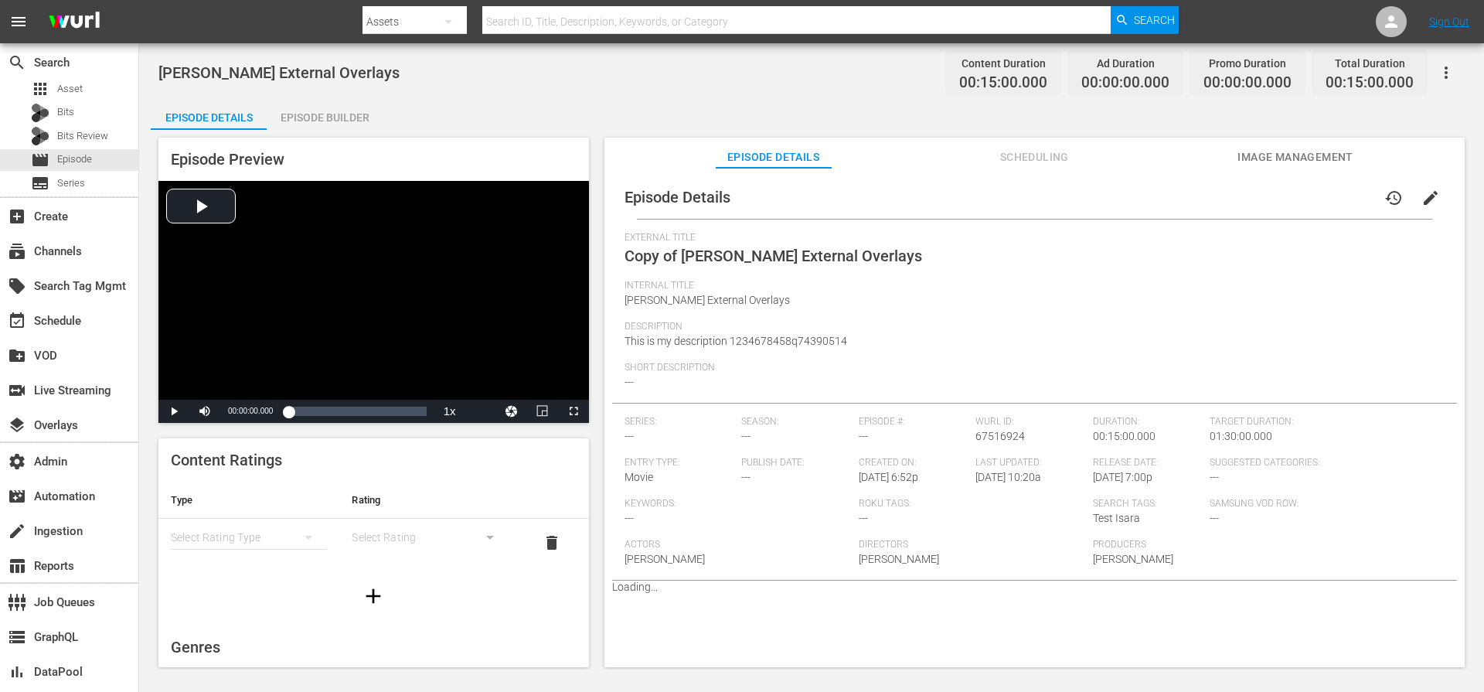
scroll to position [0, 0]
click at [1411, 233] on span "External Title" at bounding box center [1031, 238] width 812 height 12
click at [1424, 195] on span "edit" at bounding box center [1430, 198] width 19 height 19
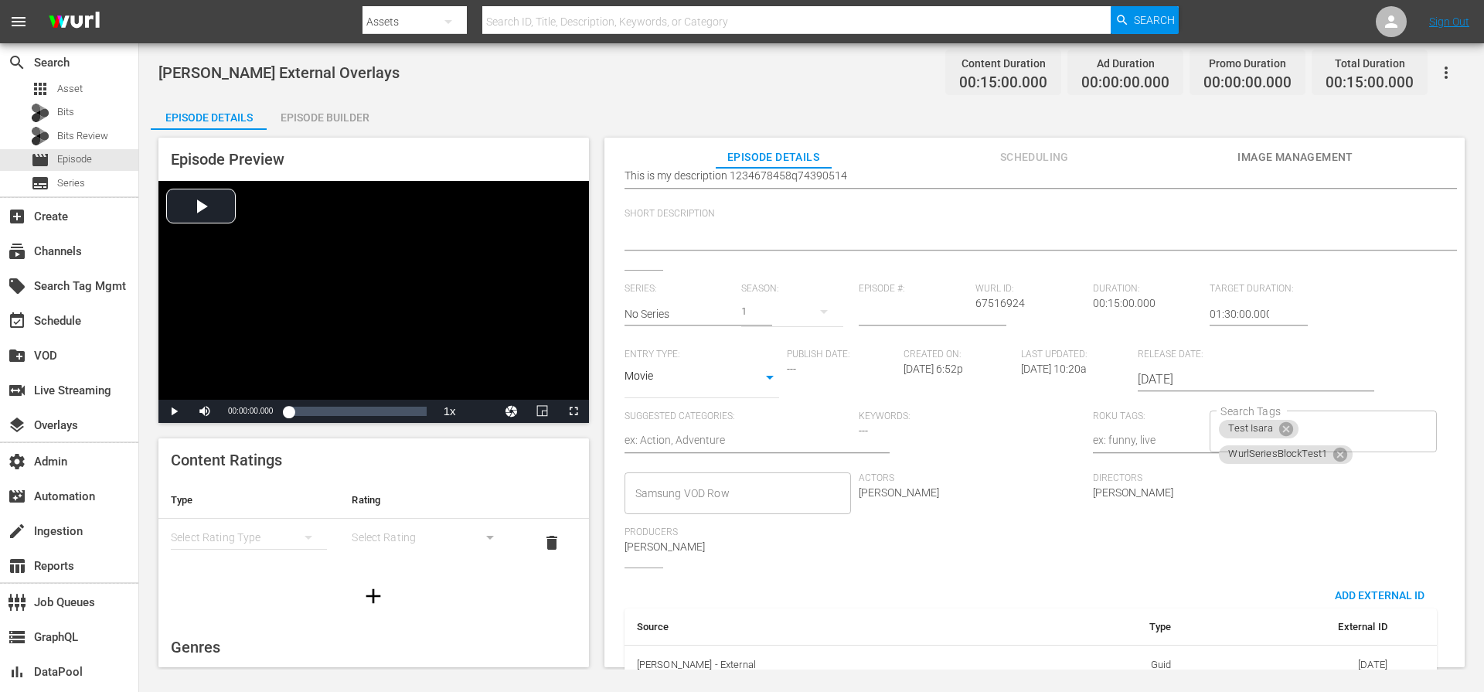
scroll to position [244, 0]
